Goal: Download file/media

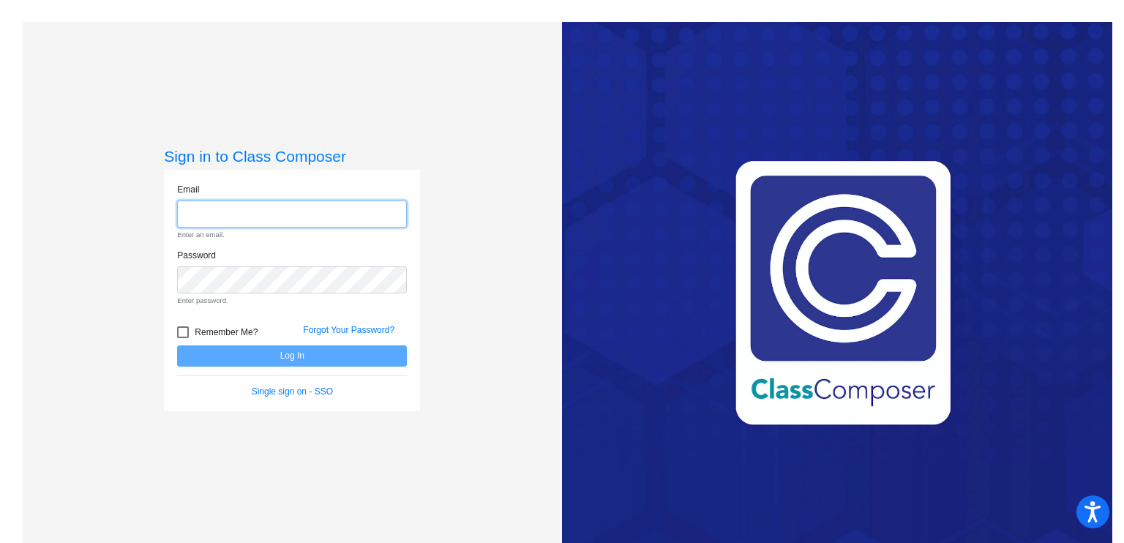
type input "[EMAIL_ADDRESS][PERSON_NAME][DOMAIN_NAME]"
click at [286, 351] on form "Email [EMAIL_ADDRESS][PERSON_NAME][DOMAIN_NAME] Enter an email. Password Enter …" at bounding box center [292, 290] width 230 height 215
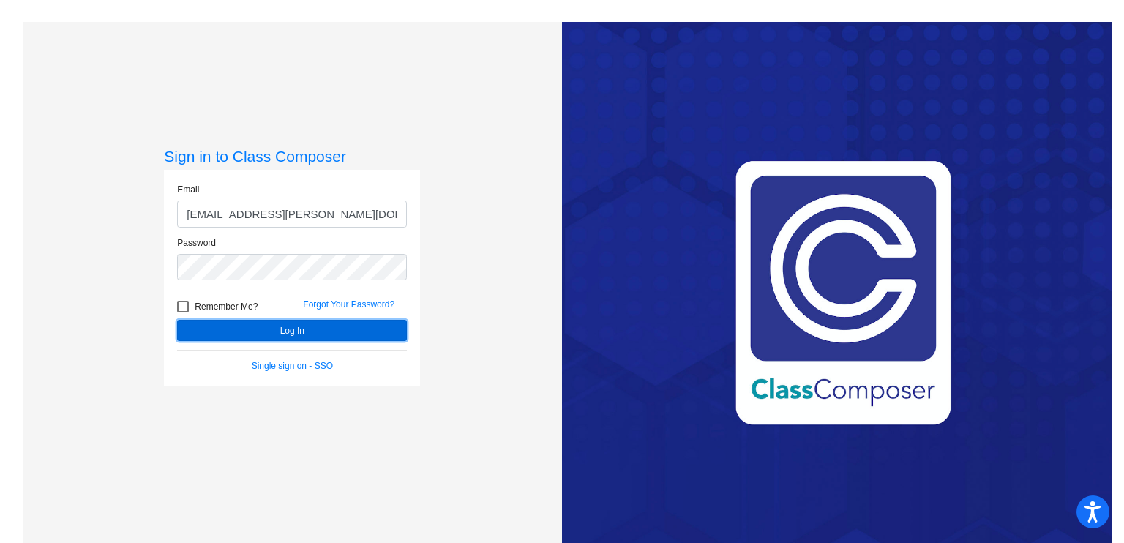
click at [286, 336] on button "Log In" at bounding box center [292, 330] width 230 height 21
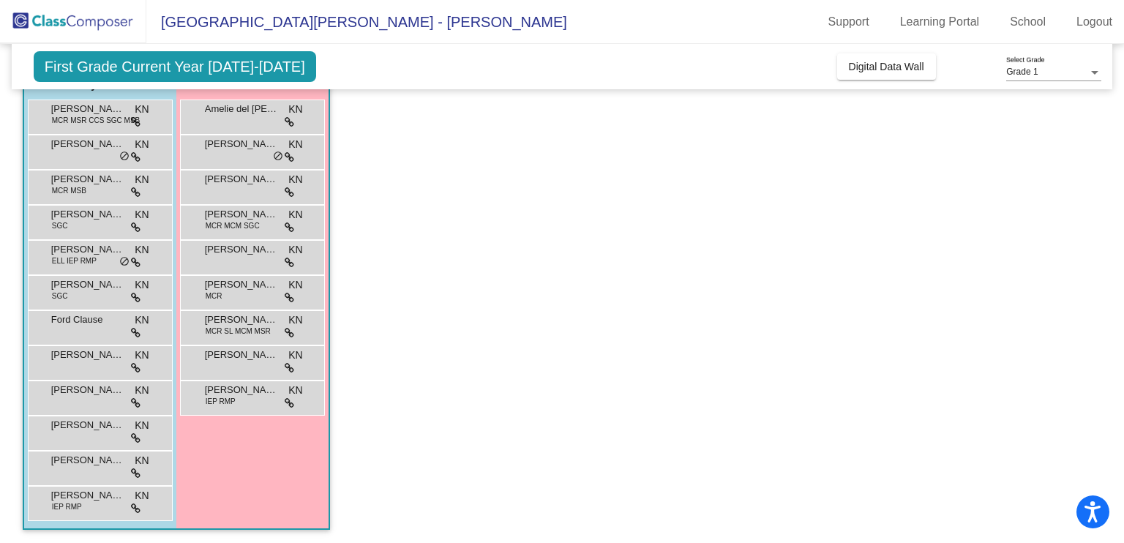
scroll to position [61, 0]
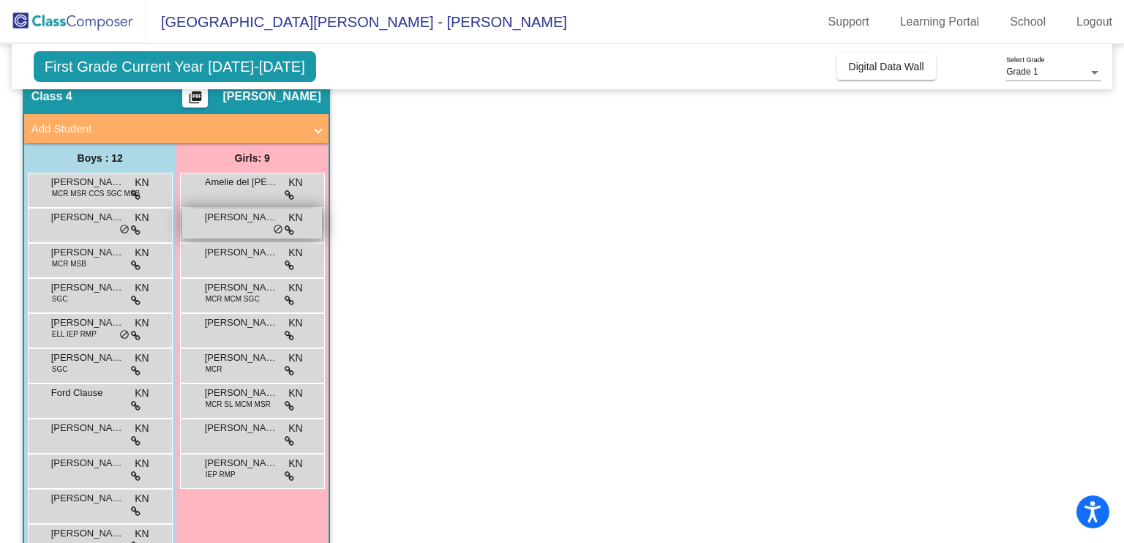
click at [235, 228] on div "[PERSON_NAME] lock do_not_disturb_alt" at bounding box center [252, 223] width 140 height 30
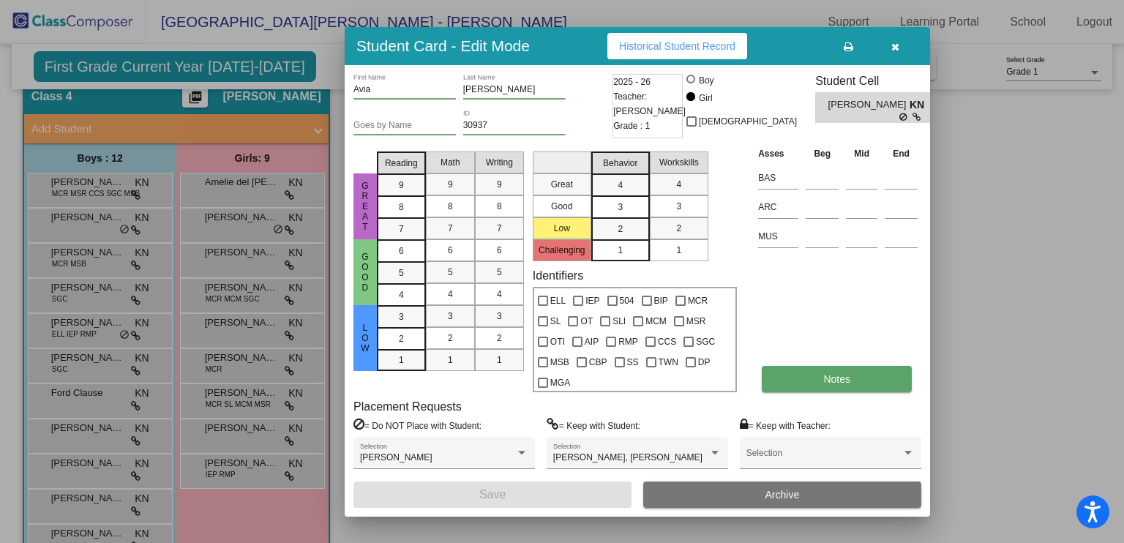
click at [869, 372] on button "Notes" at bounding box center [837, 379] width 150 height 26
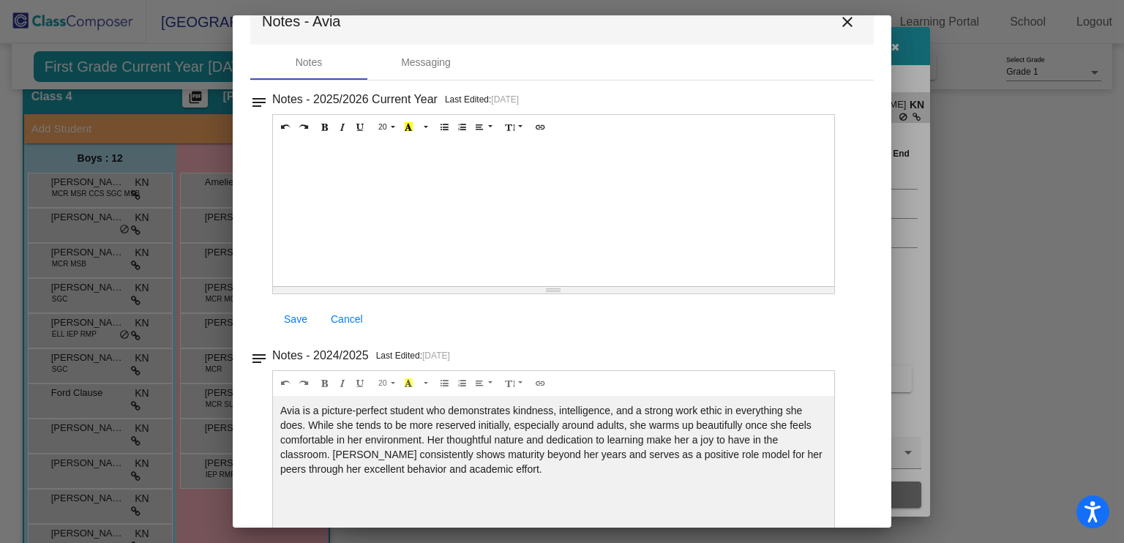
scroll to position [0, 0]
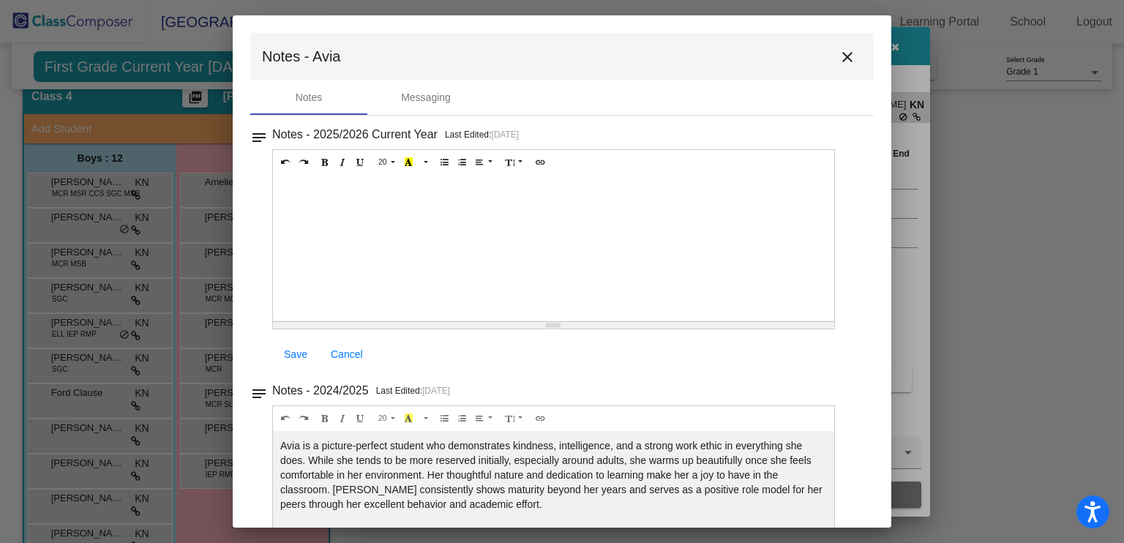
click at [843, 56] on mat-icon "close" at bounding box center [847, 57] width 18 height 18
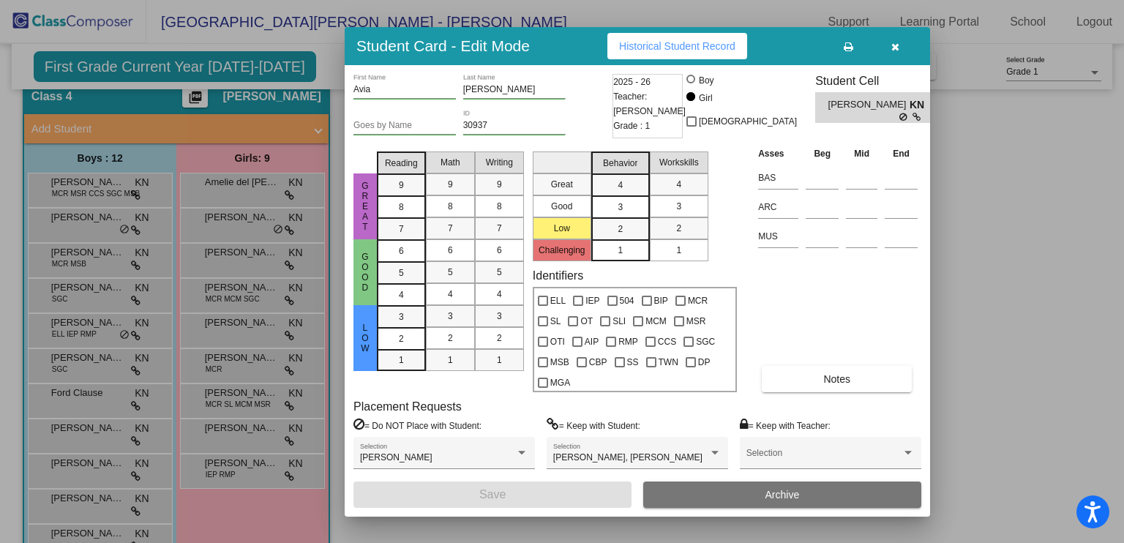
click at [893, 53] on button "button" at bounding box center [894, 46] width 47 height 26
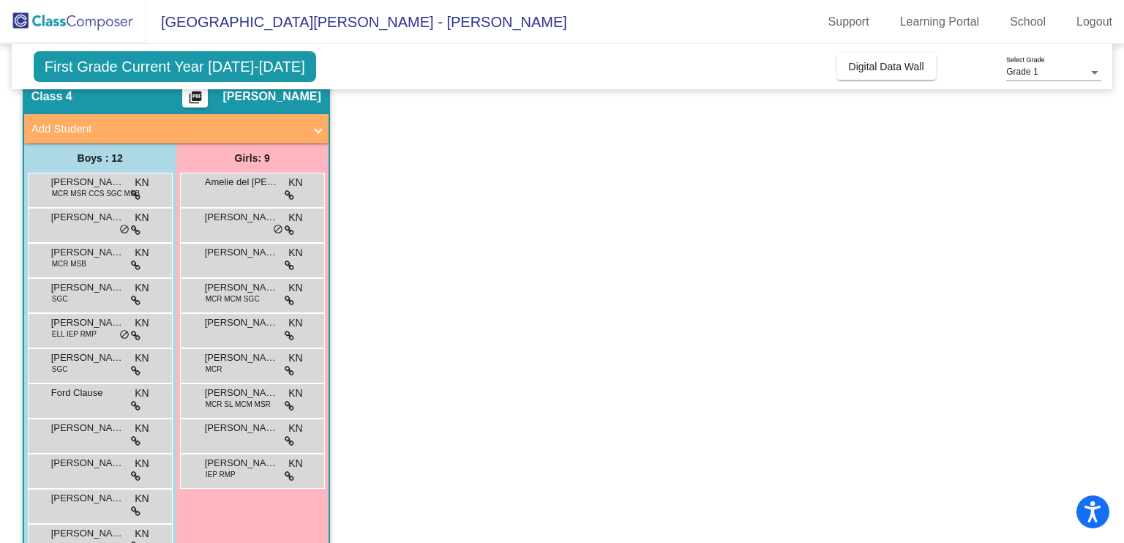
scroll to position [135, 0]
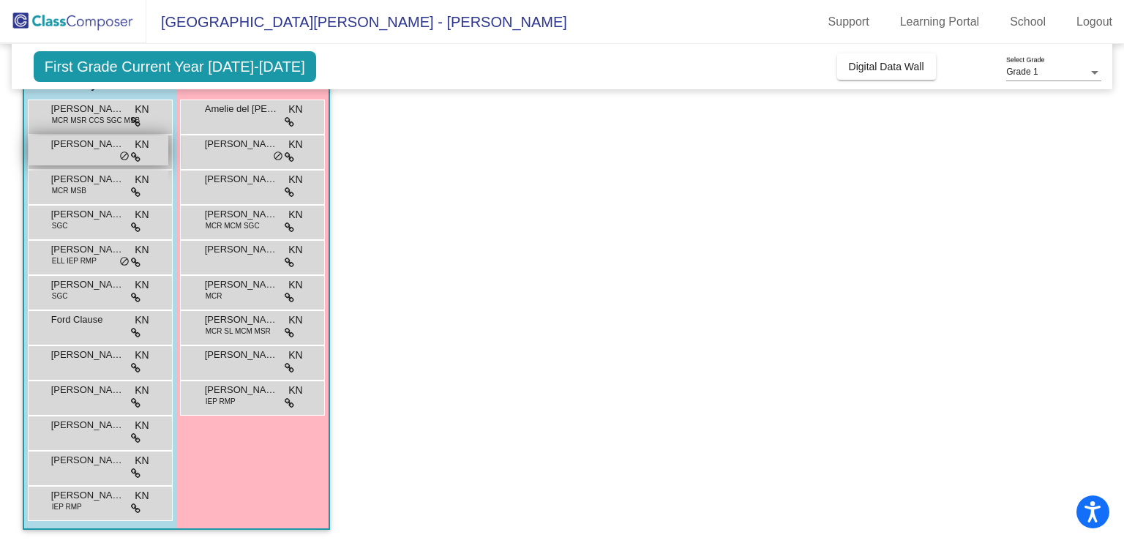
click at [110, 151] on div "[PERSON_NAME] KN lock do_not_disturb_alt" at bounding box center [99, 150] width 140 height 30
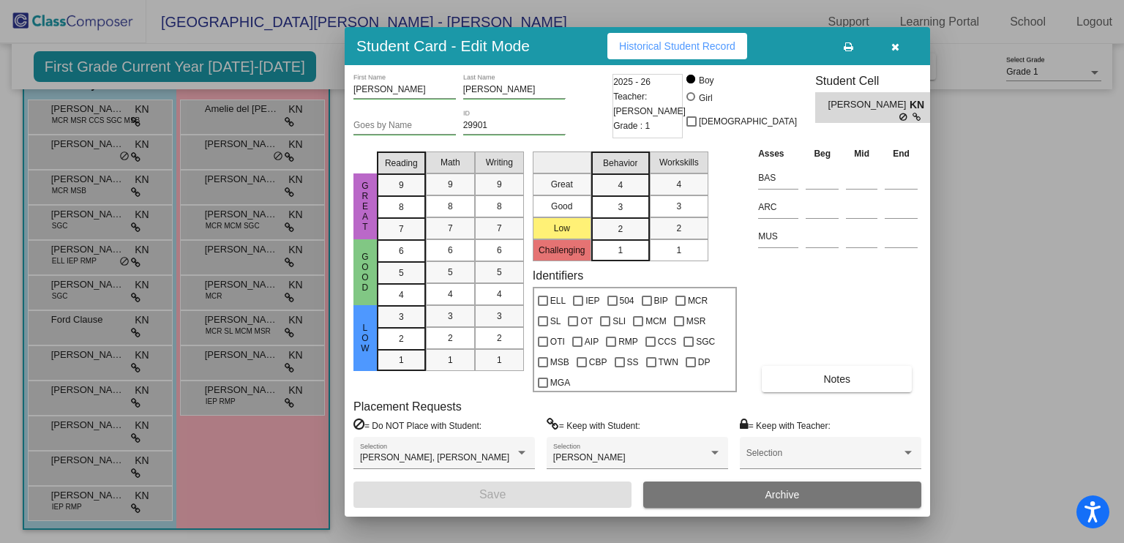
click at [898, 48] on icon "button" at bounding box center [895, 47] width 8 height 10
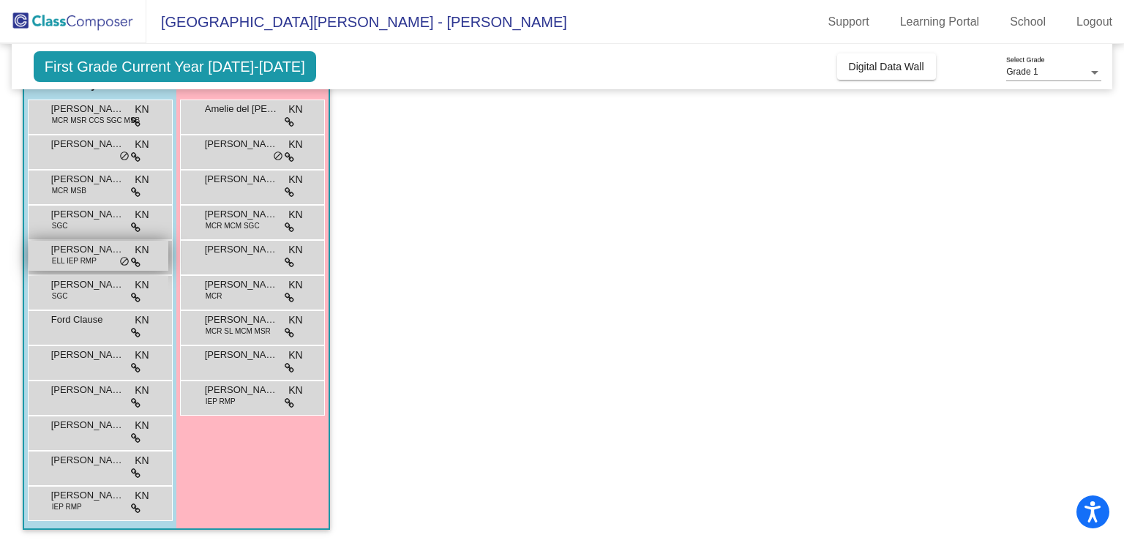
click at [80, 266] on div "[PERSON_NAME] ELL IEP RMP KN lock do_not_disturb_alt" at bounding box center [99, 256] width 140 height 30
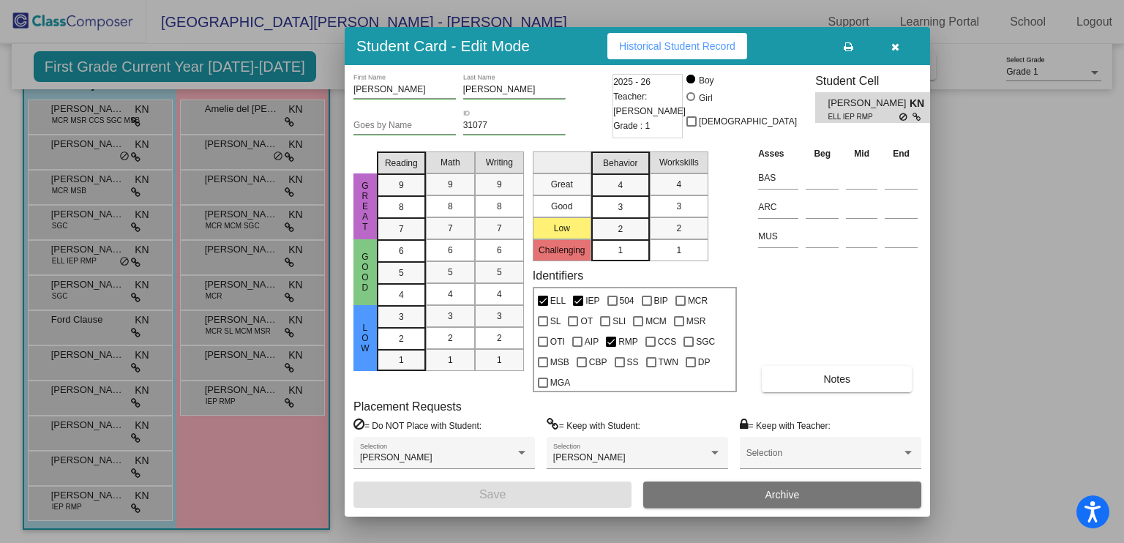
click at [896, 43] on icon "button" at bounding box center [895, 47] width 8 height 10
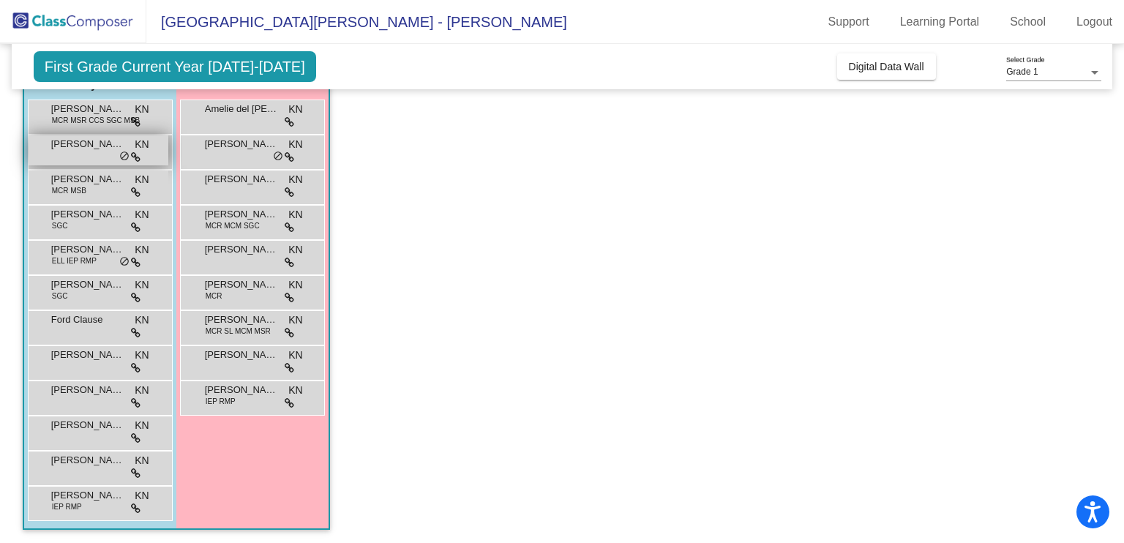
click at [58, 157] on div "[PERSON_NAME] KN lock do_not_disturb_alt" at bounding box center [99, 150] width 140 height 30
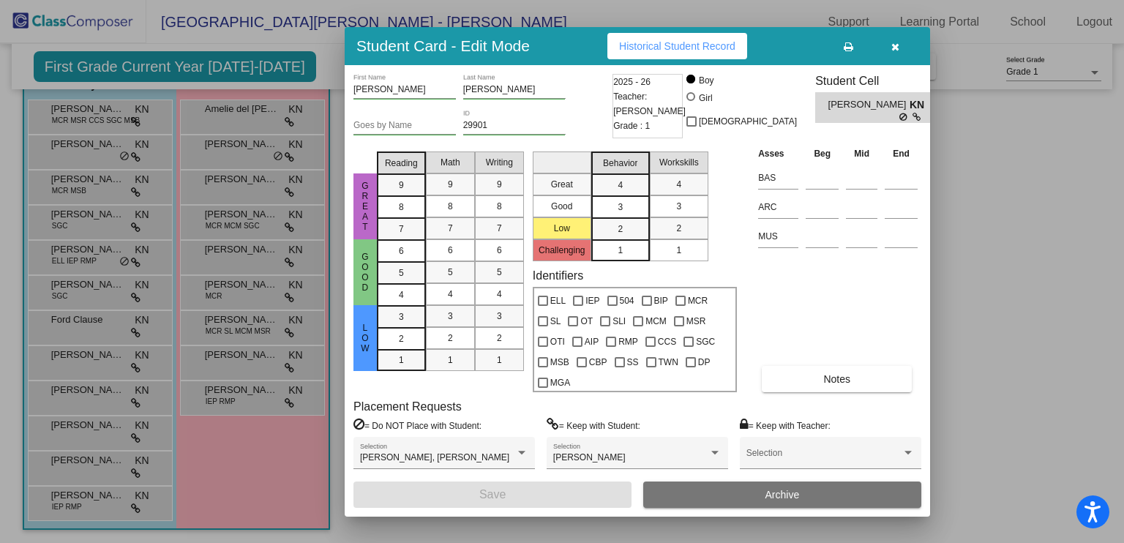
click at [890, 49] on button "button" at bounding box center [894, 46] width 47 height 26
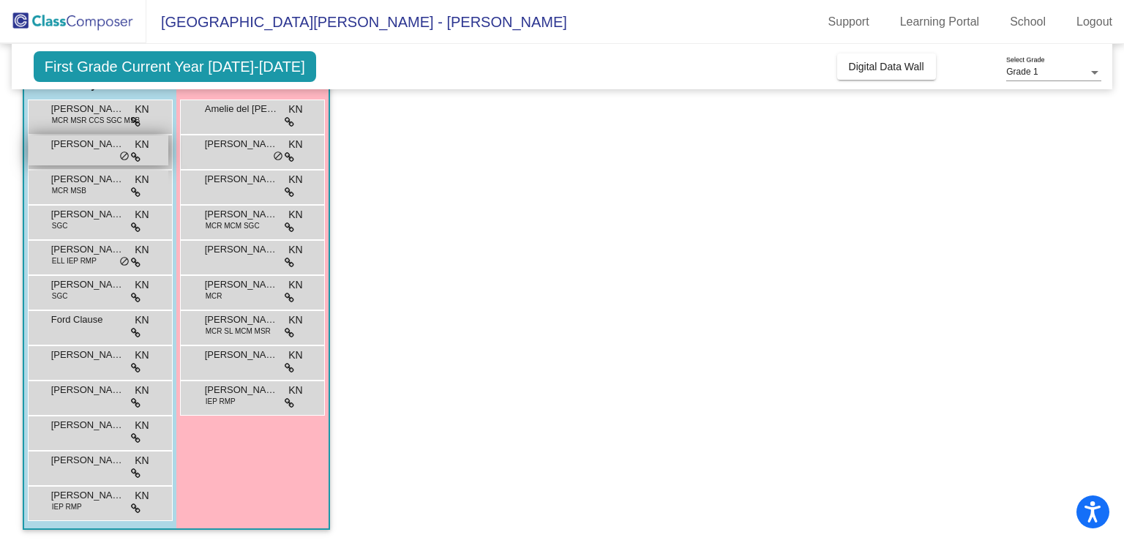
click at [79, 162] on div "[PERSON_NAME] KN lock do_not_disturb_alt" at bounding box center [99, 150] width 140 height 30
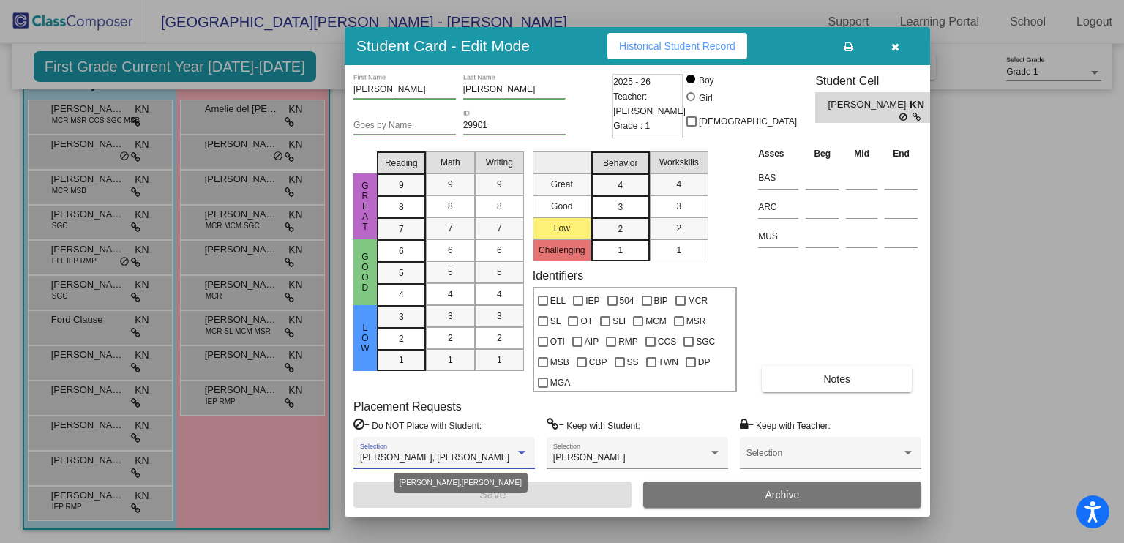
click at [438, 455] on span "[PERSON_NAME], [PERSON_NAME]" at bounding box center [434, 457] width 149 height 10
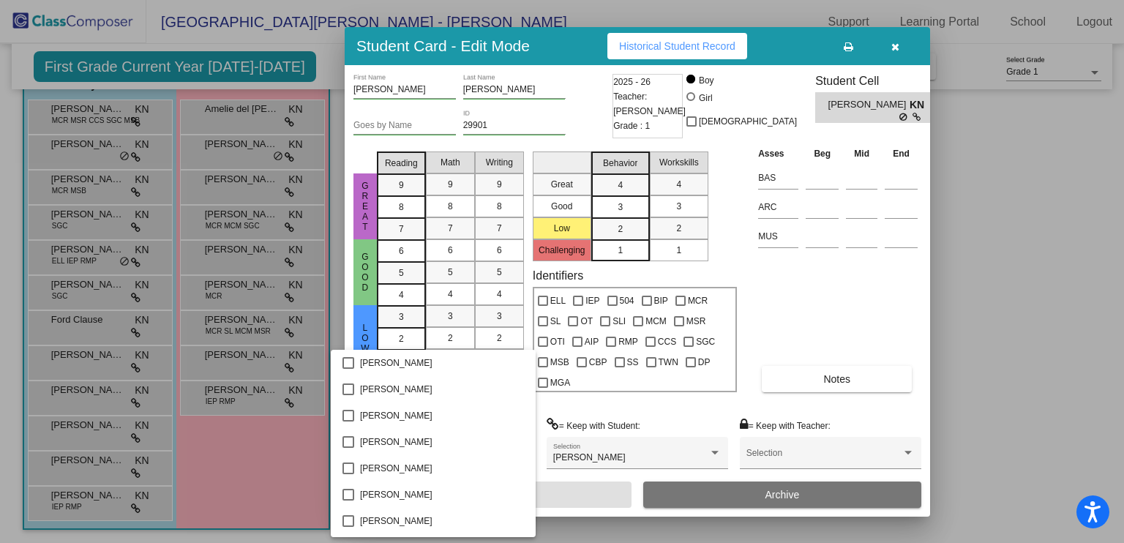
scroll to position [2803, 0]
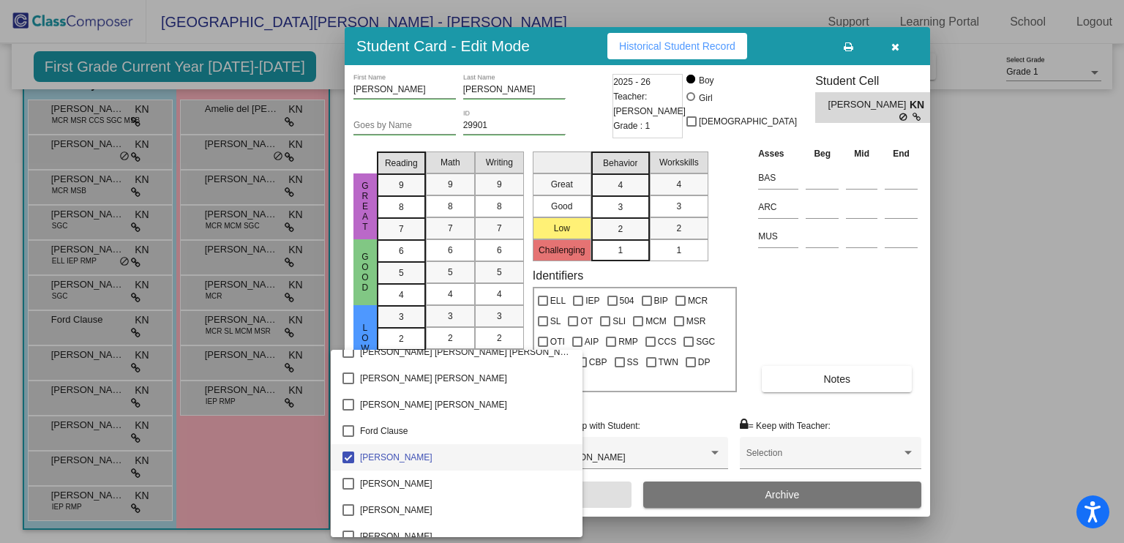
click at [942, 311] on div at bounding box center [562, 271] width 1124 height 543
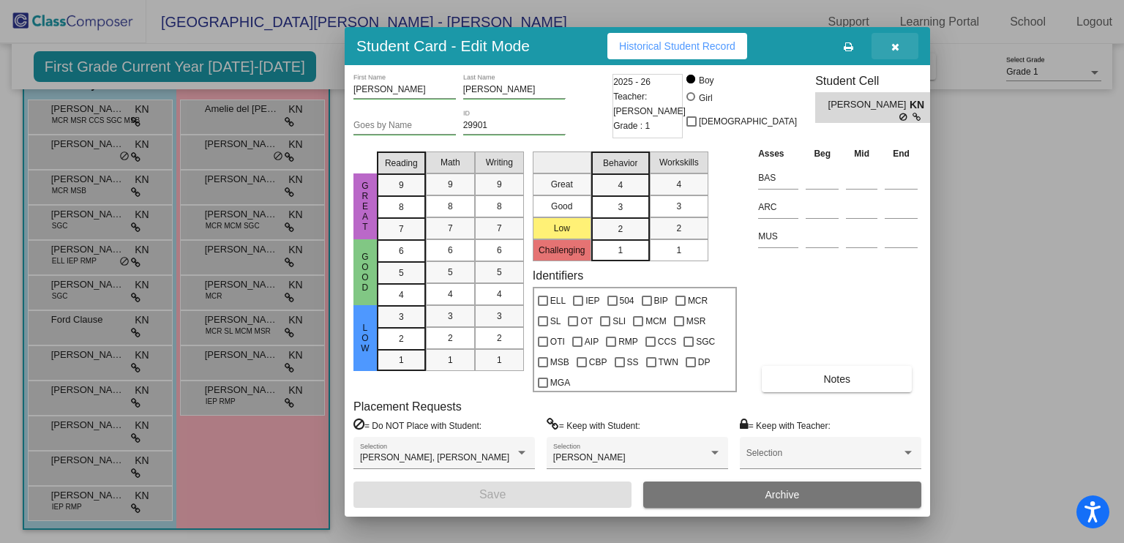
click at [890, 42] on button "button" at bounding box center [894, 46] width 47 height 26
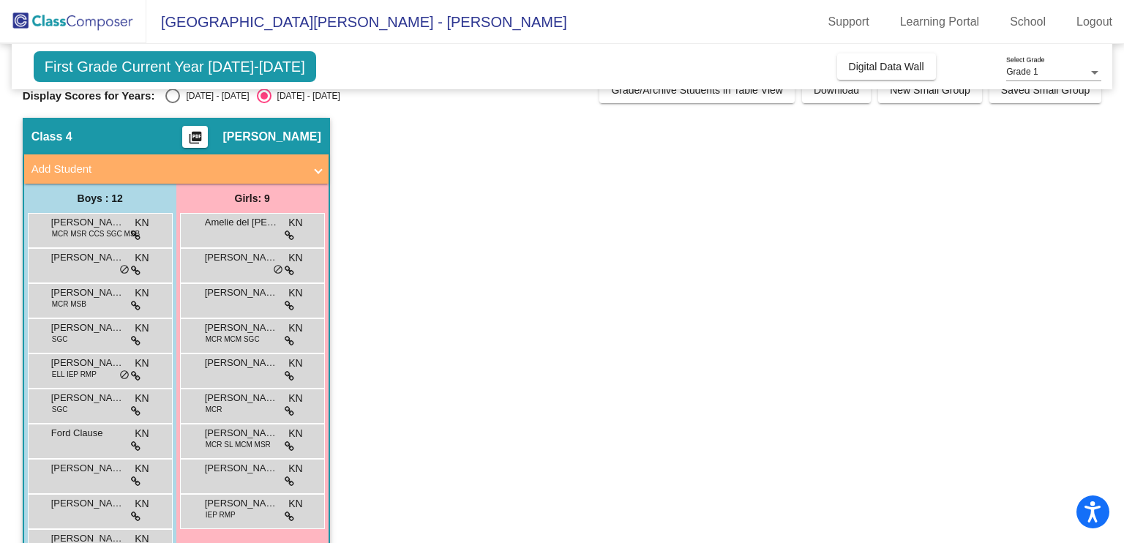
scroll to position [0, 0]
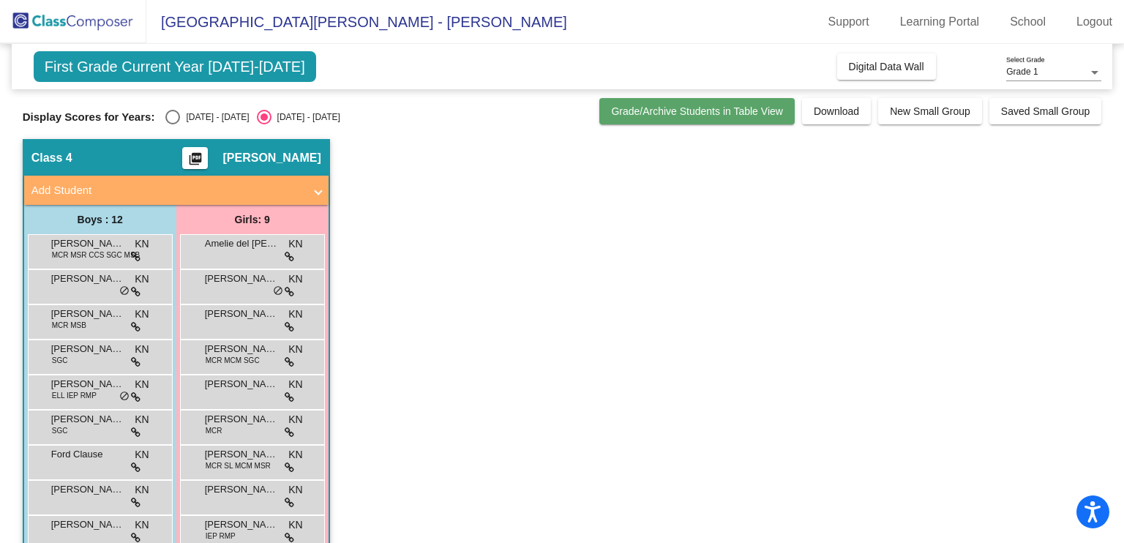
click at [671, 117] on button "Grade/Archive Students in Table View" at bounding box center [696, 111] width 195 height 26
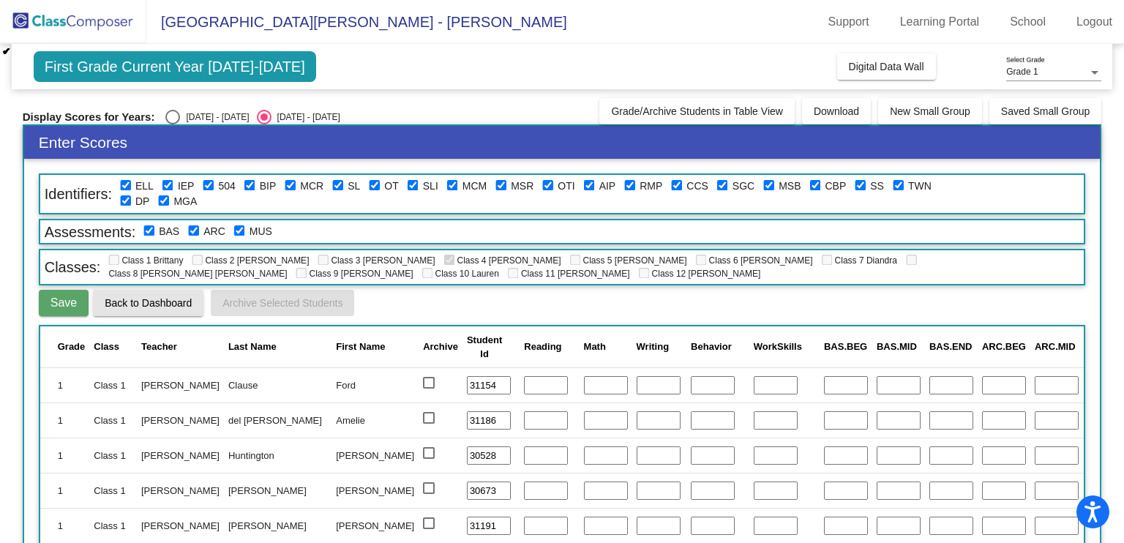
click at [141, 307] on button "Back to Dashboard" at bounding box center [148, 303] width 110 height 26
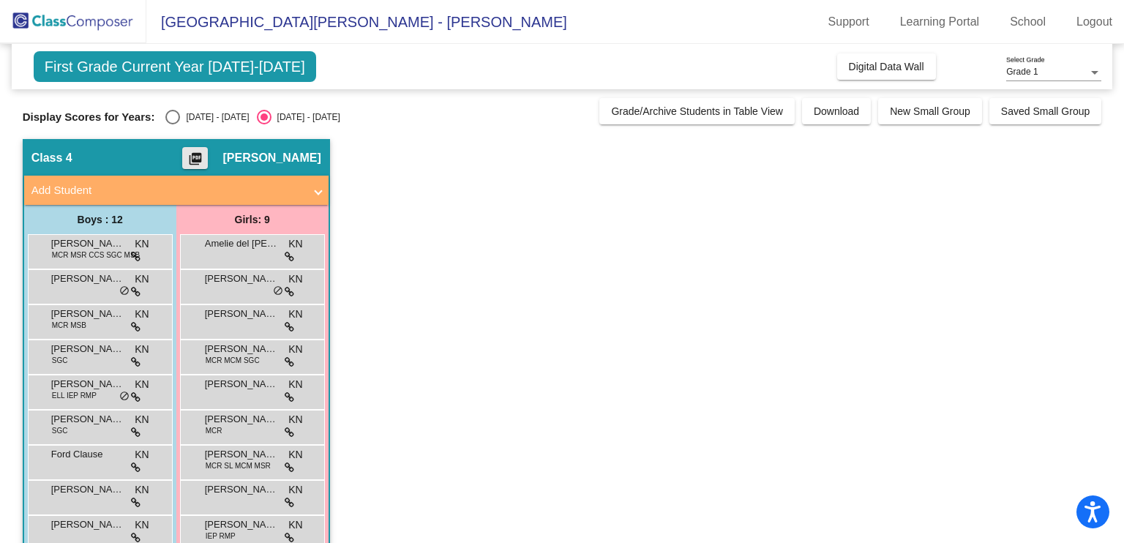
click at [204, 159] on mat-icon "picture_as_pdf" at bounding box center [196, 161] width 18 height 20
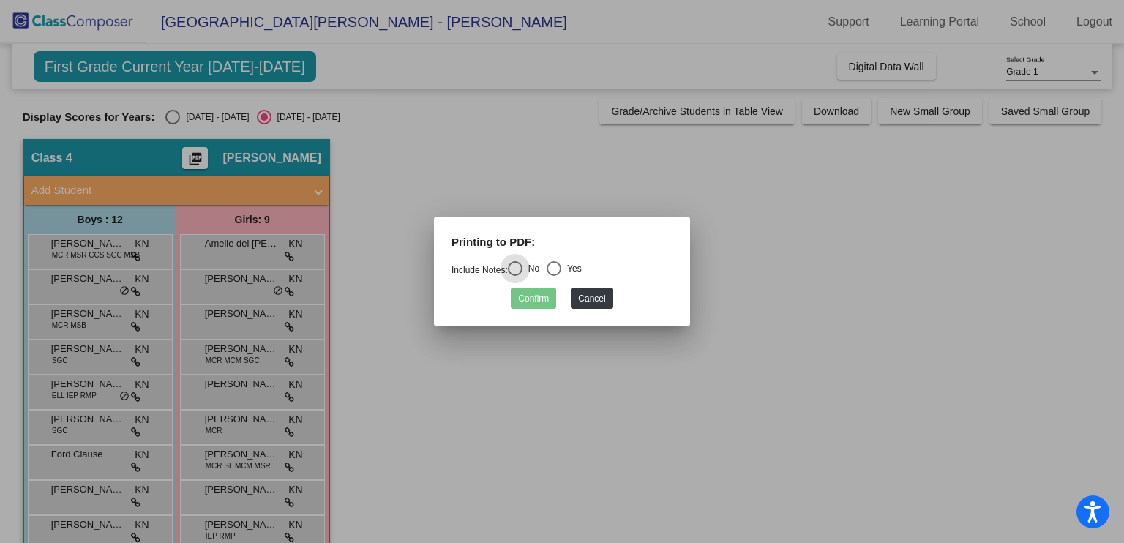
click at [554, 273] on div "Select an option" at bounding box center [553, 268] width 15 height 15
click at [554, 276] on input "Yes" at bounding box center [553, 276] width 1 height 1
radio input "true"
click at [544, 293] on button "Confirm" at bounding box center [533, 297] width 45 height 21
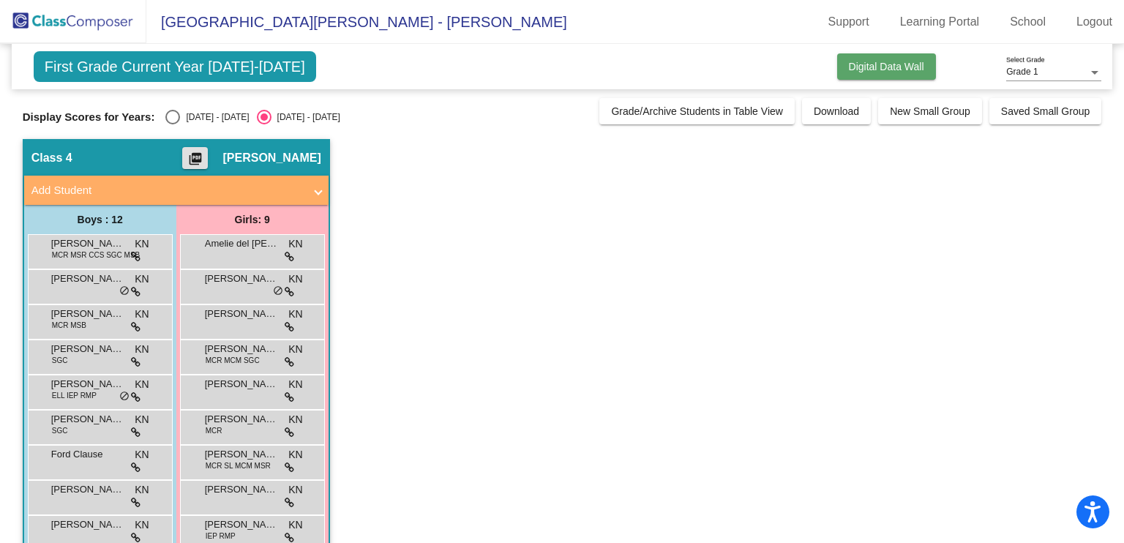
click at [876, 75] on button "Digital Data Wall" at bounding box center [886, 66] width 99 height 26
click at [319, 187] on span at bounding box center [318, 190] width 6 height 17
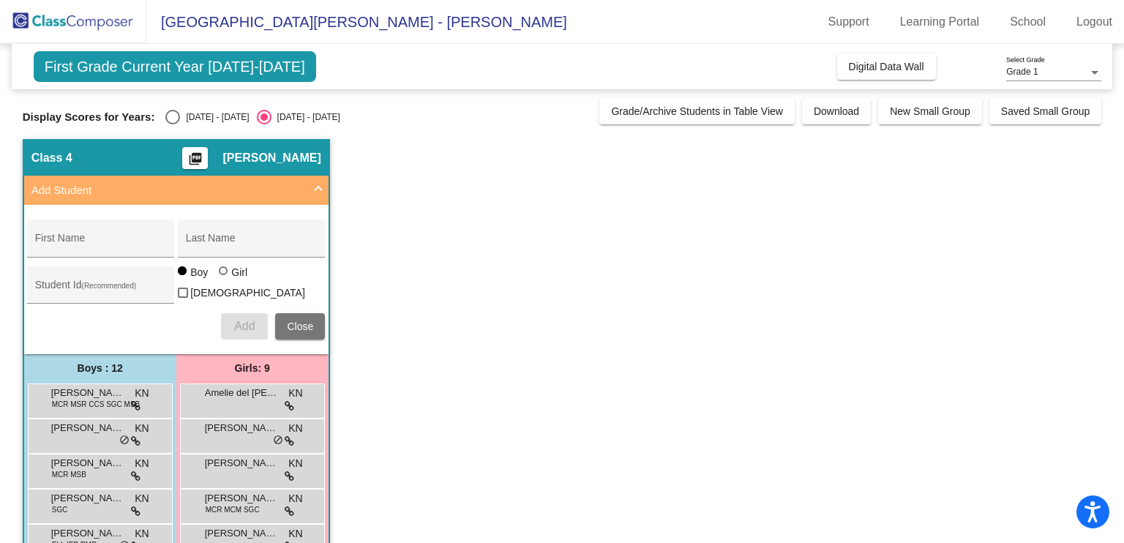
click at [319, 187] on span at bounding box center [318, 190] width 6 height 17
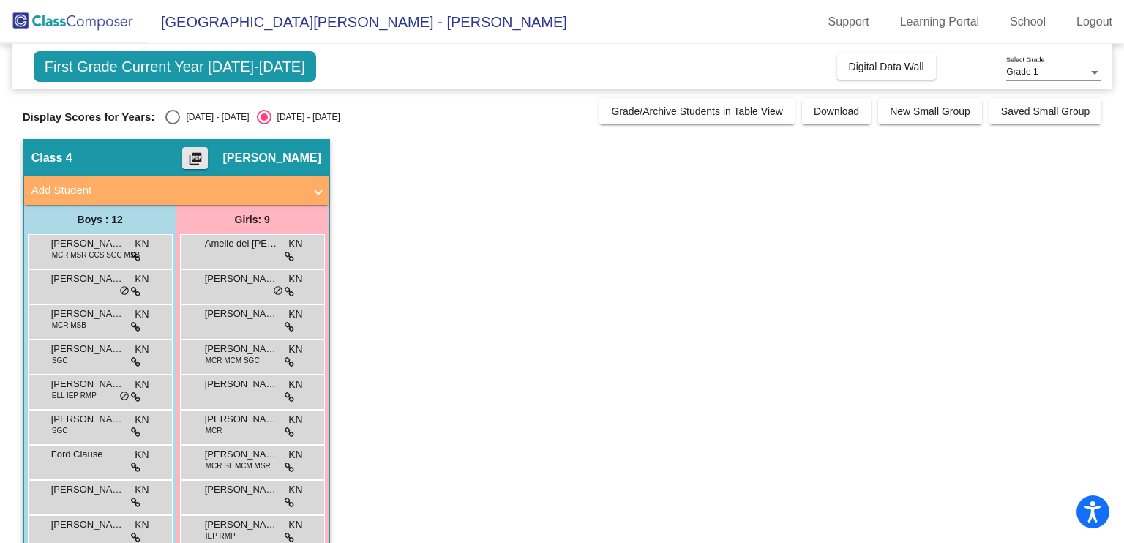
click at [204, 159] on mat-icon "picture_as_pdf" at bounding box center [196, 161] width 18 height 20
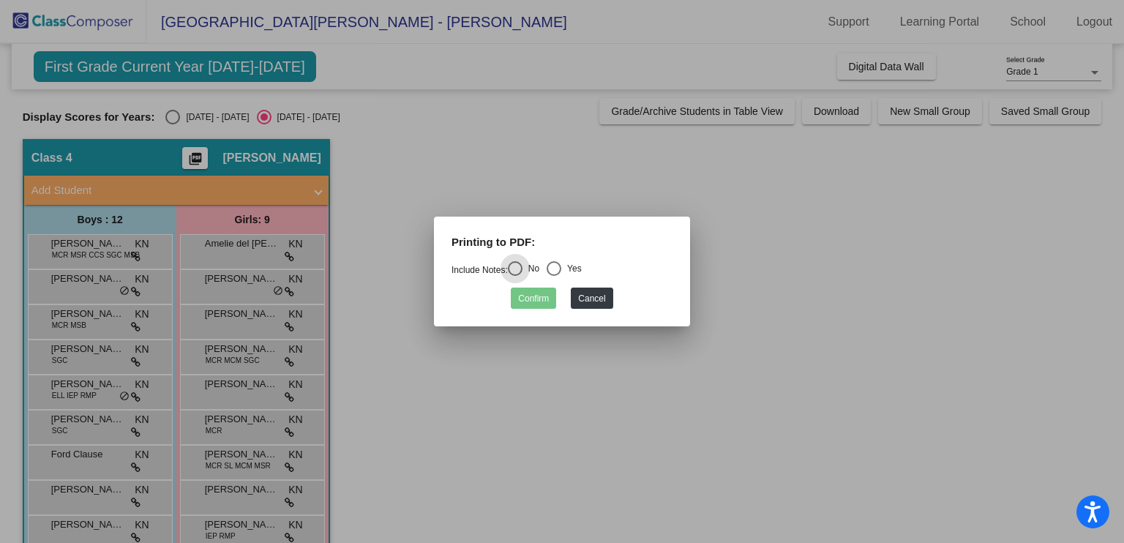
click at [560, 268] on div "Select an option" at bounding box center [553, 268] width 15 height 15
click at [554, 276] on input "Yes" at bounding box center [553, 276] width 1 height 1
radio input "true"
click at [537, 301] on button "Confirm" at bounding box center [533, 297] width 45 height 21
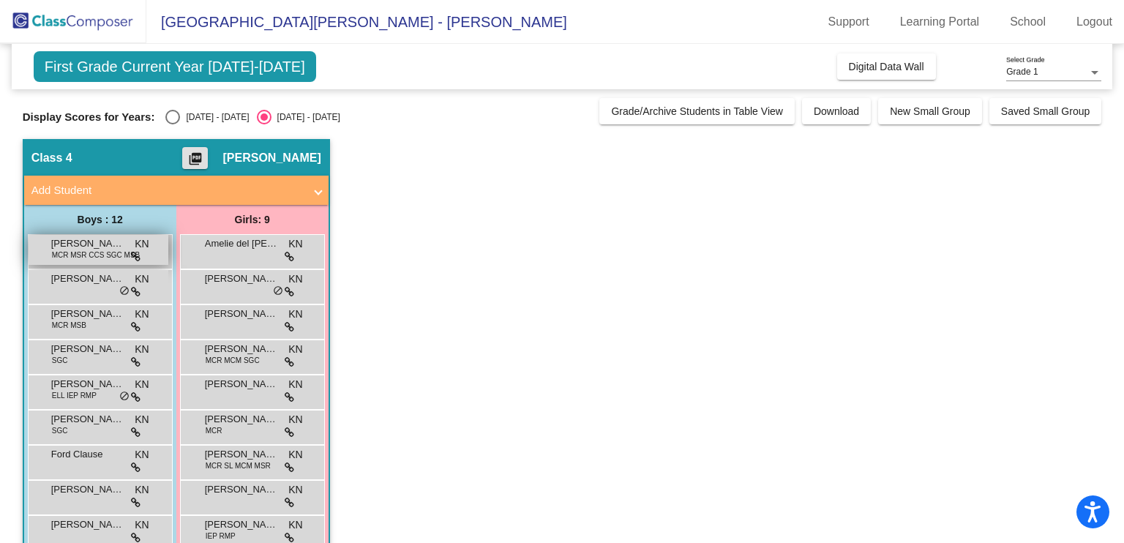
click at [74, 254] on span "MCR MSR CCS SGC MSB" at bounding box center [96, 254] width 89 height 11
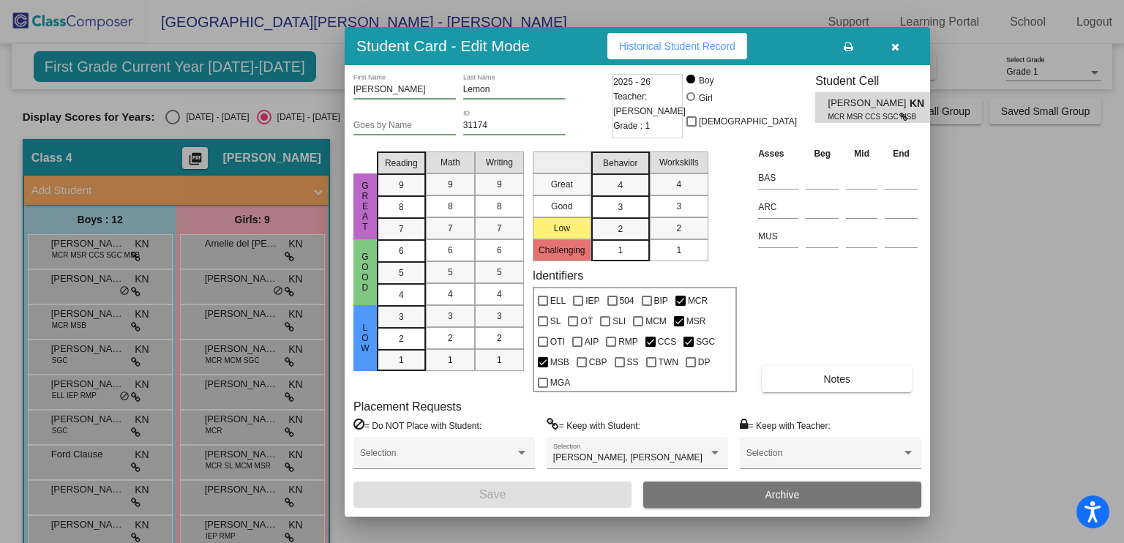
click at [891, 43] on icon "button" at bounding box center [895, 47] width 8 height 10
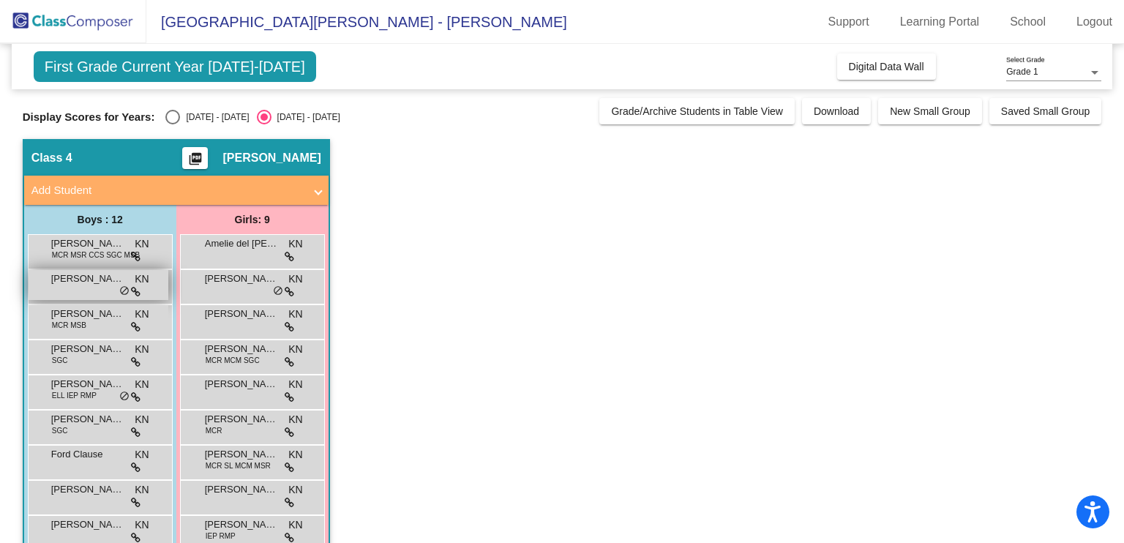
click at [67, 282] on span "[PERSON_NAME]" at bounding box center [87, 278] width 73 height 15
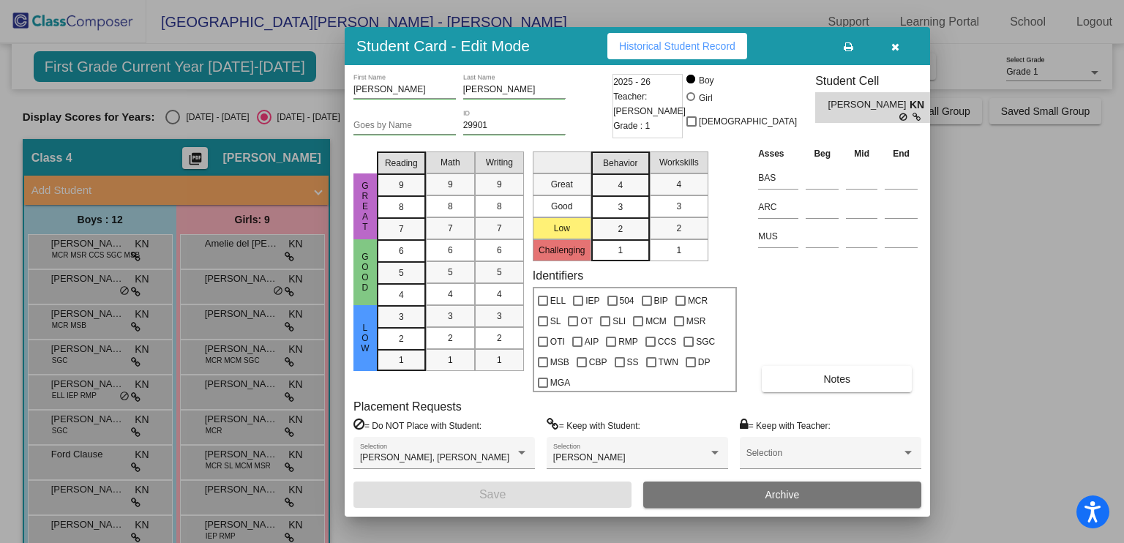
click at [896, 49] on icon "button" at bounding box center [895, 47] width 8 height 10
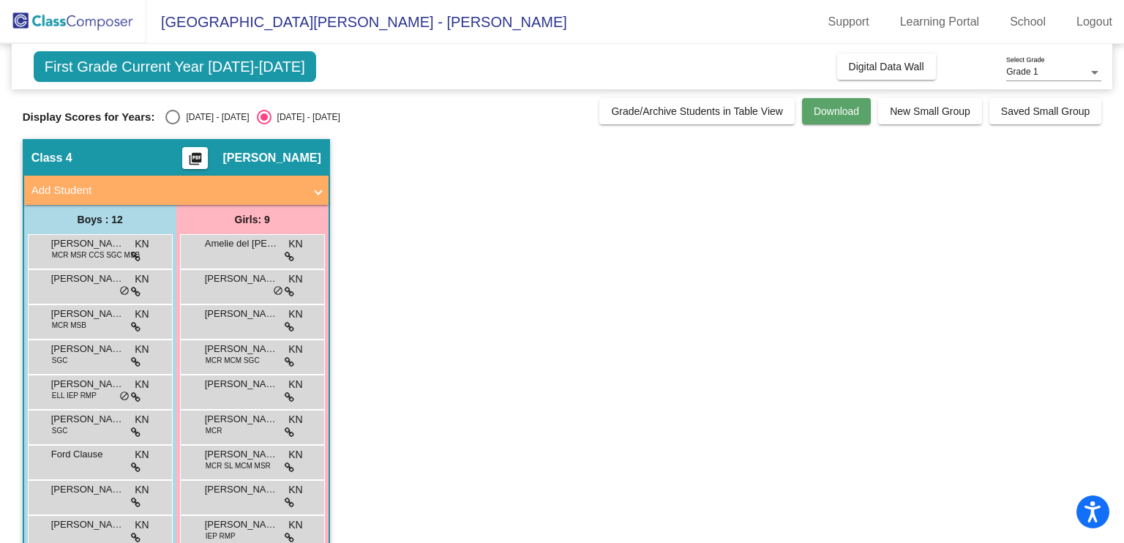
click at [803, 114] on button "Download" at bounding box center [836, 111] width 69 height 26
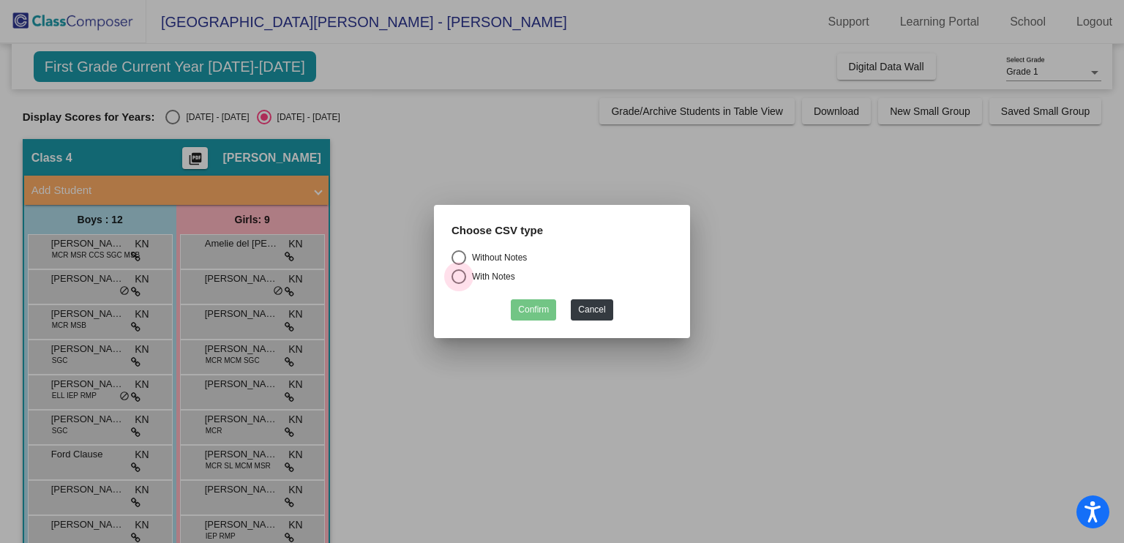
click at [459, 277] on div "Select an option" at bounding box center [458, 276] width 15 height 15
click at [459, 284] on input "With Notes" at bounding box center [458, 284] width 1 height 1
radio input "true"
click at [535, 315] on button "Confirm" at bounding box center [533, 309] width 45 height 21
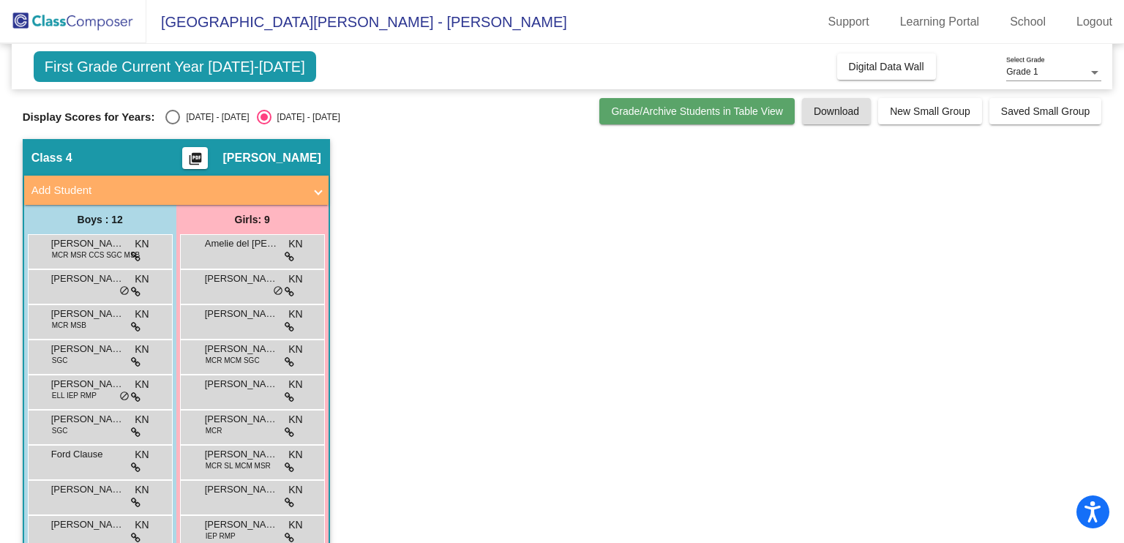
click at [722, 116] on span "Grade/Archive Students in Table View" at bounding box center [697, 111] width 172 height 12
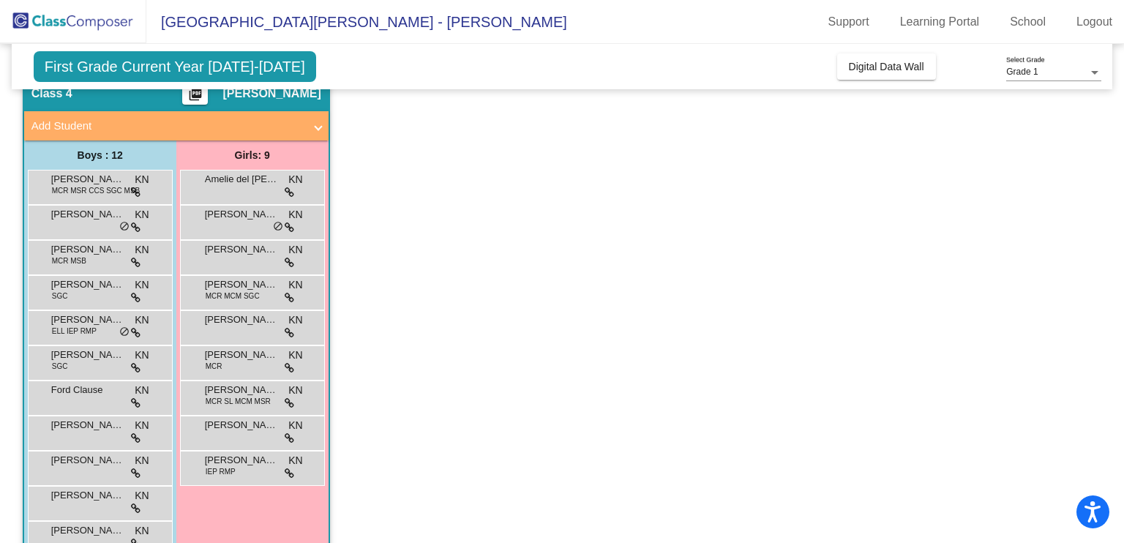
scroll to position [135, 0]
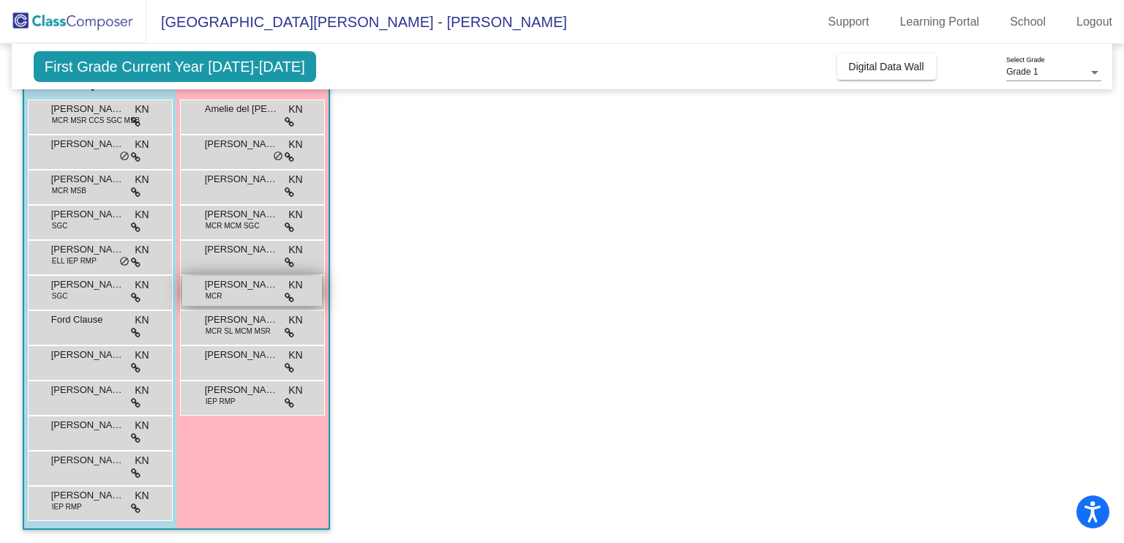
click at [239, 283] on span "[PERSON_NAME]" at bounding box center [241, 284] width 73 height 15
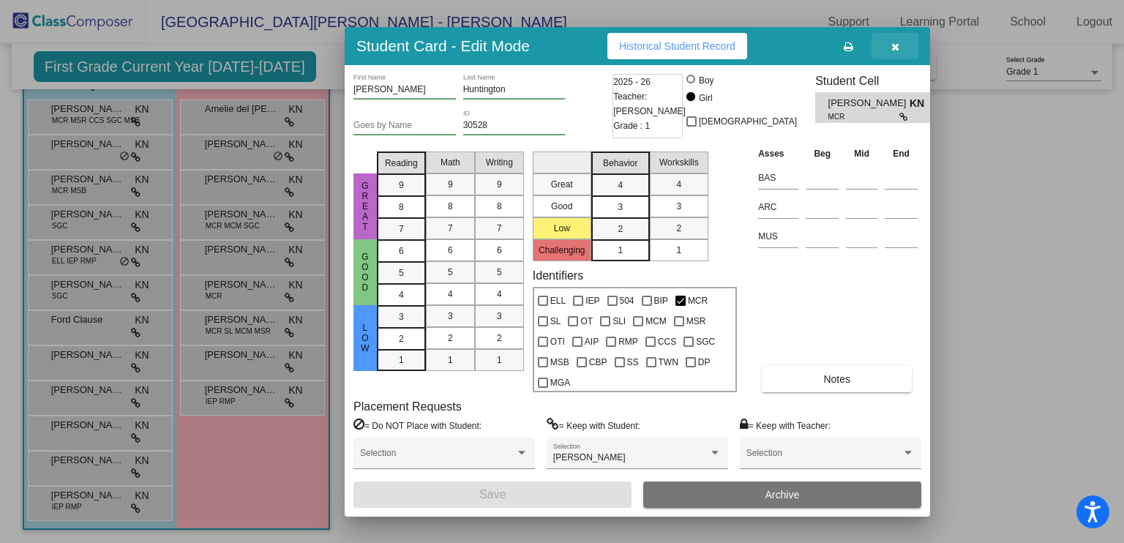
click at [889, 46] on button "button" at bounding box center [894, 46] width 47 height 26
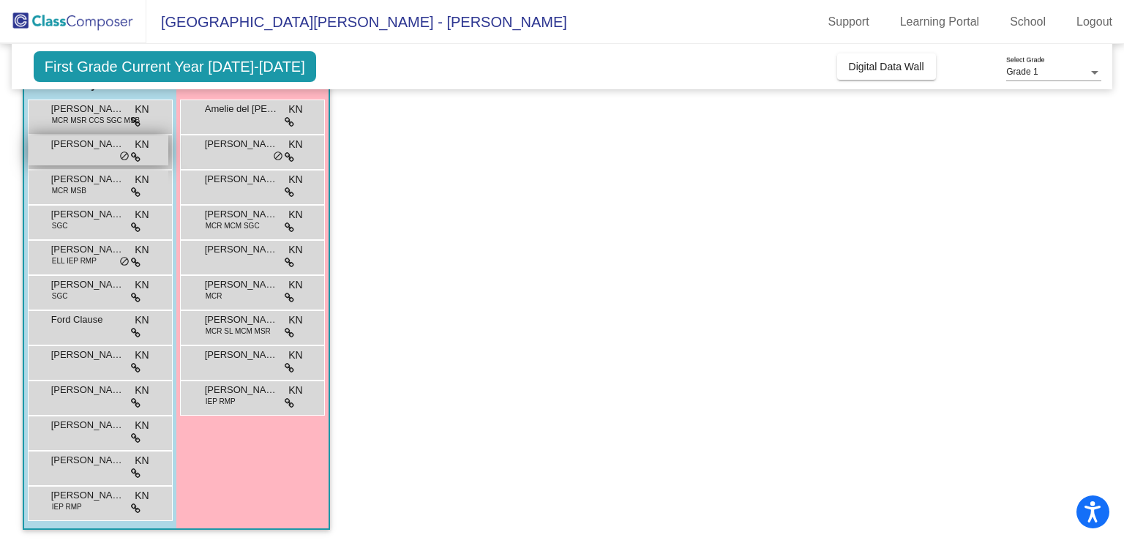
click at [79, 152] on div "[PERSON_NAME] KN lock do_not_disturb_alt" at bounding box center [99, 150] width 140 height 30
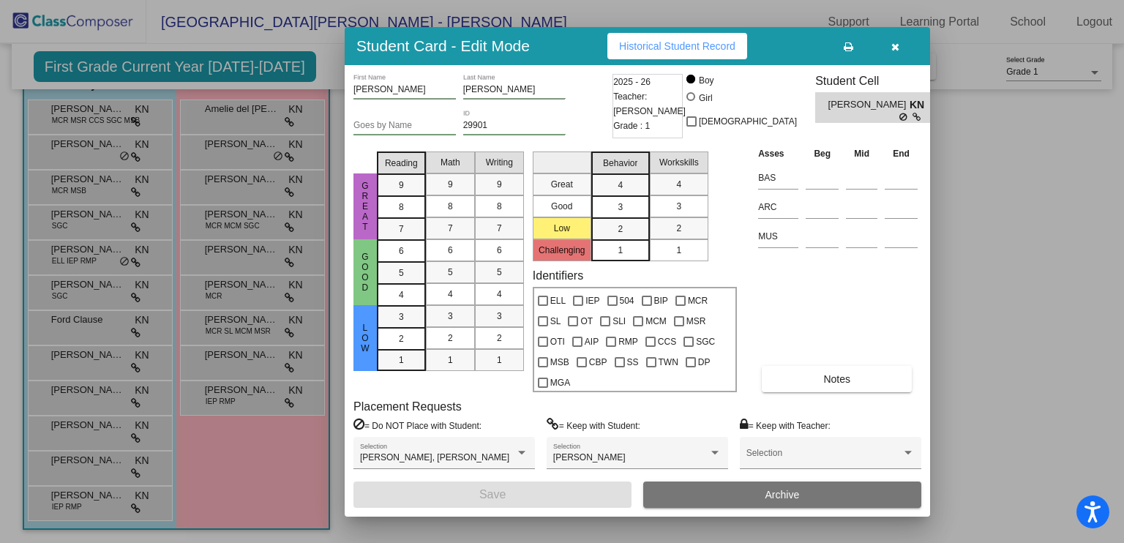
click at [70, 193] on div at bounding box center [562, 271] width 1124 height 543
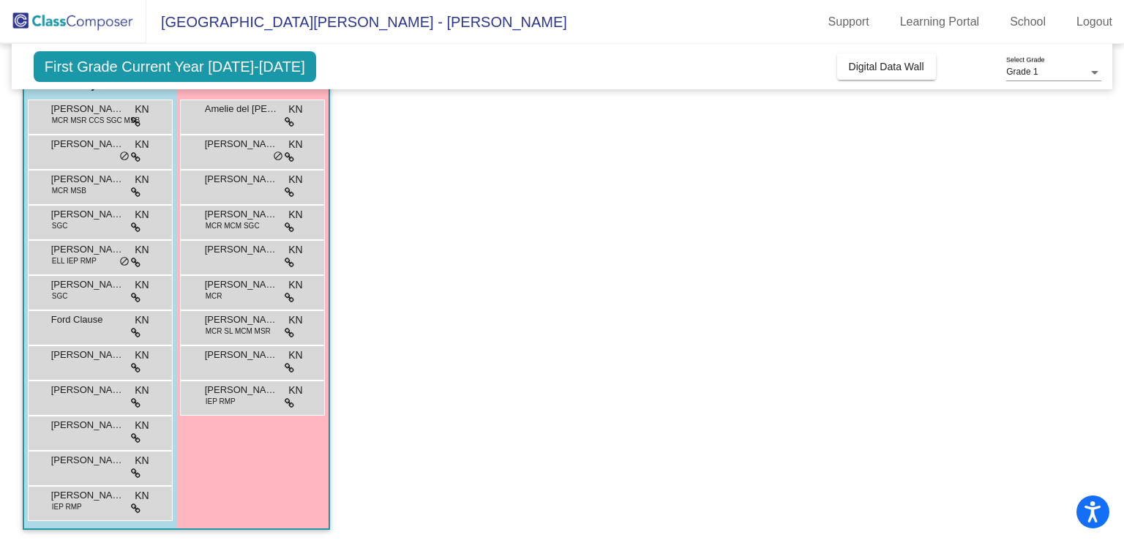
click at [70, 193] on span "MCR MSB" at bounding box center [69, 190] width 34 height 11
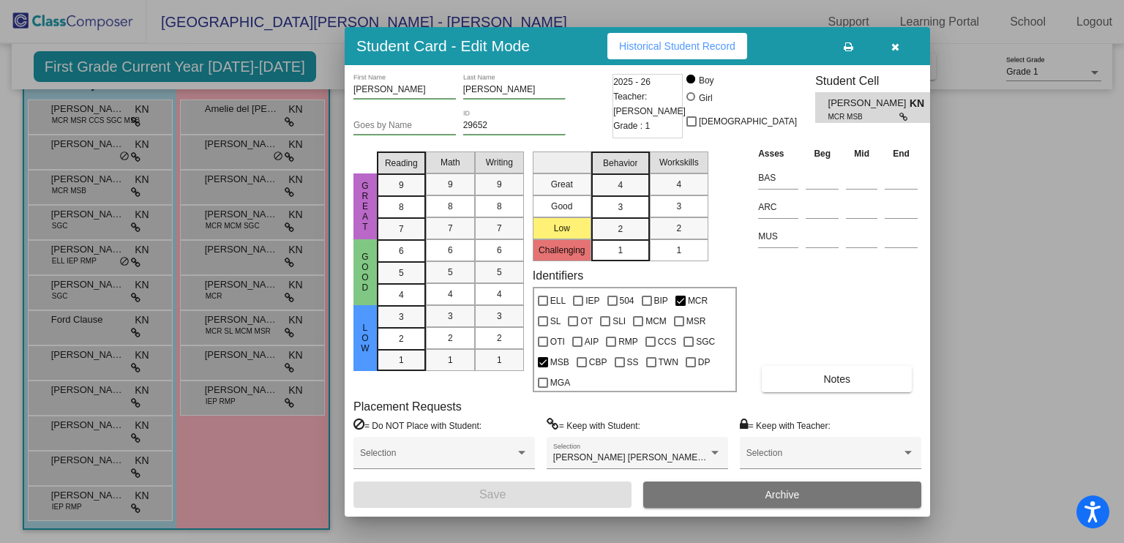
click at [70, 219] on div at bounding box center [562, 271] width 1124 height 543
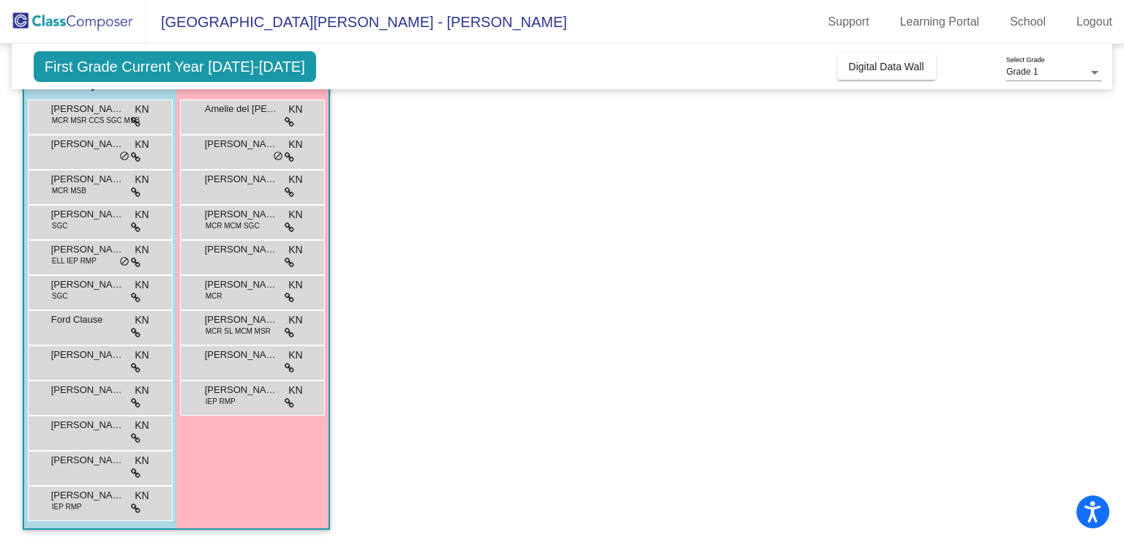
click at [70, 219] on span "[PERSON_NAME]" at bounding box center [87, 214] width 73 height 15
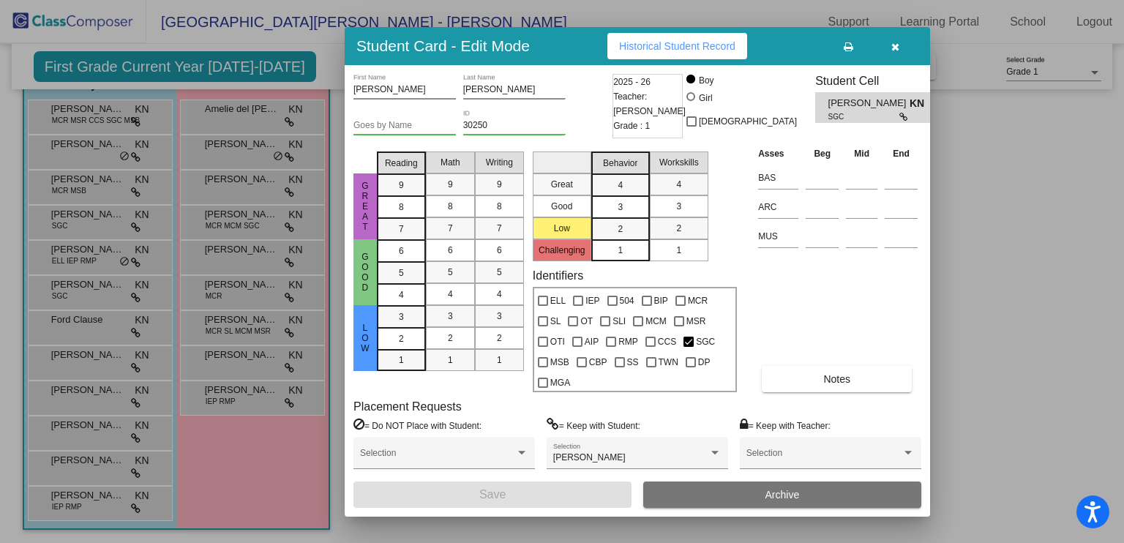
click at [59, 263] on div at bounding box center [562, 271] width 1124 height 543
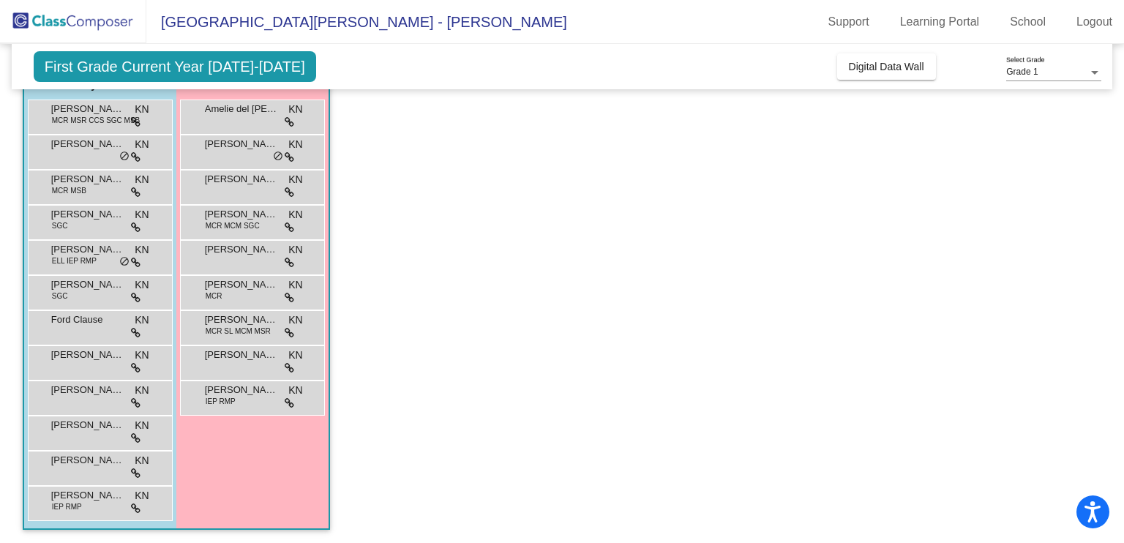
click at [59, 263] on span "ELL IEP RMP" at bounding box center [74, 260] width 45 height 11
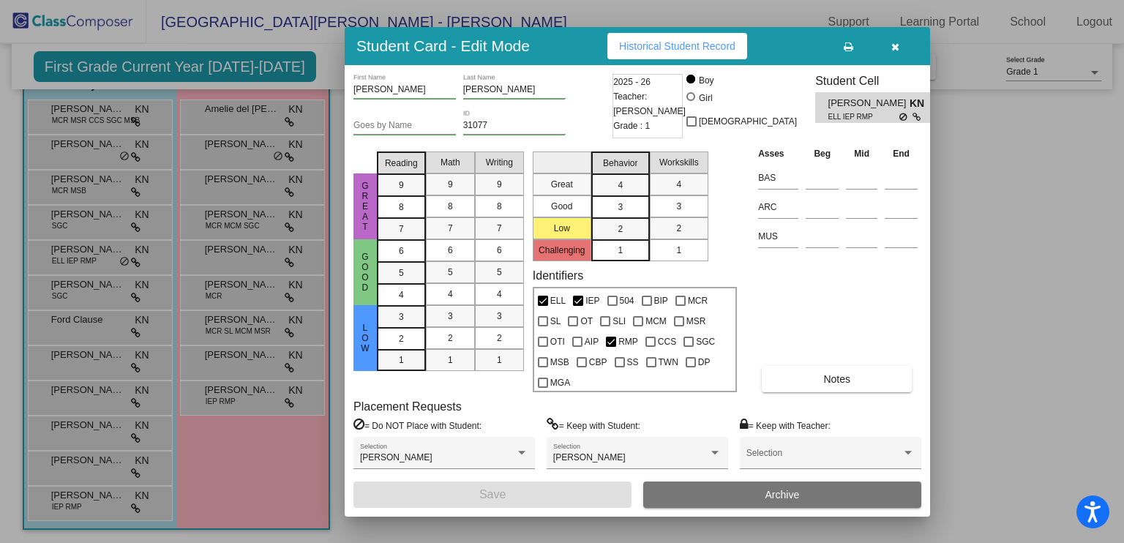
click at [59, 289] on div at bounding box center [562, 271] width 1124 height 543
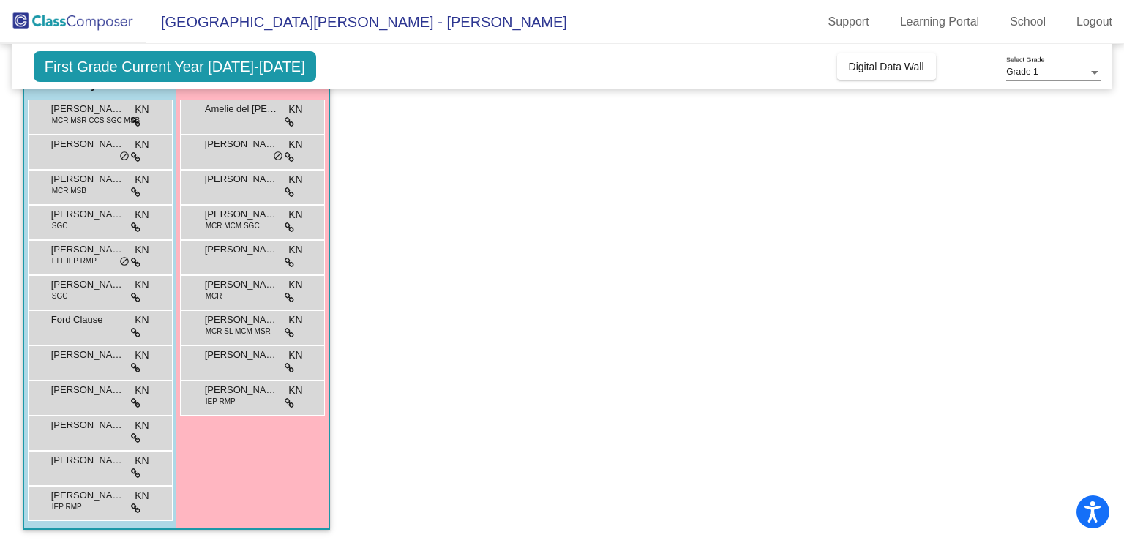
click at [59, 290] on span "SGC" at bounding box center [60, 295] width 16 height 11
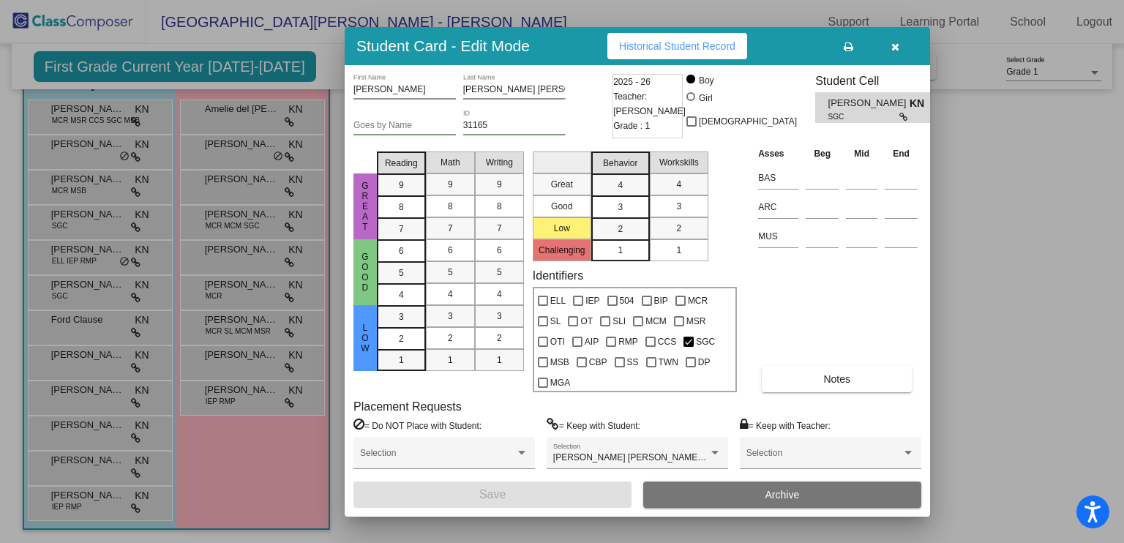
click at [69, 320] on div at bounding box center [562, 271] width 1124 height 543
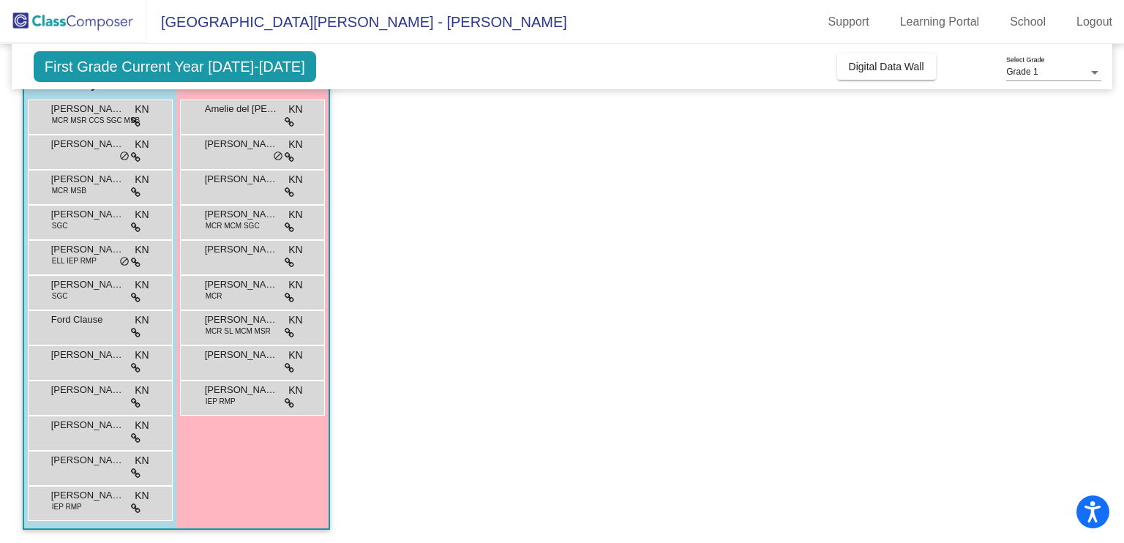
click at [69, 320] on span "Ford Clause" at bounding box center [87, 319] width 73 height 15
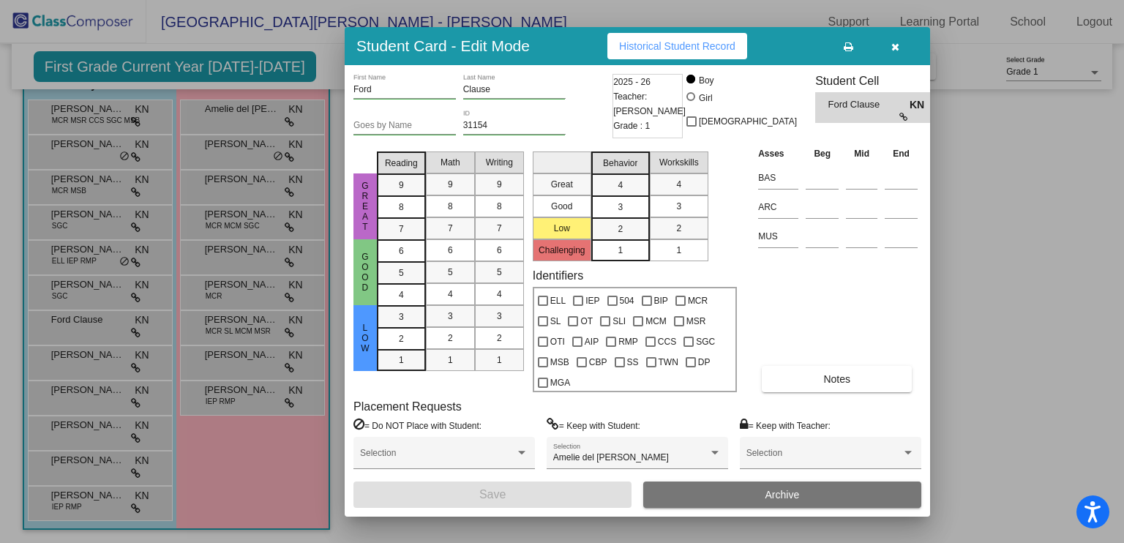
click at [78, 354] on div at bounding box center [562, 271] width 1124 height 543
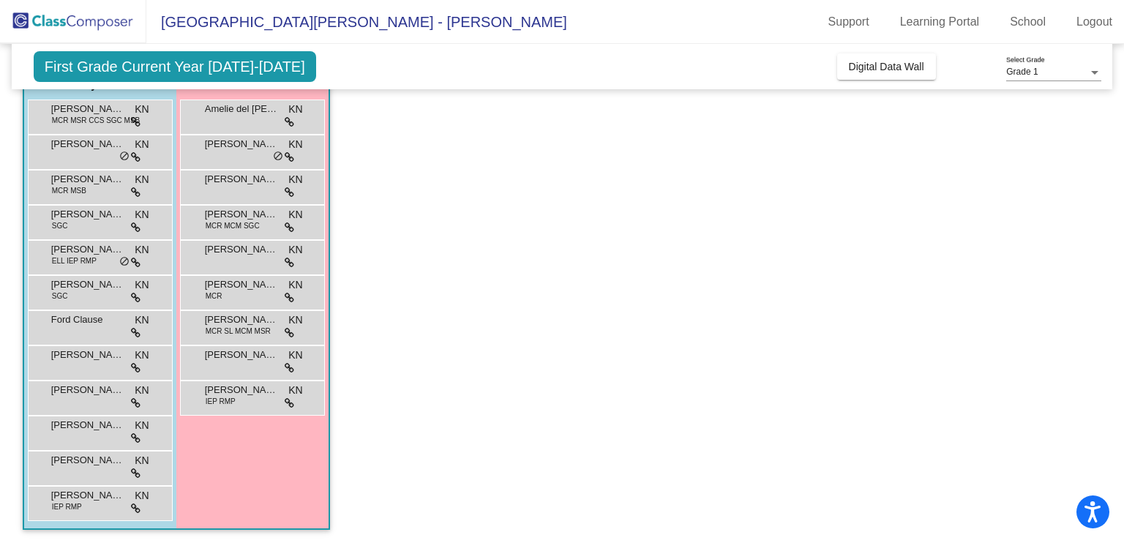
click at [78, 354] on span "[PERSON_NAME]" at bounding box center [87, 354] width 73 height 15
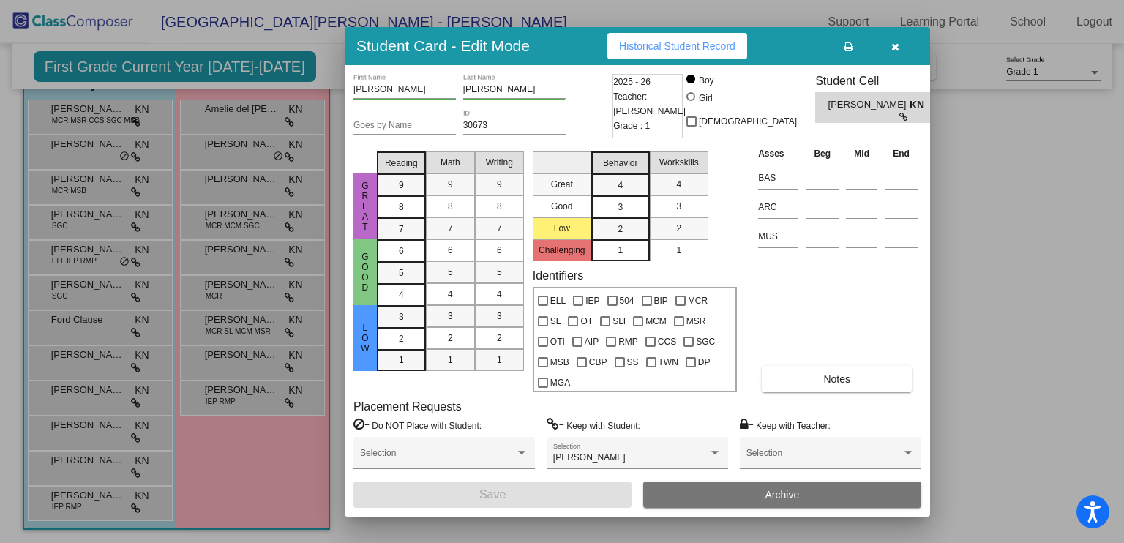
click at [75, 388] on div at bounding box center [562, 271] width 1124 height 543
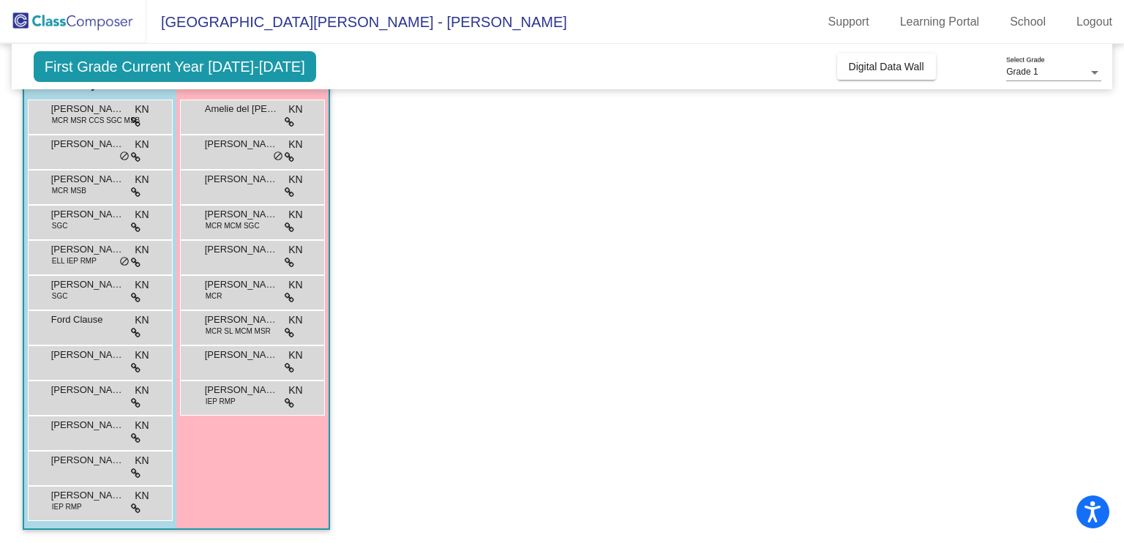
click at [75, 388] on span "[PERSON_NAME]" at bounding box center [87, 390] width 73 height 15
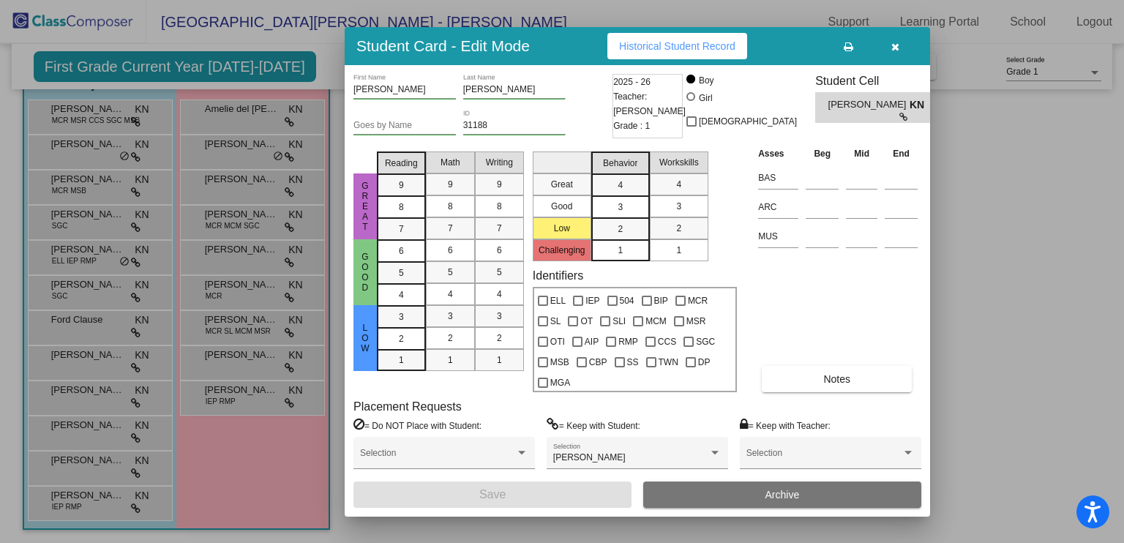
click at [74, 443] on div at bounding box center [562, 271] width 1124 height 543
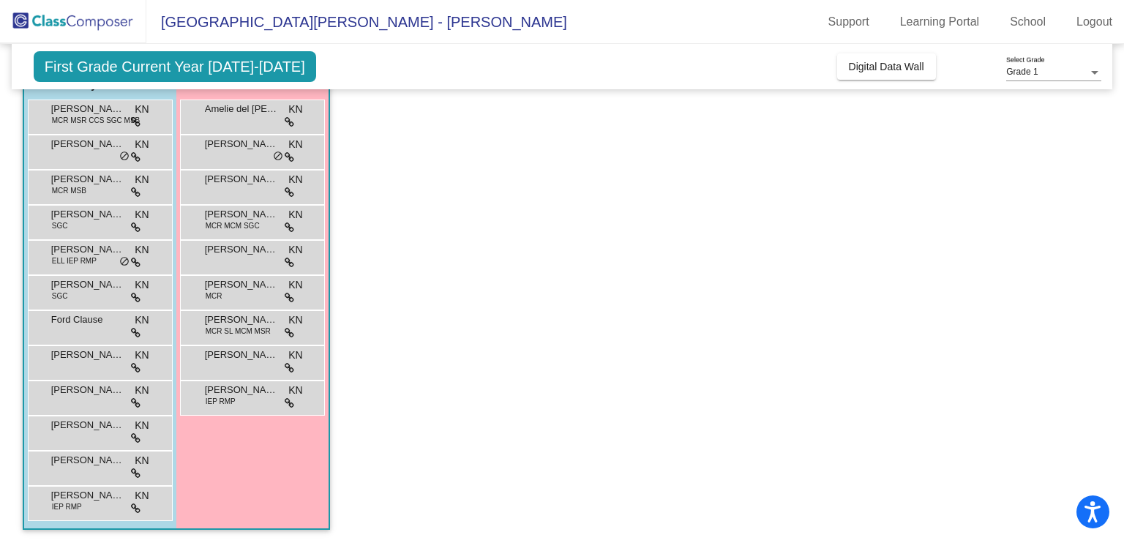
click at [74, 443] on div "Joseph Pucci KN lock do_not_disturb_alt" at bounding box center [99, 431] width 140 height 30
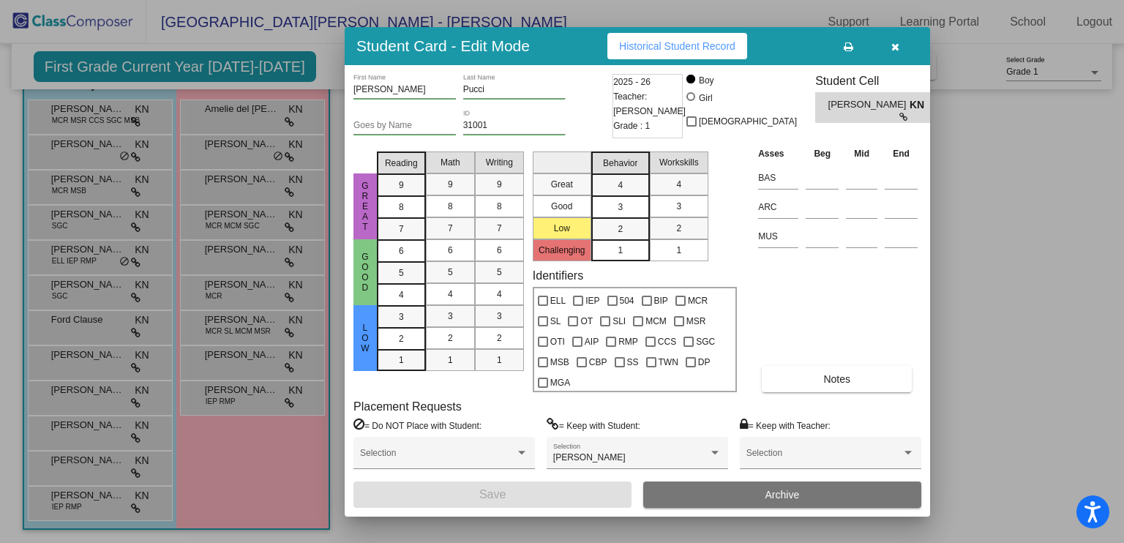
click at [76, 468] on div at bounding box center [562, 271] width 1124 height 543
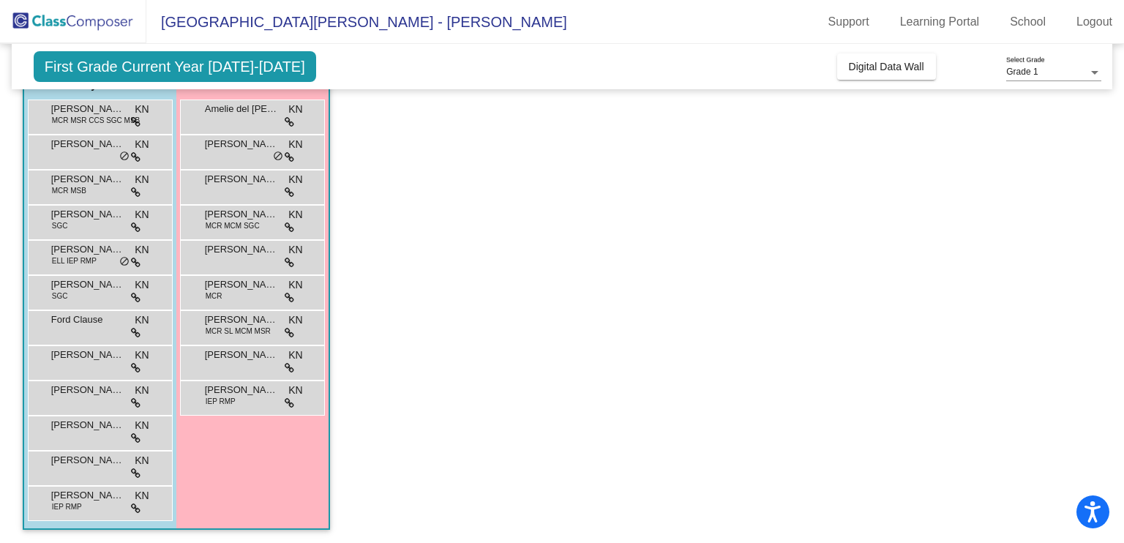
click at [76, 468] on div "Micah Sussky KN lock do_not_disturb_alt" at bounding box center [99, 466] width 140 height 30
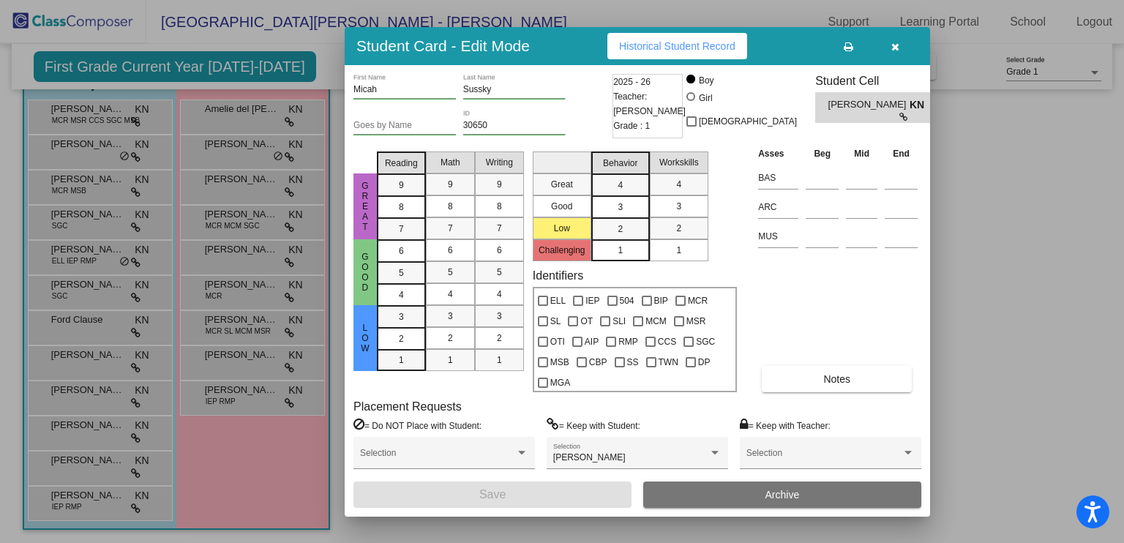
click at [76, 499] on div at bounding box center [562, 271] width 1124 height 543
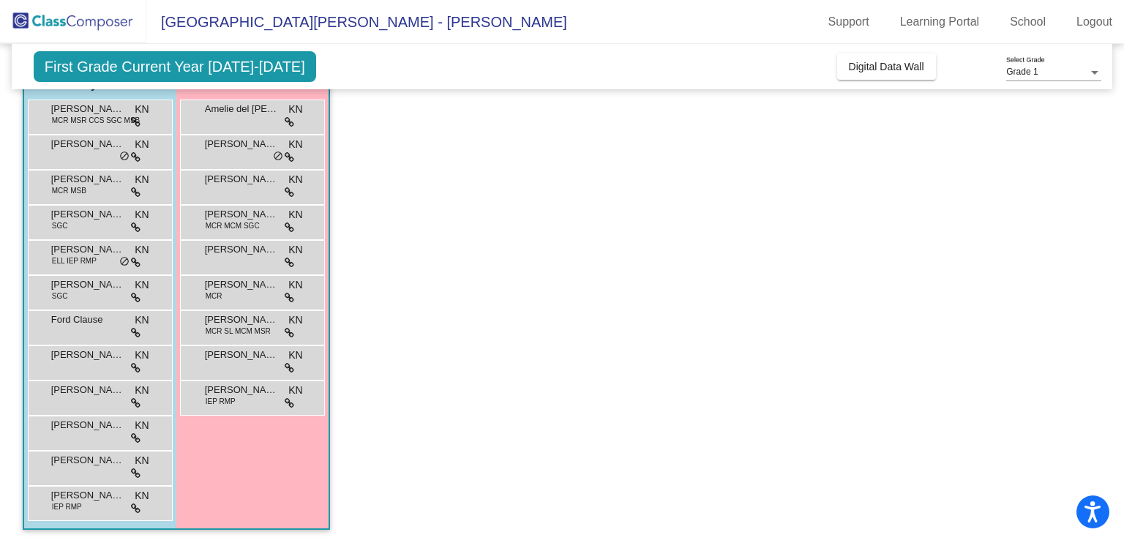
click at [76, 499] on span "[PERSON_NAME]" at bounding box center [87, 495] width 73 height 15
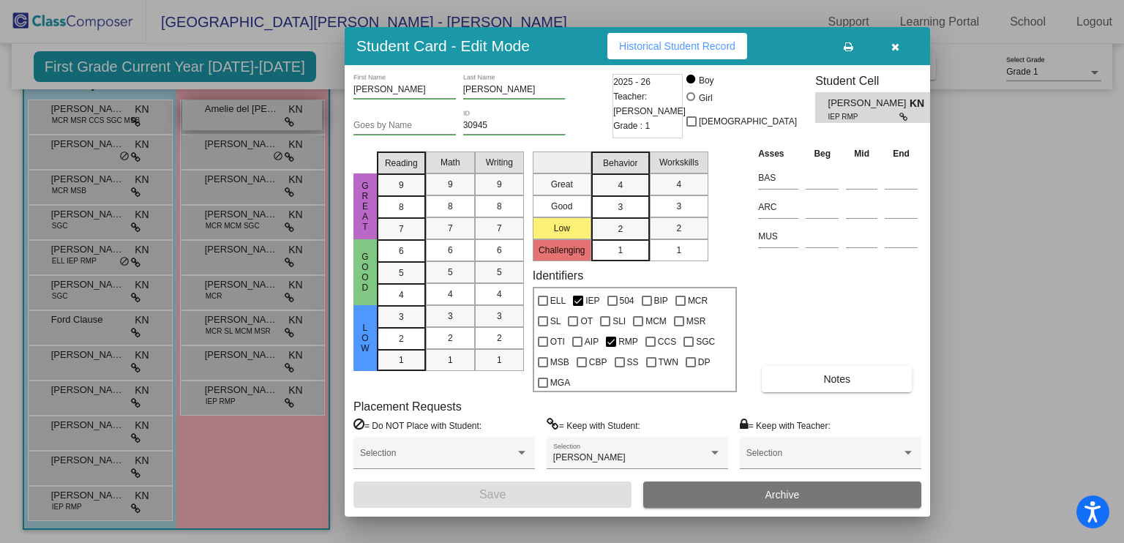
click at [252, 120] on div at bounding box center [562, 271] width 1124 height 543
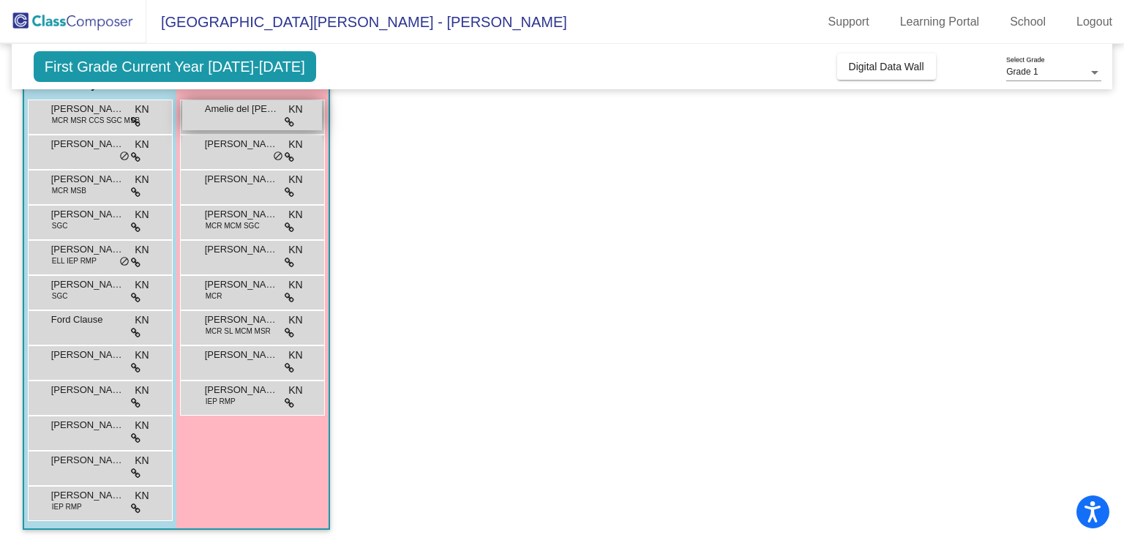
click at [252, 120] on div "Amelie del Rosario KN lock do_not_disturb_alt" at bounding box center [252, 115] width 140 height 30
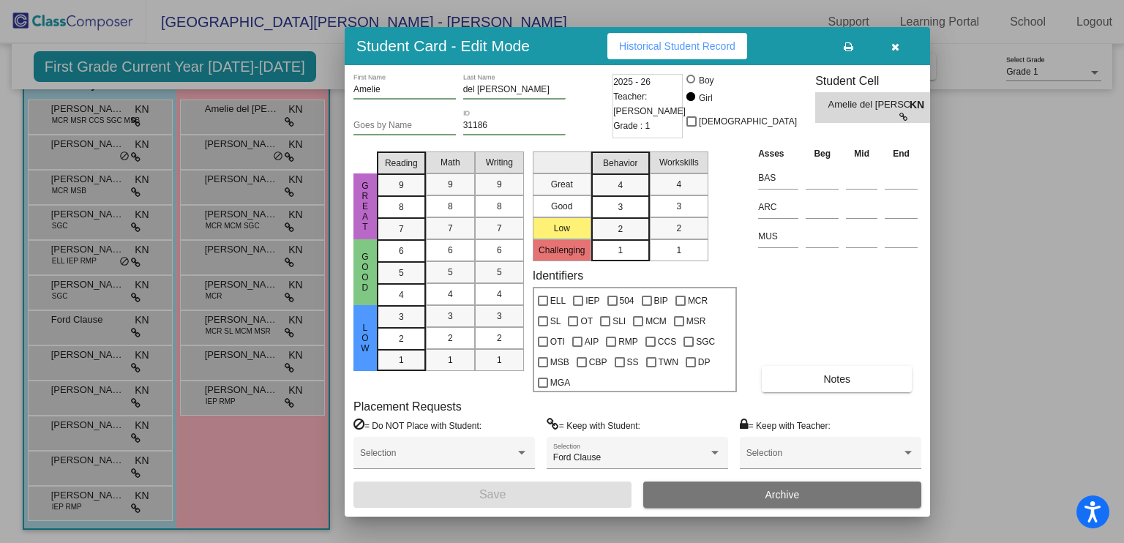
click at [240, 157] on div at bounding box center [562, 271] width 1124 height 543
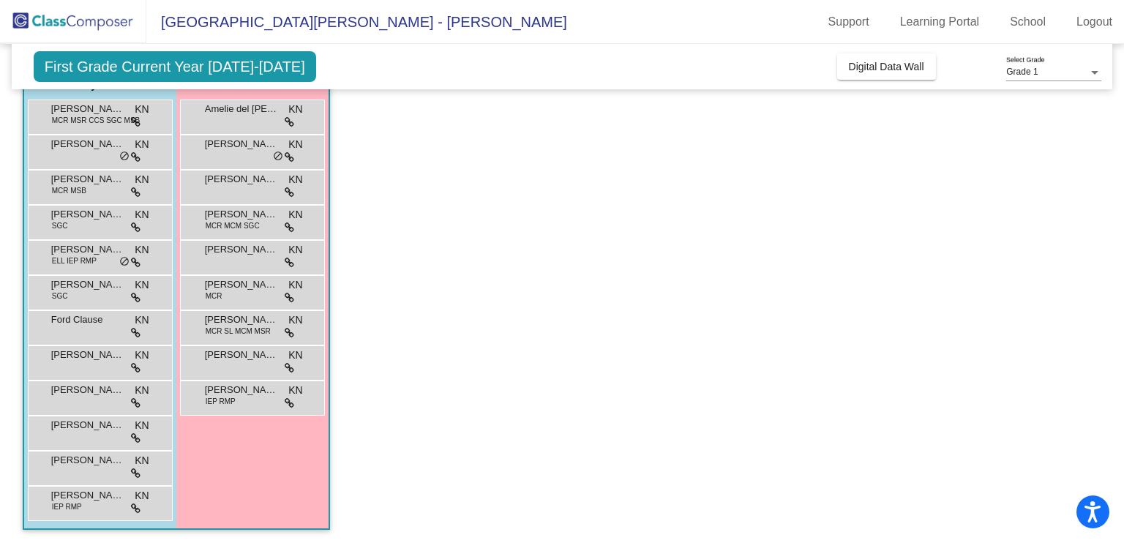
click at [240, 157] on div "[PERSON_NAME] lock do_not_disturb_alt" at bounding box center [252, 150] width 140 height 30
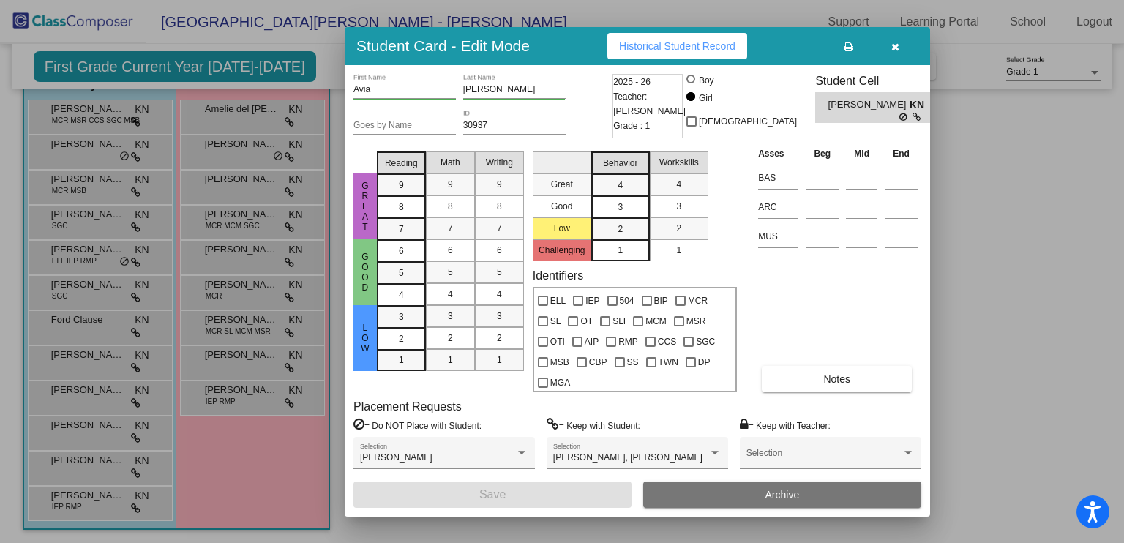
click at [231, 189] on div at bounding box center [562, 271] width 1124 height 543
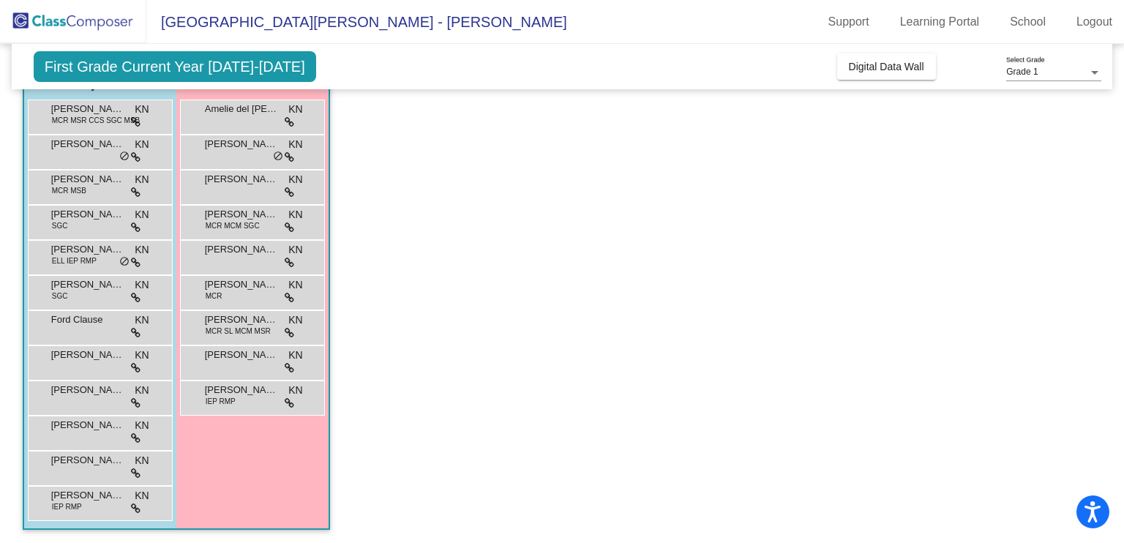
click at [231, 189] on div "Beatrix Kacludis KN lock do_not_disturb_alt" at bounding box center [252, 185] width 140 height 30
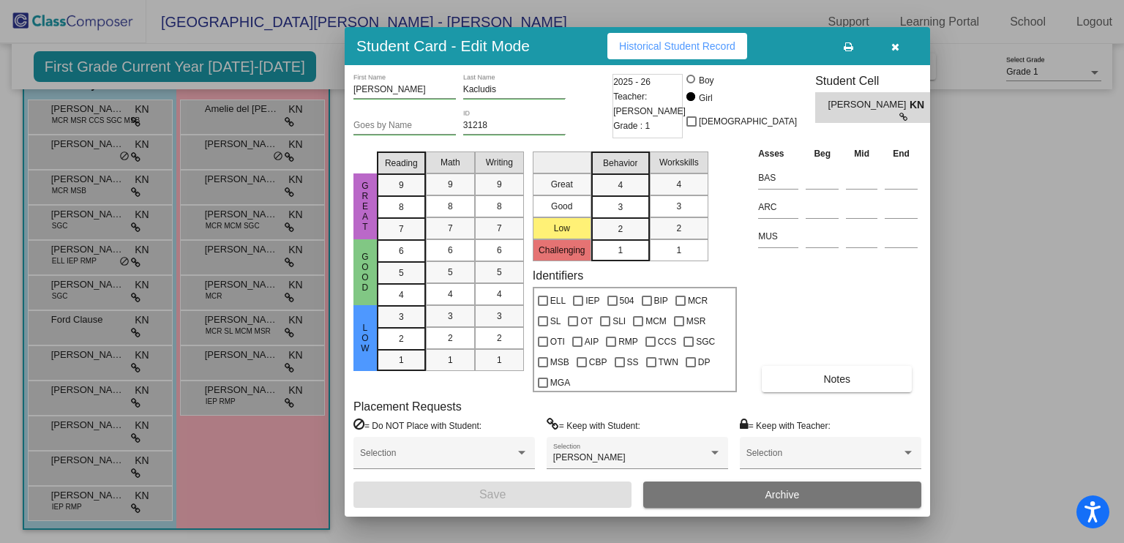
click at [223, 230] on div at bounding box center [562, 271] width 1124 height 543
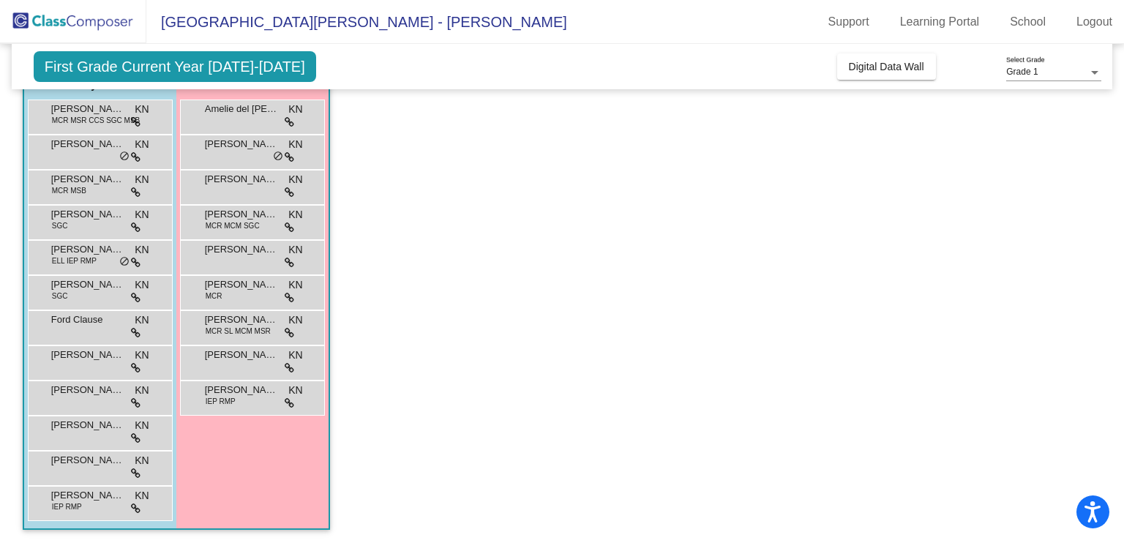
click at [223, 230] on span "MCR MCM SGC" at bounding box center [233, 225] width 54 height 11
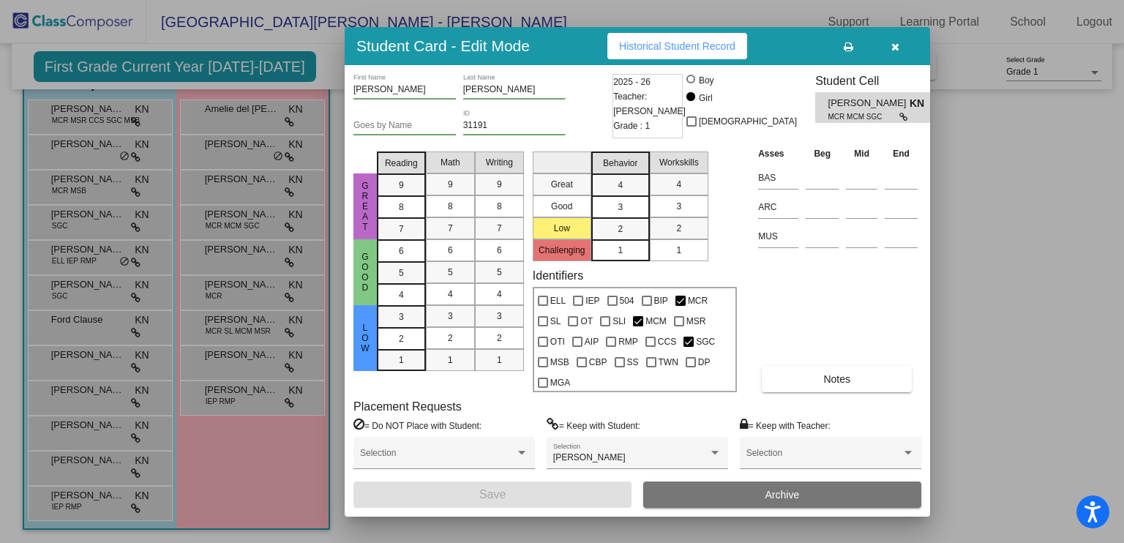
click at [234, 263] on div at bounding box center [562, 271] width 1124 height 543
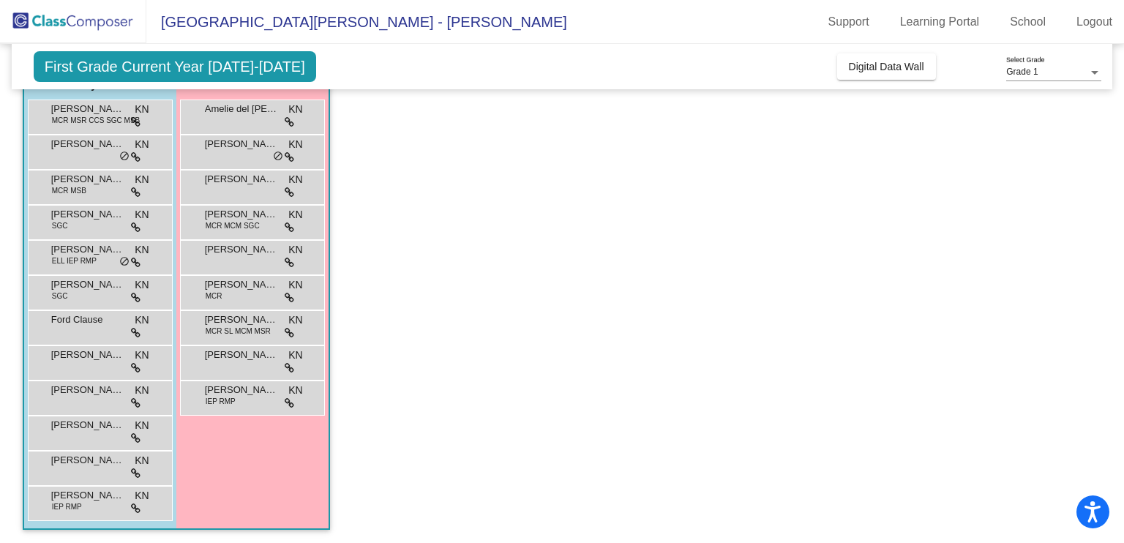
click at [234, 263] on div "Cecelia Cottrill KN lock do_not_disturb_alt" at bounding box center [252, 256] width 140 height 30
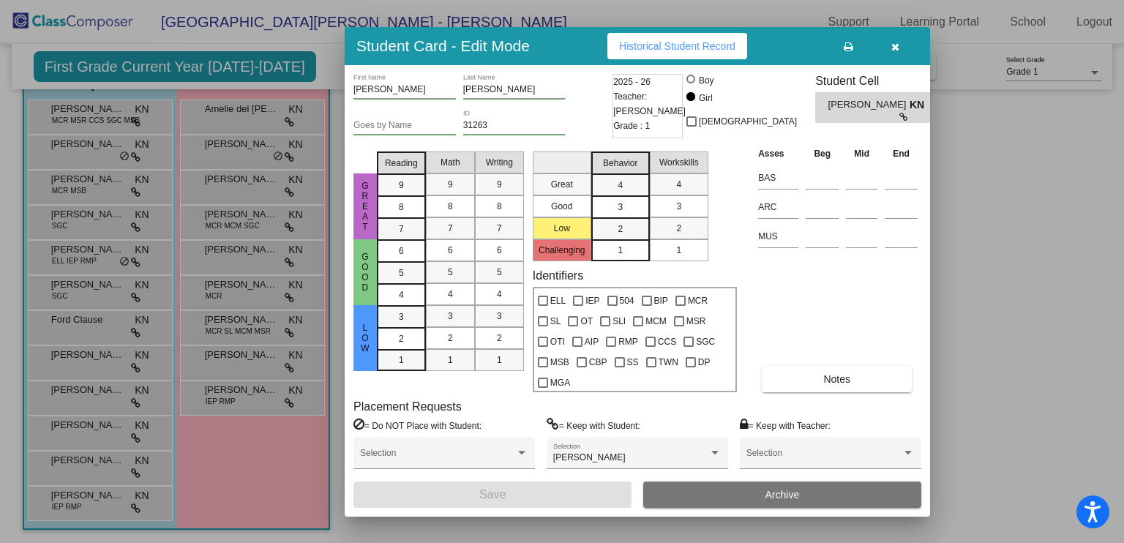
click at [231, 291] on div at bounding box center [562, 271] width 1124 height 543
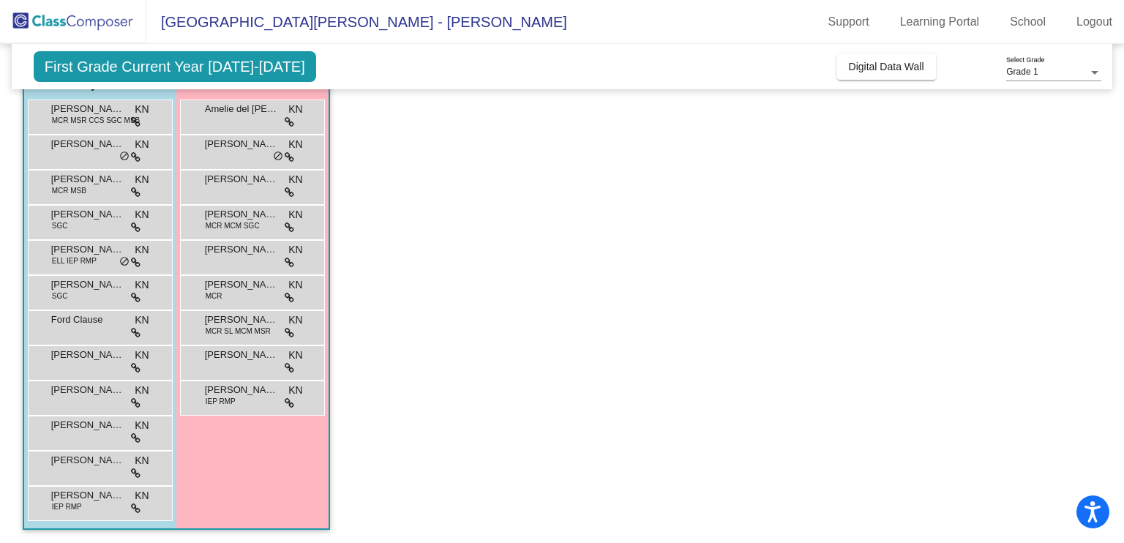
click at [231, 291] on div "Eleanor Huntington MCR KN lock do_not_disturb_alt" at bounding box center [252, 291] width 140 height 30
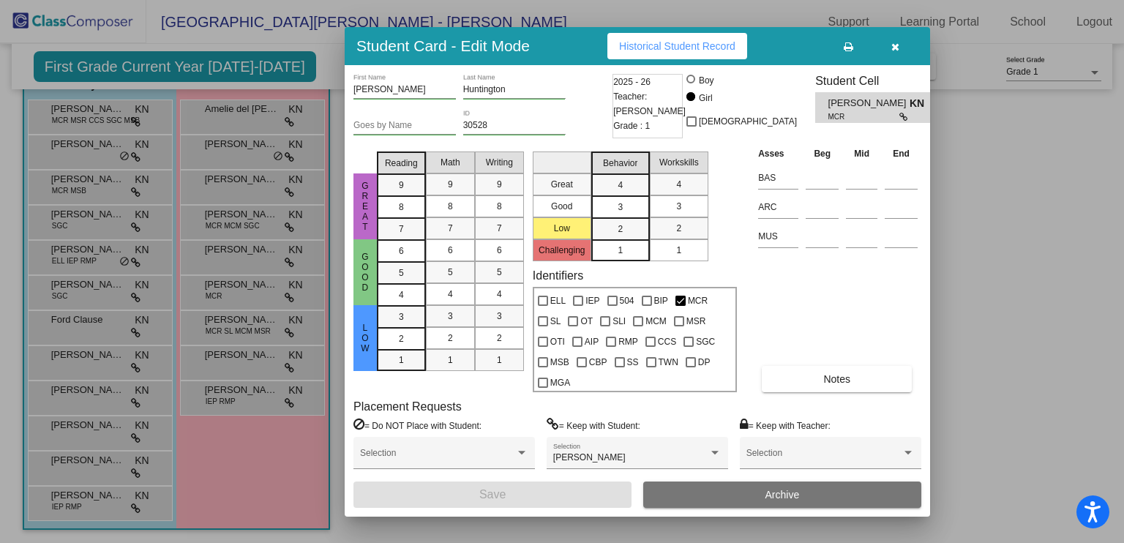
click at [237, 330] on div at bounding box center [562, 271] width 1124 height 543
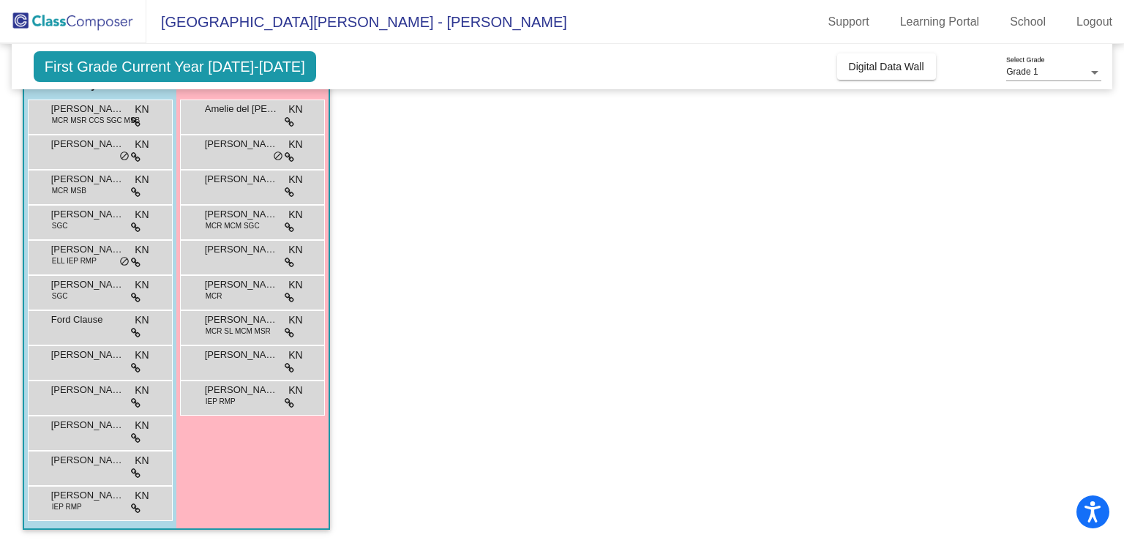
click at [237, 330] on span "MCR SL MCM MSR" at bounding box center [238, 331] width 65 height 11
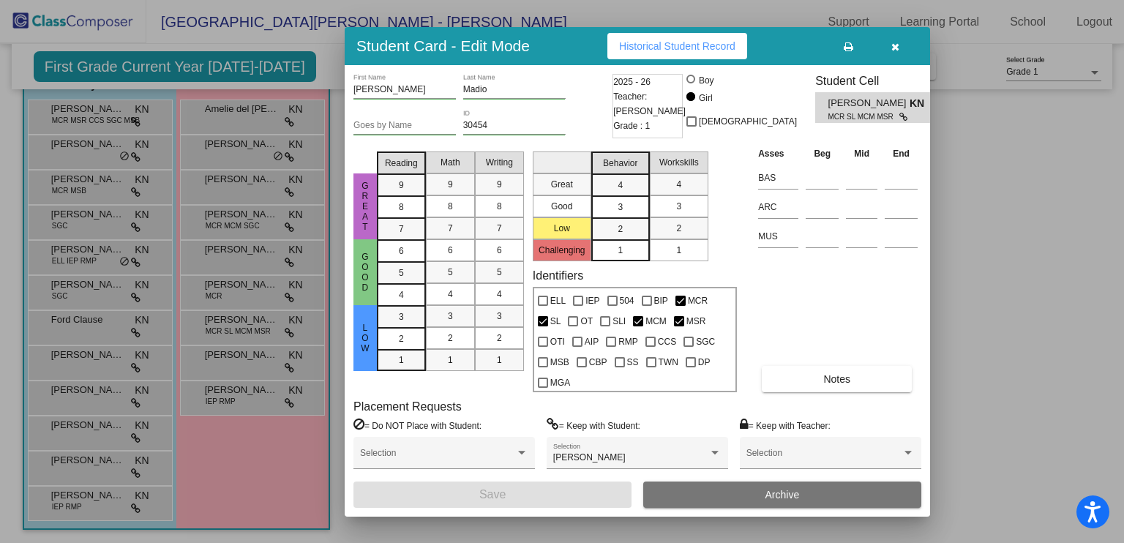
click at [238, 364] on div at bounding box center [562, 271] width 1124 height 543
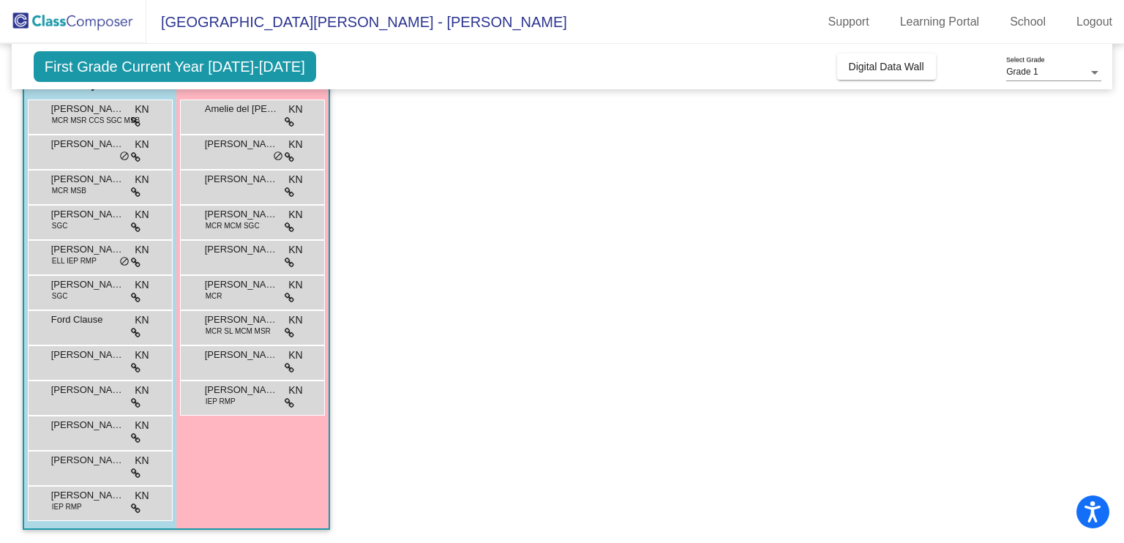
click at [238, 364] on div "Kaycee Cleveland KN lock do_not_disturb_alt" at bounding box center [252, 361] width 140 height 30
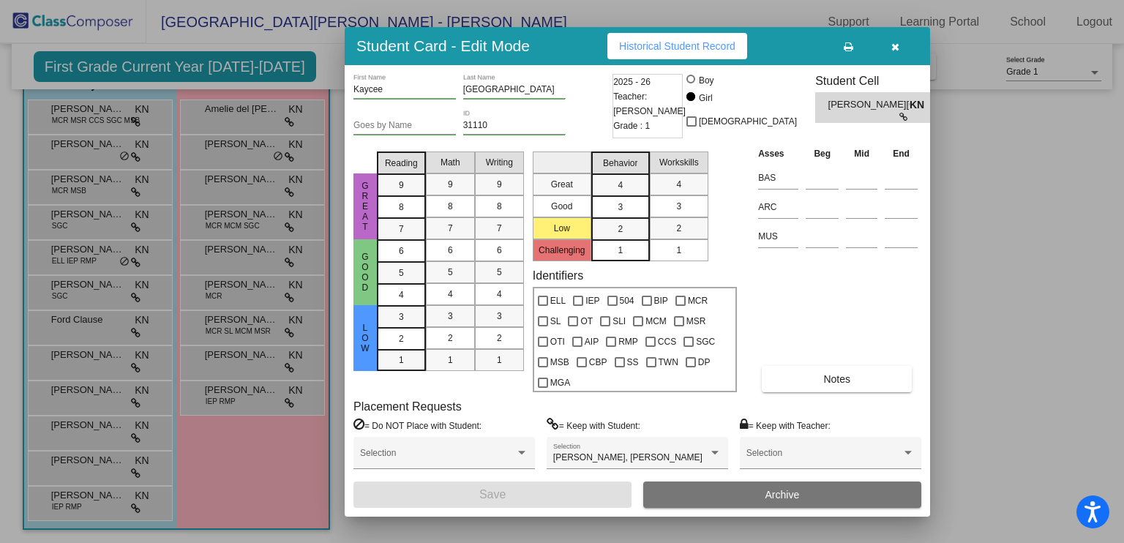
click at [236, 397] on div at bounding box center [562, 271] width 1124 height 543
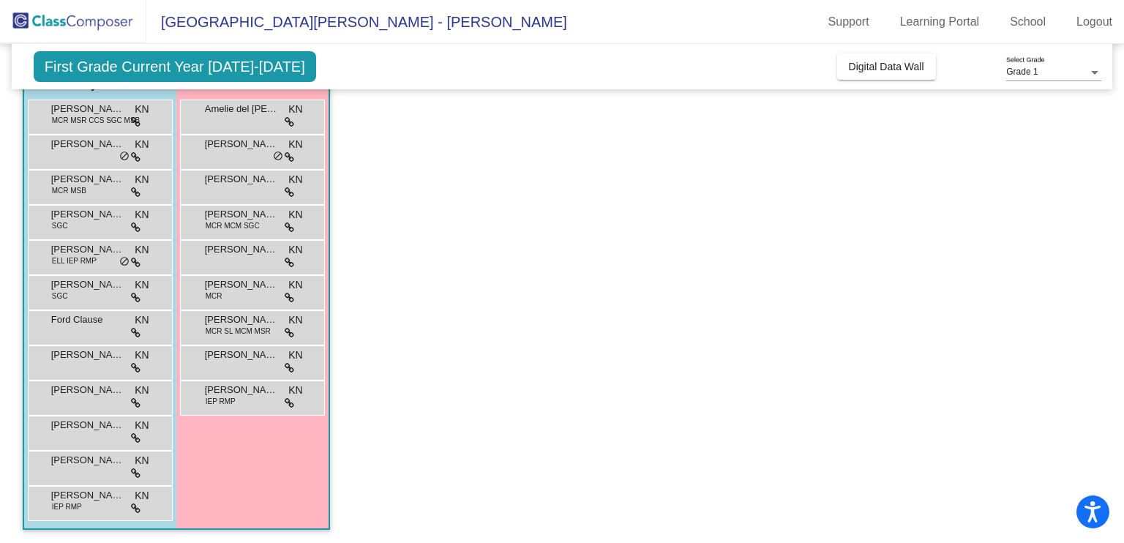
click at [236, 397] on div "Kaylee Mesaros-Woodward IEP RMP KN lock do_not_disturb_alt" at bounding box center [252, 396] width 140 height 30
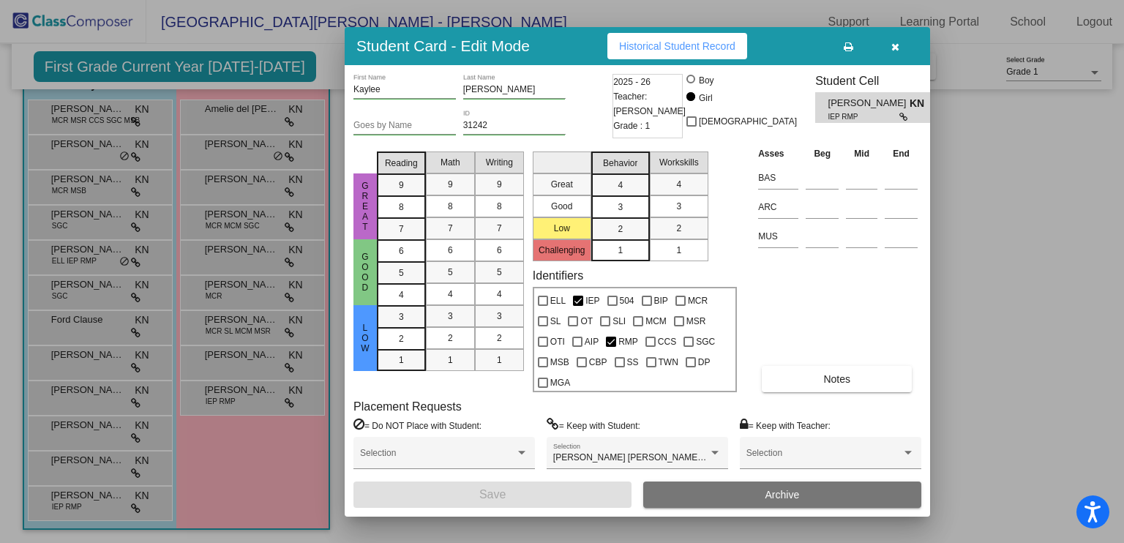
click at [1053, 234] on div at bounding box center [562, 271] width 1124 height 543
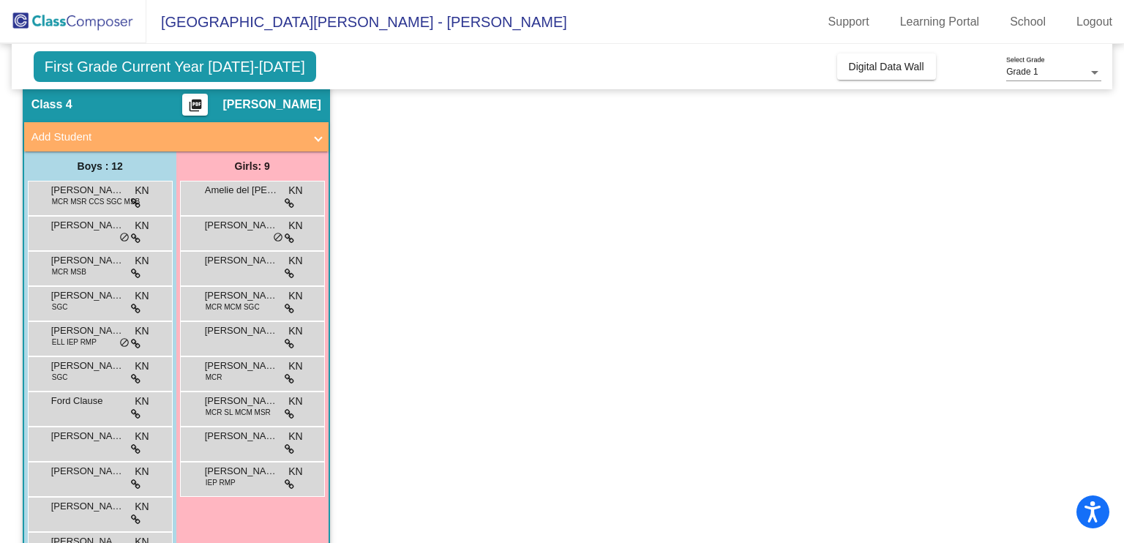
scroll to position [0, 0]
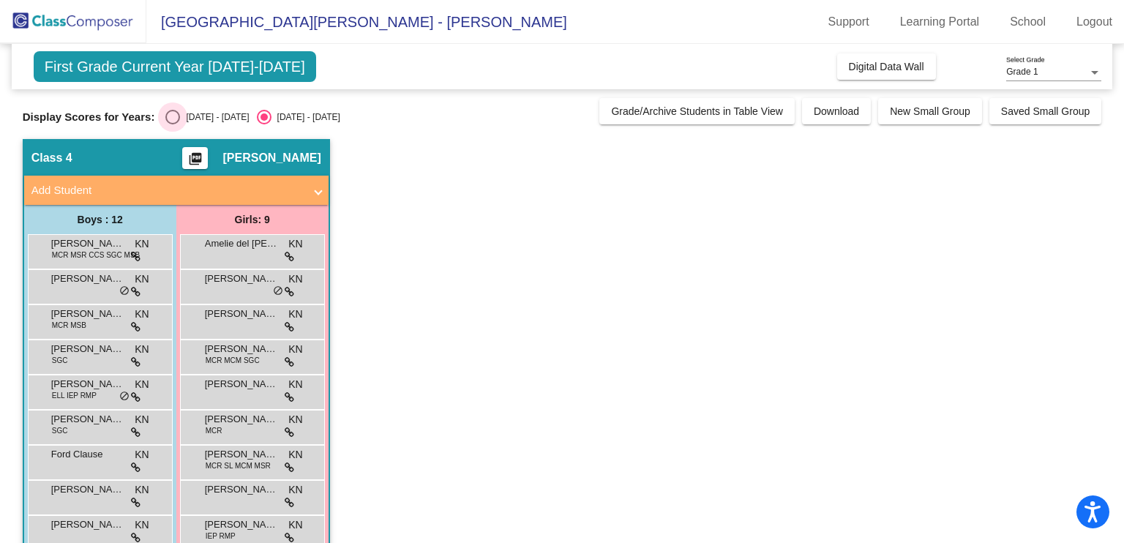
click at [176, 118] on div "Select an option" at bounding box center [172, 117] width 15 height 15
click at [173, 124] on input "[DATE] - [DATE]" at bounding box center [172, 124] width 1 height 1
radio input "true"
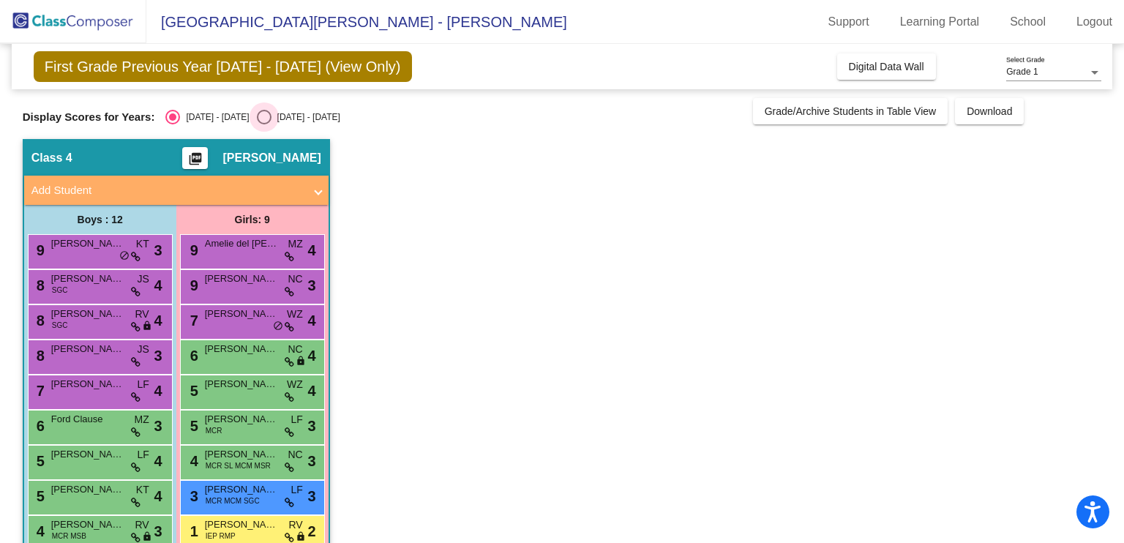
click at [293, 116] on div "[DATE] - [DATE]" at bounding box center [305, 116] width 69 height 13
click at [264, 124] on input "[DATE] - [DATE]" at bounding box center [263, 124] width 1 height 1
radio input "true"
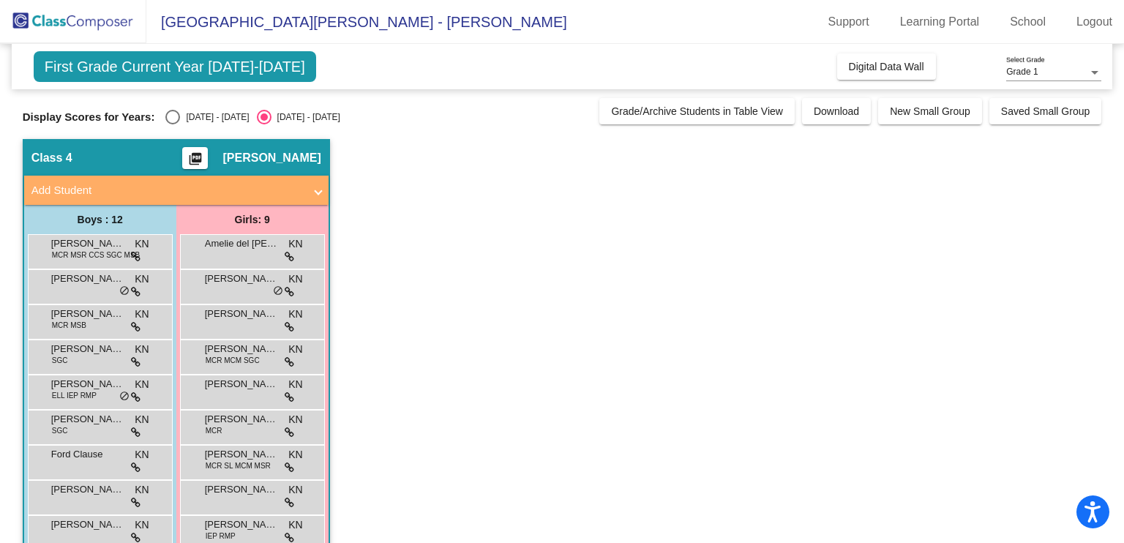
click at [195, 114] on div "[DATE] - [DATE]" at bounding box center [214, 116] width 69 height 13
click at [173, 124] on input "[DATE] - [DATE]" at bounding box center [172, 124] width 1 height 1
radio input "true"
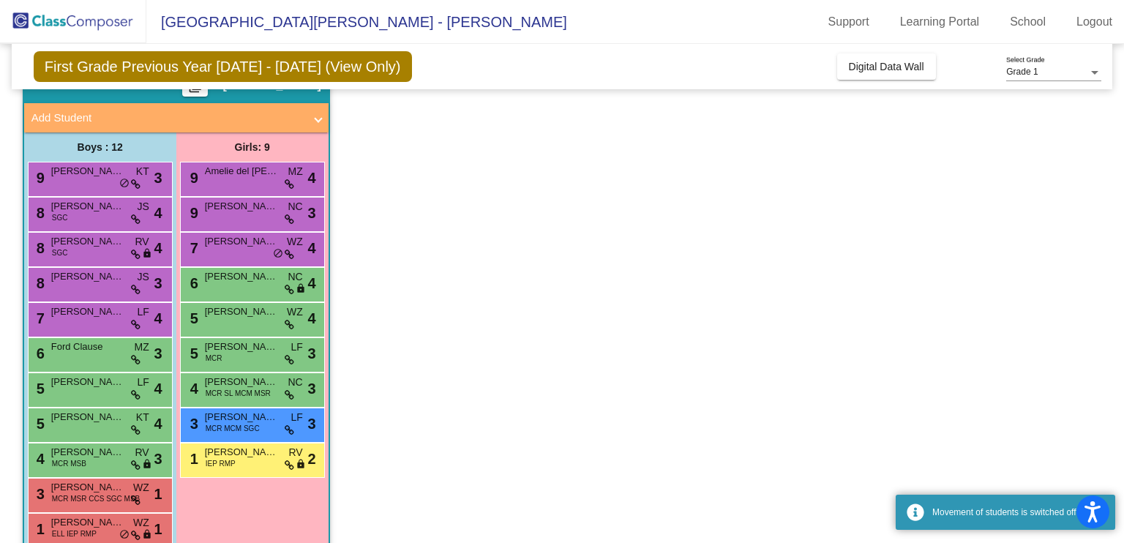
scroll to position [73, 0]
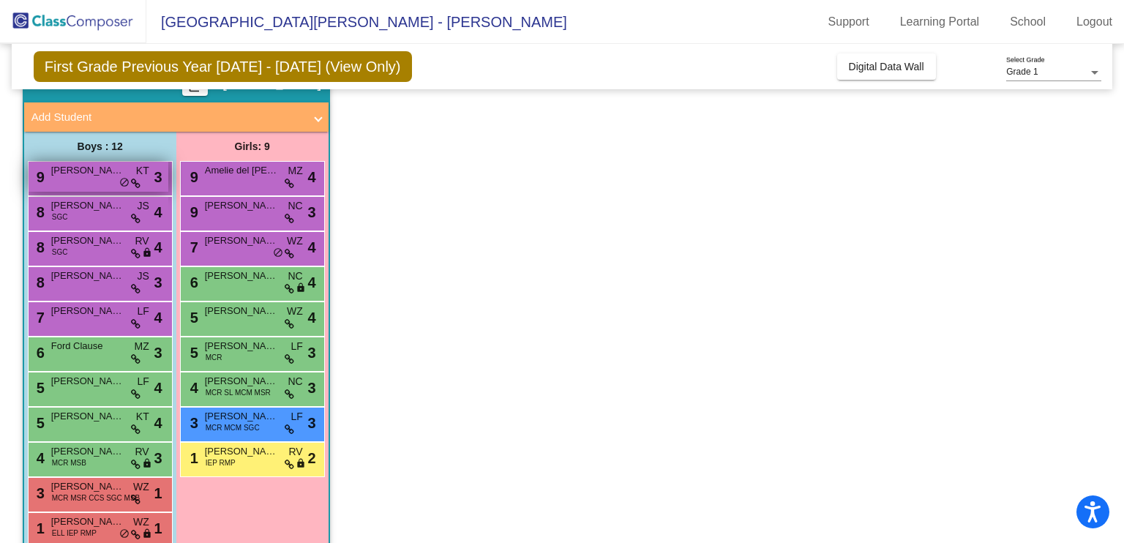
click at [89, 176] on span "[PERSON_NAME]" at bounding box center [87, 170] width 73 height 15
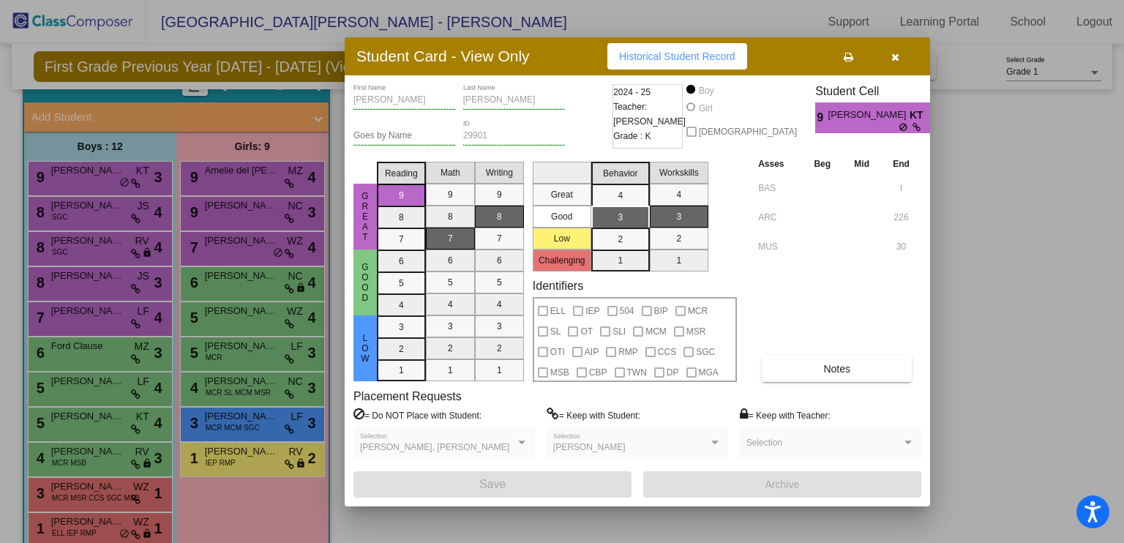
click at [206, 289] on div at bounding box center [562, 271] width 1124 height 543
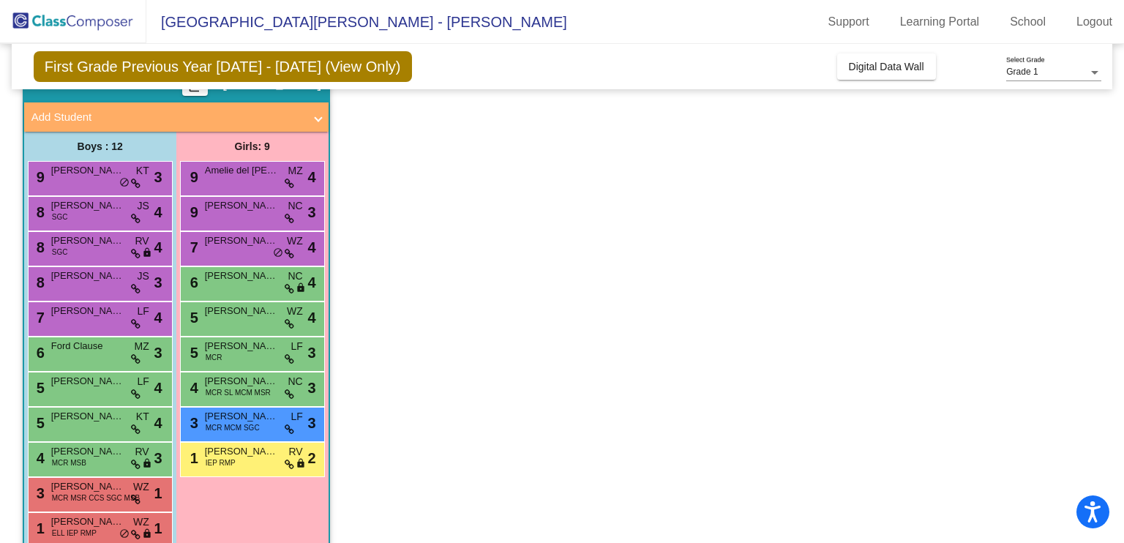
click at [206, 289] on div "6 Cecelia Cottrill NC lock do_not_disturb_alt 4" at bounding box center [252, 282] width 140 height 30
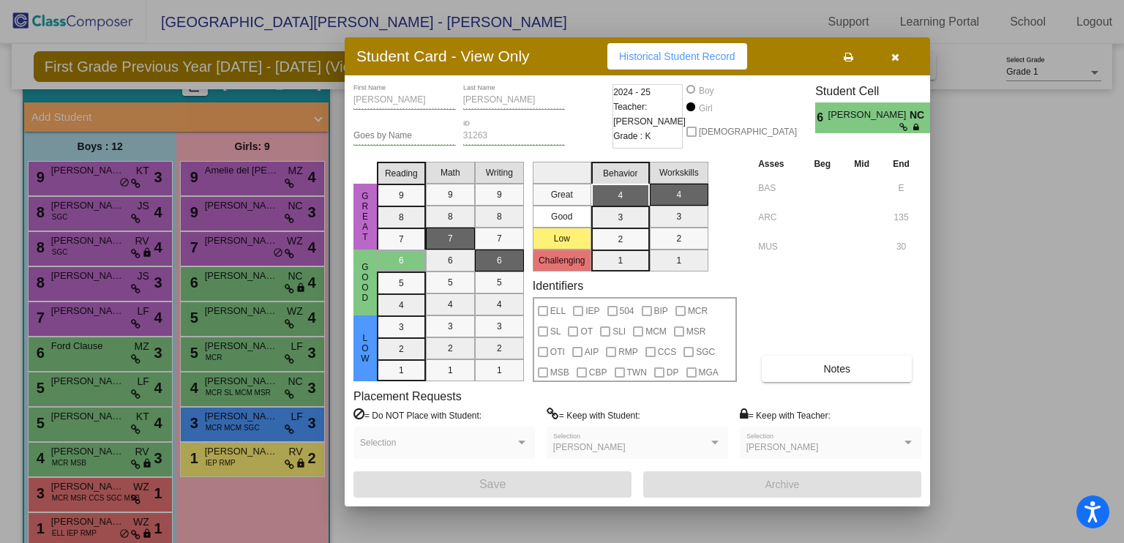
click at [246, 377] on div at bounding box center [562, 271] width 1124 height 543
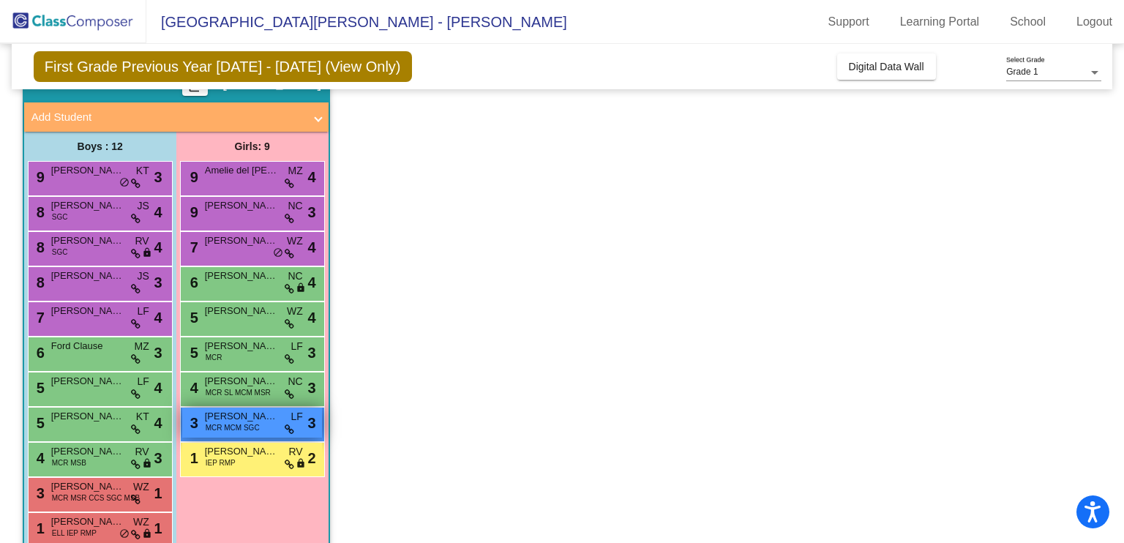
click at [246, 422] on span "MCR MCM SGC" at bounding box center [233, 427] width 54 height 11
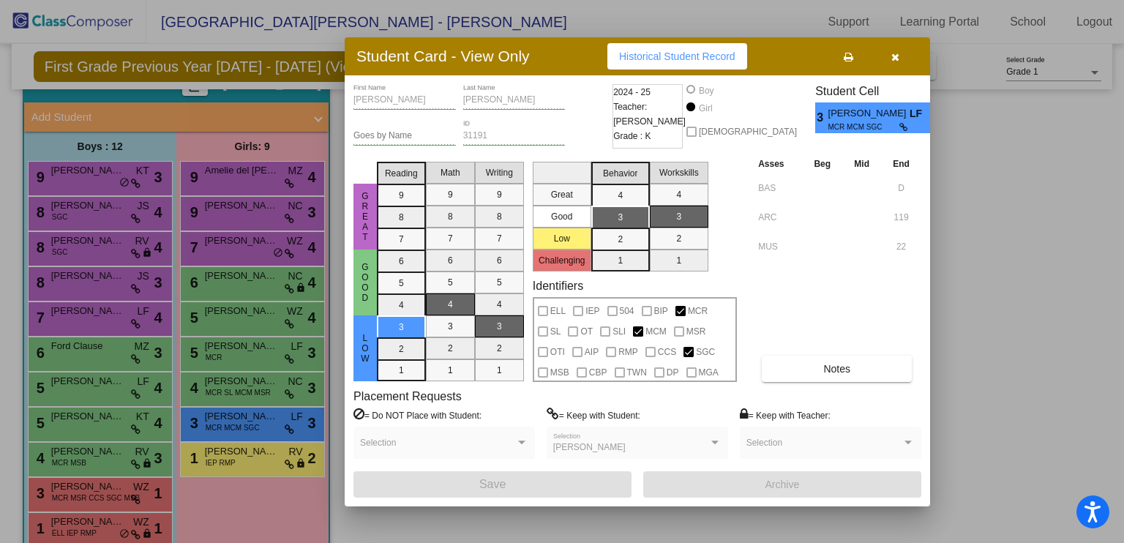
click at [211, 353] on div at bounding box center [562, 271] width 1124 height 543
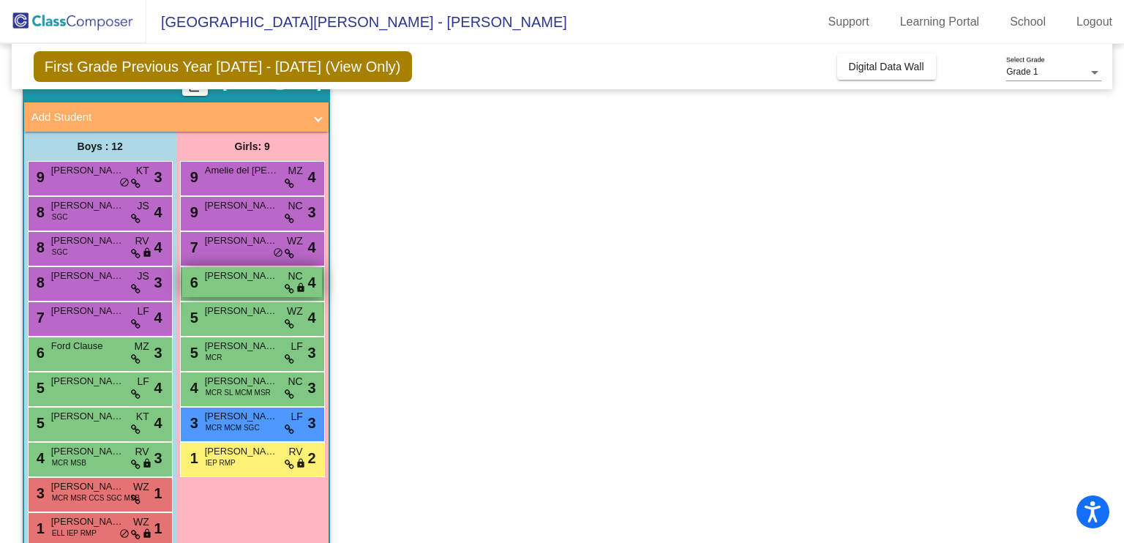
click at [246, 280] on span "[PERSON_NAME]" at bounding box center [241, 275] width 73 height 15
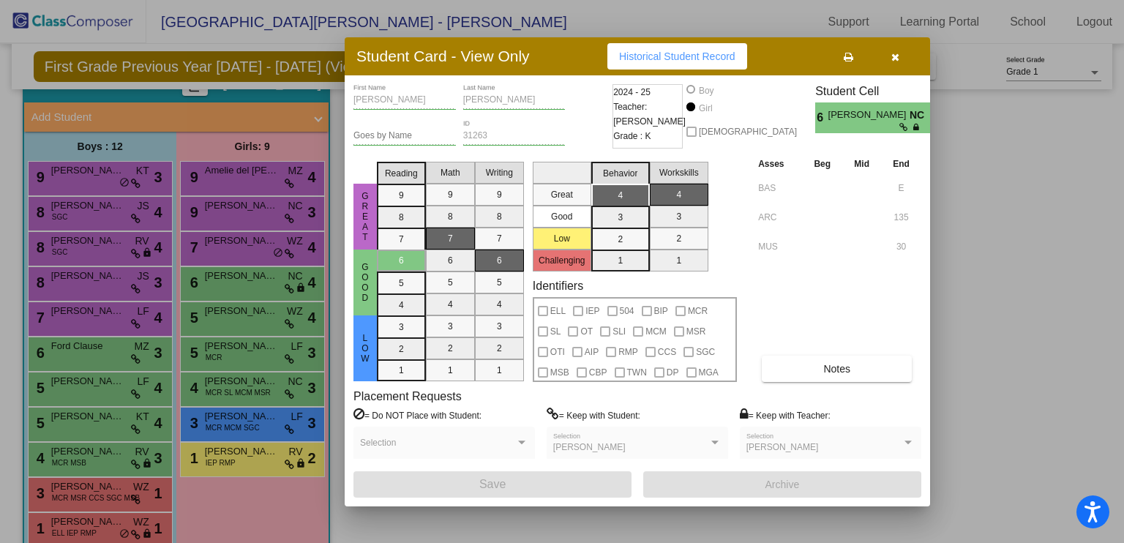
click at [102, 520] on div at bounding box center [562, 271] width 1124 height 543
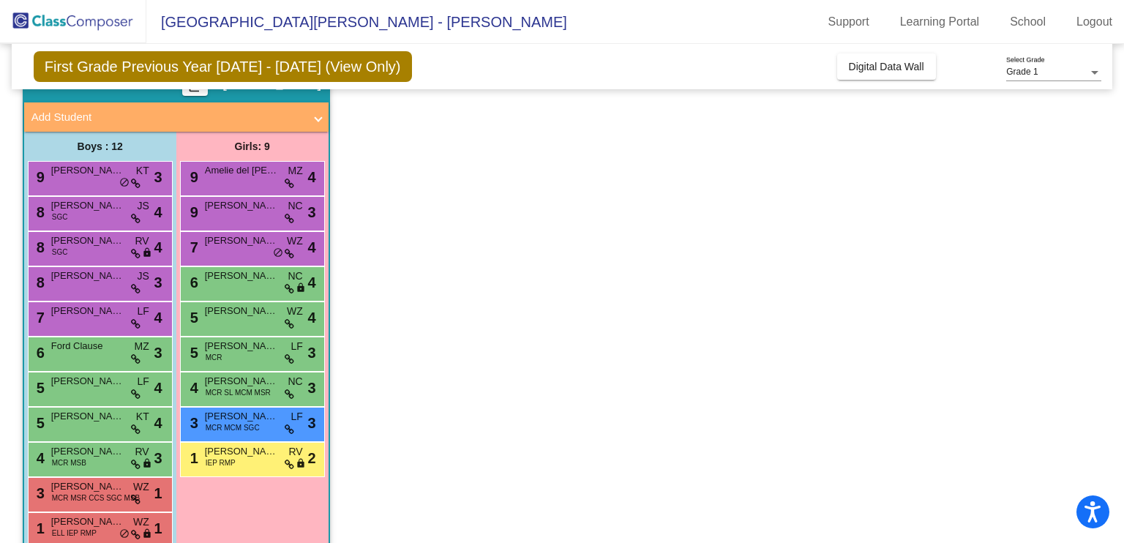
click at [102, 520] on span "[PERSON_NAME]" at bounding box center [87, 521] width 73 height 15
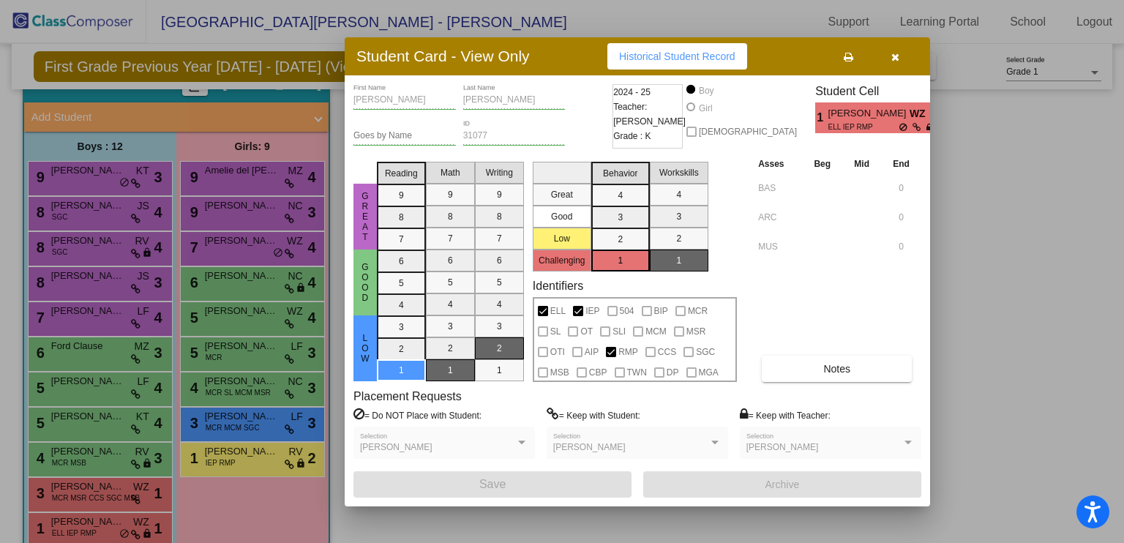
click at [234, 500] on div at bounding box center [562, 271] width 1124 height 543
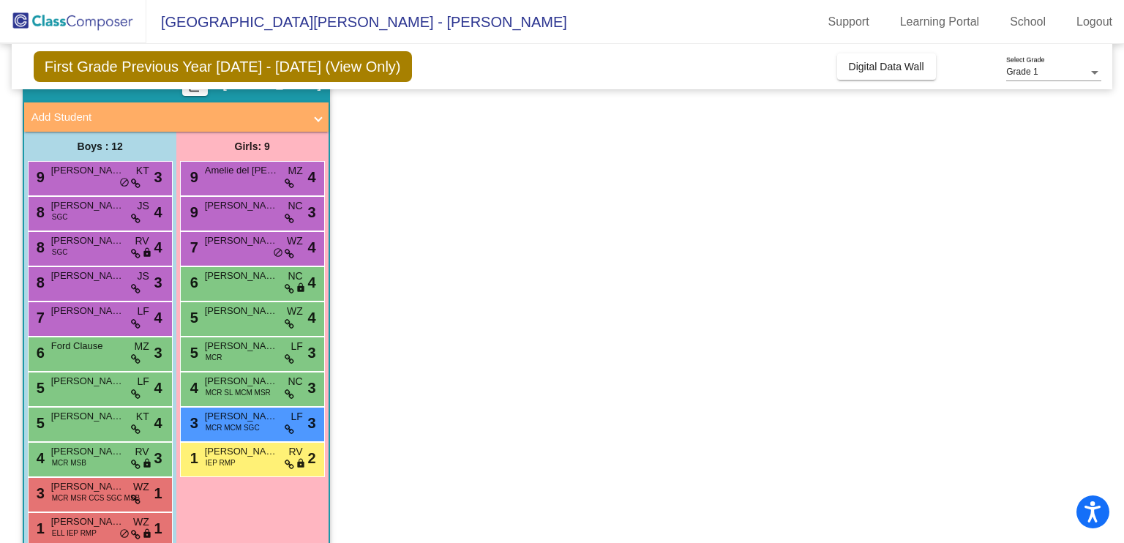
scroll to position [135, 0]
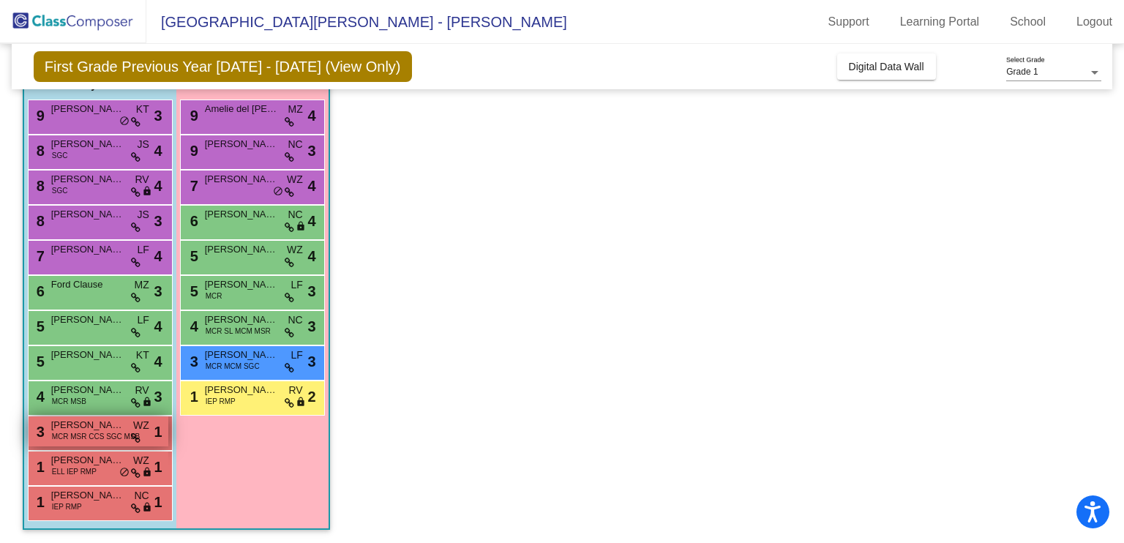
click at [64, 438] on span "MCR MSR CCS SGC MSB" at bounding box center [96, 436] width 89 height 11
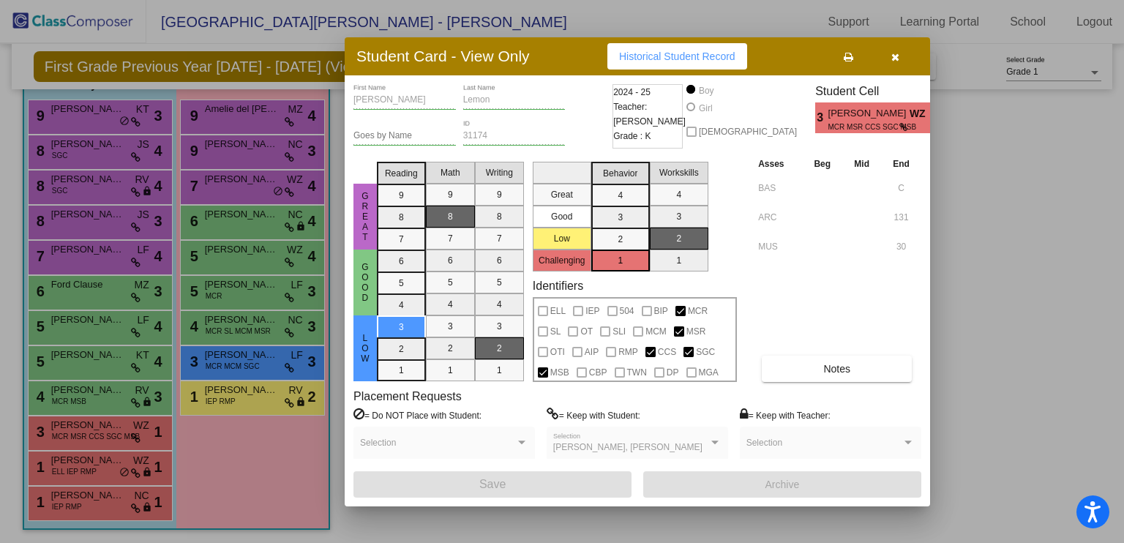
click at [69, 397] on div at bounding box center [562, 271] width 1124 height 543
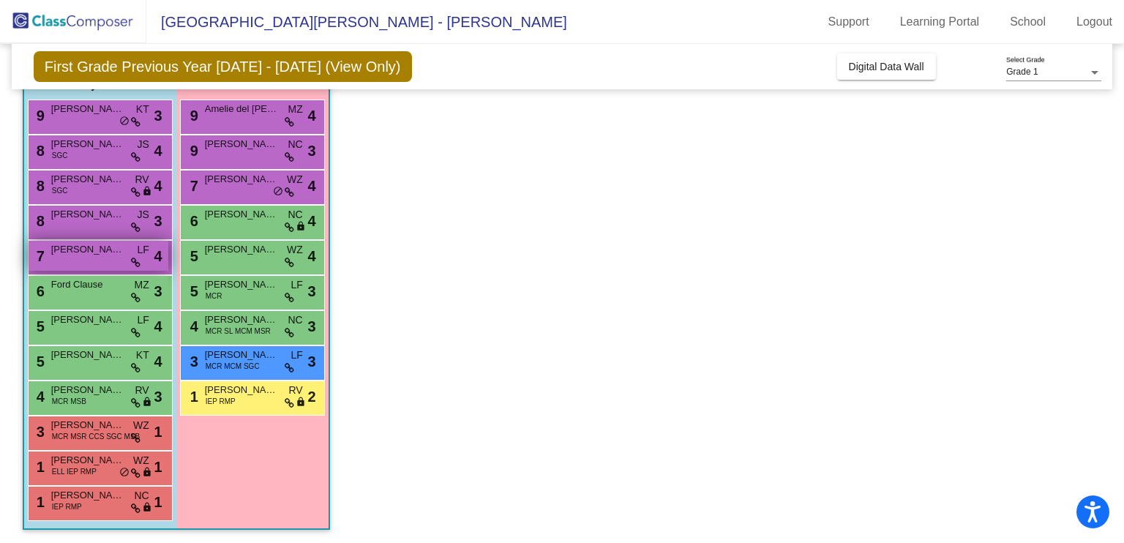
click at [82, 256] on div "7 Joseph Pucci LF lock do_not_disturb_alt 4" at bounding box center [99, 256] width 140 height 30
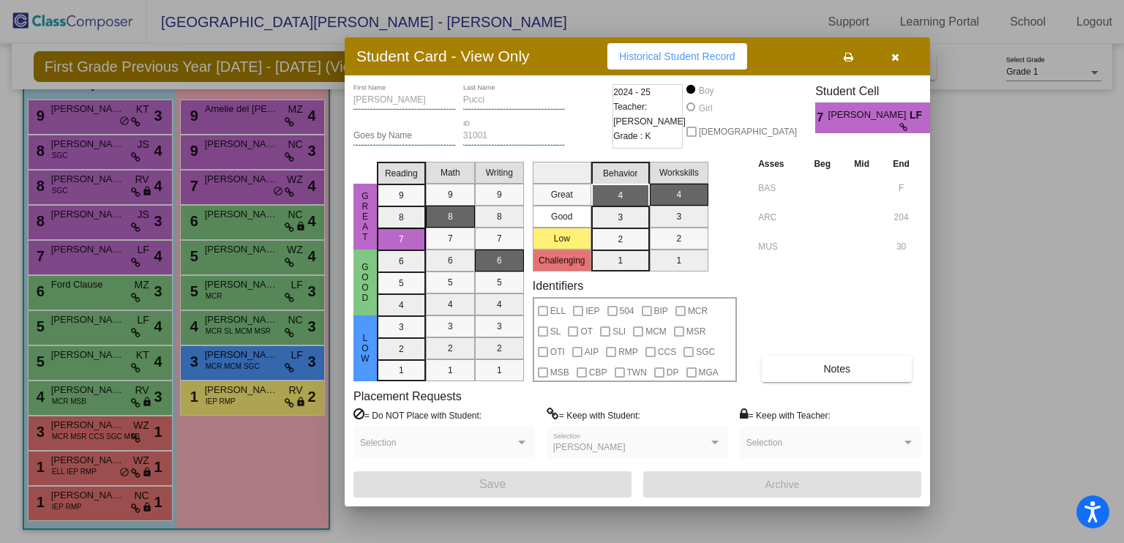
click at [79, 186] on div at bounding box center [562, 271] width 1124 height 543
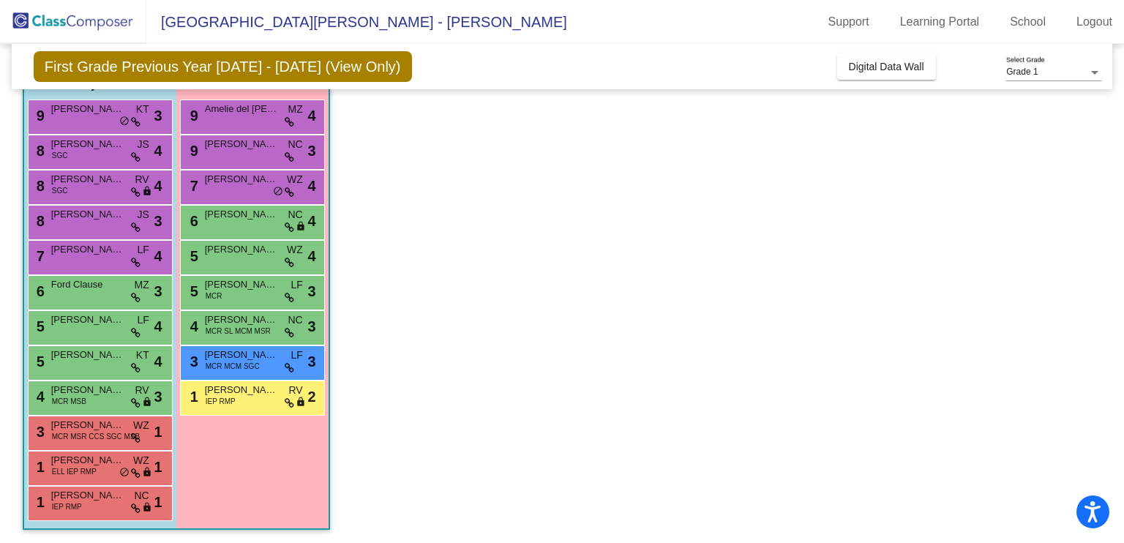
click at [79, 186] on div "8 Finnegan Westermann Ayers SGC RV lock do_not_disturb_alt 4" at bounding box center [99, 185] width 140 height 30
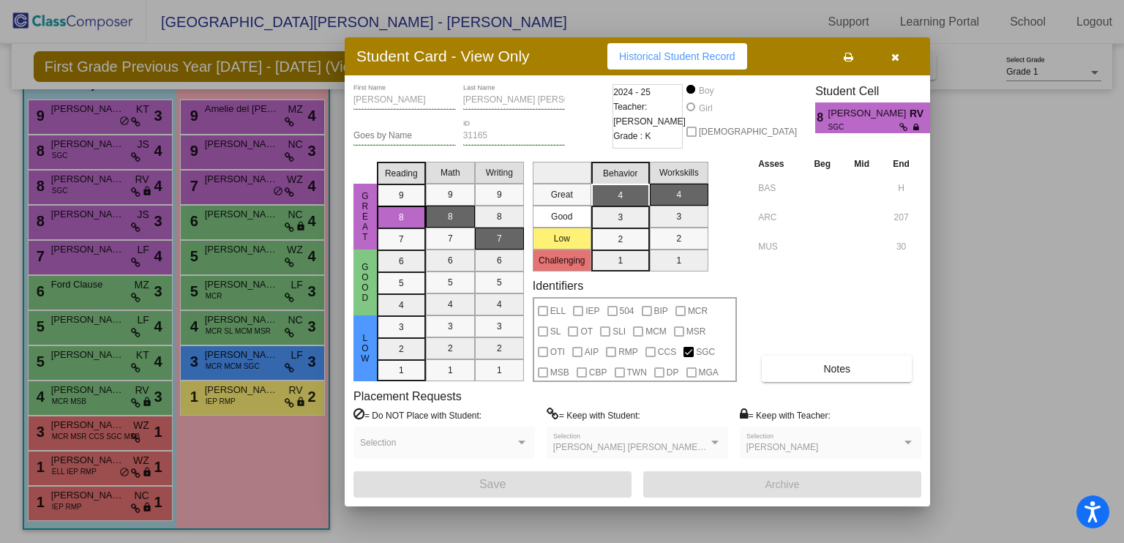
click at [913, 128] on icon at bounding box center [917, 127] width 8 height 9
click at [123, 242] on div at bounding box center [562, 271] width 1124 height 543
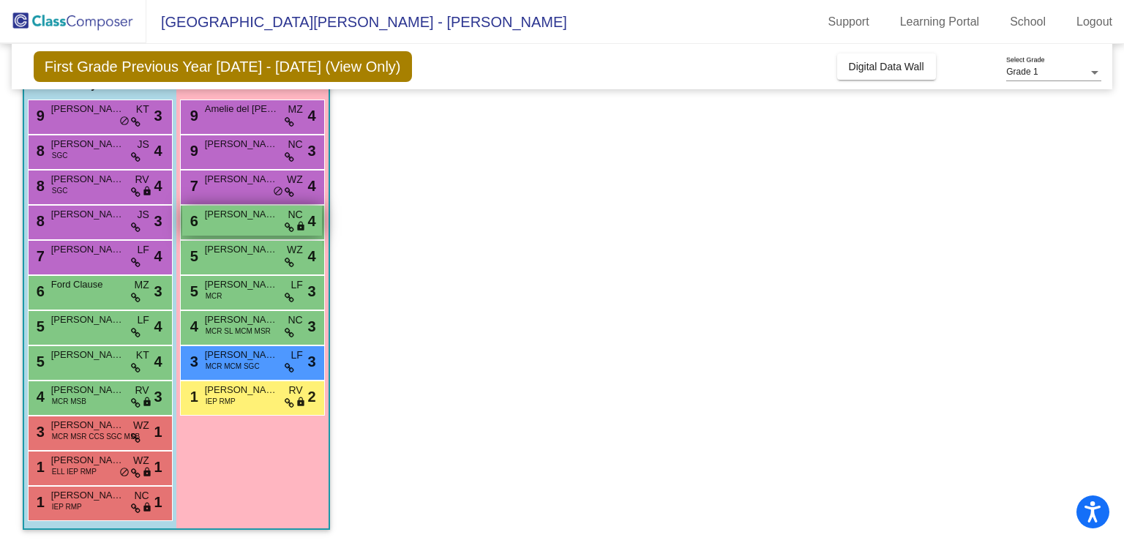
click at [306, 219] on div "6 Cecelia Cottrill NC lock do_not_disturb_alt 4" at bounding box center [252, 221] width 140 height 30
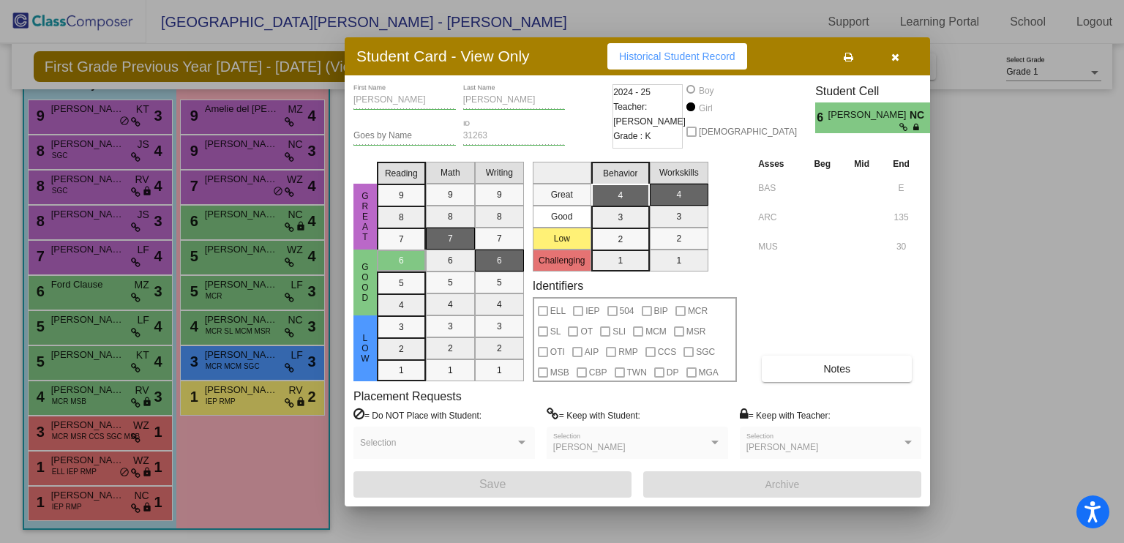
click at [909, 116] on span "NC" at bounding box center [919, 115] width 20 height 15
click at [898, 54] on icon "button" at bounding box center [895, 57] width 8 height 10
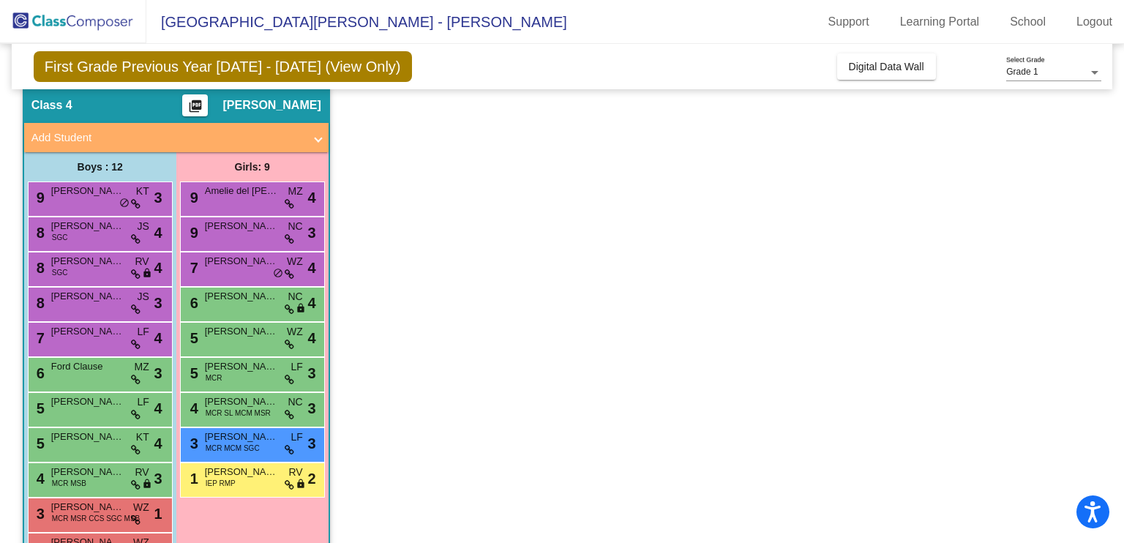
scroll to position [0, 0]
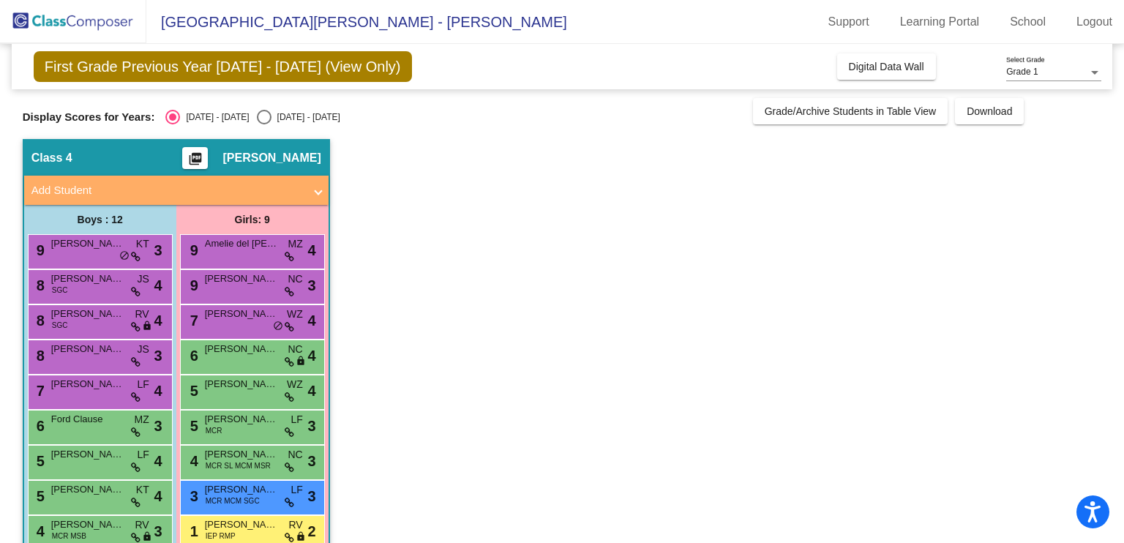
click at [204, 151] on mat-icon "picture_as_pdf" at bounding box center [196, 161] width 18 height 20
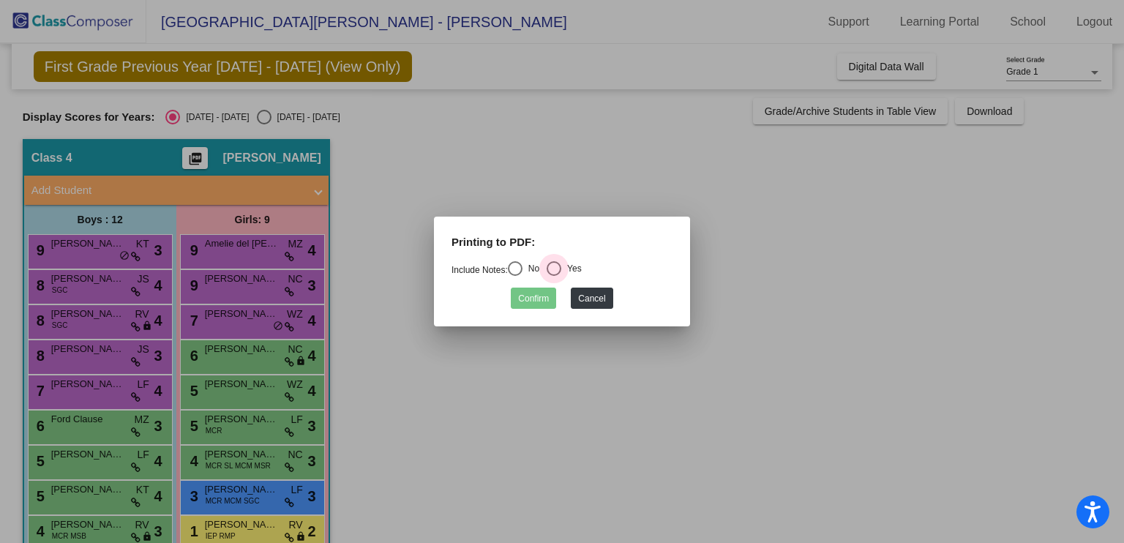
click at [561, 264] on div "Select an option" at bounding box center [553, 268] width 15 height 15
click at [554, 276] on input "Yes" at bounding box center [553, 276] width 1 height 1
radio input "true"
click at [544, 298] on button "Confirm" at bounding box center [533, 297] width 45 height 21
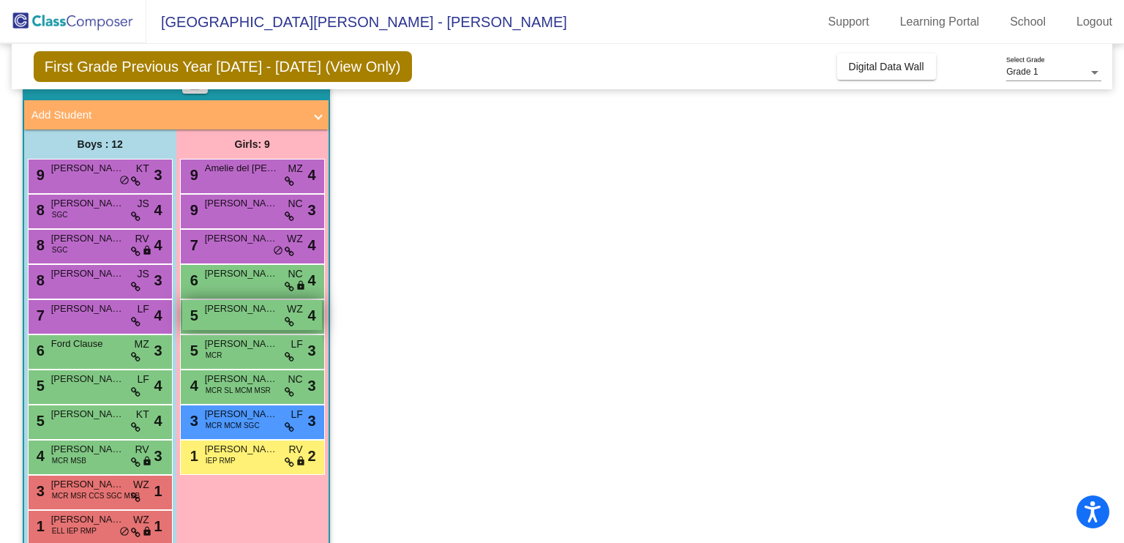
scroll to position [135, 0]
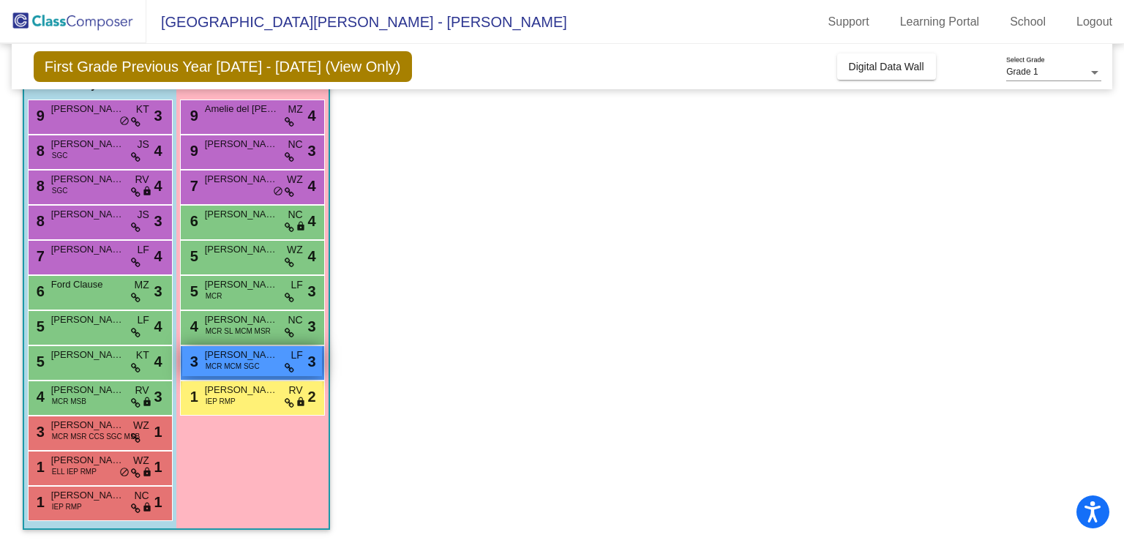
click at [236, 357] on span "[PERSON_NAME]" at bounding box center [241, 354] width 73 height 15
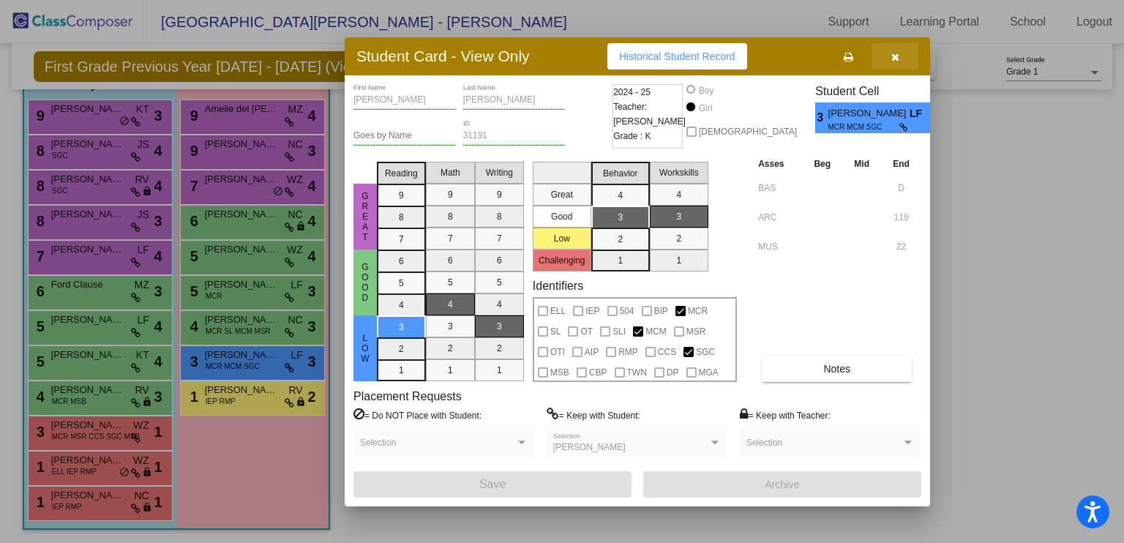
click at [899, 57] on button "button" at bounding box center [894, 56] width 47 height 26
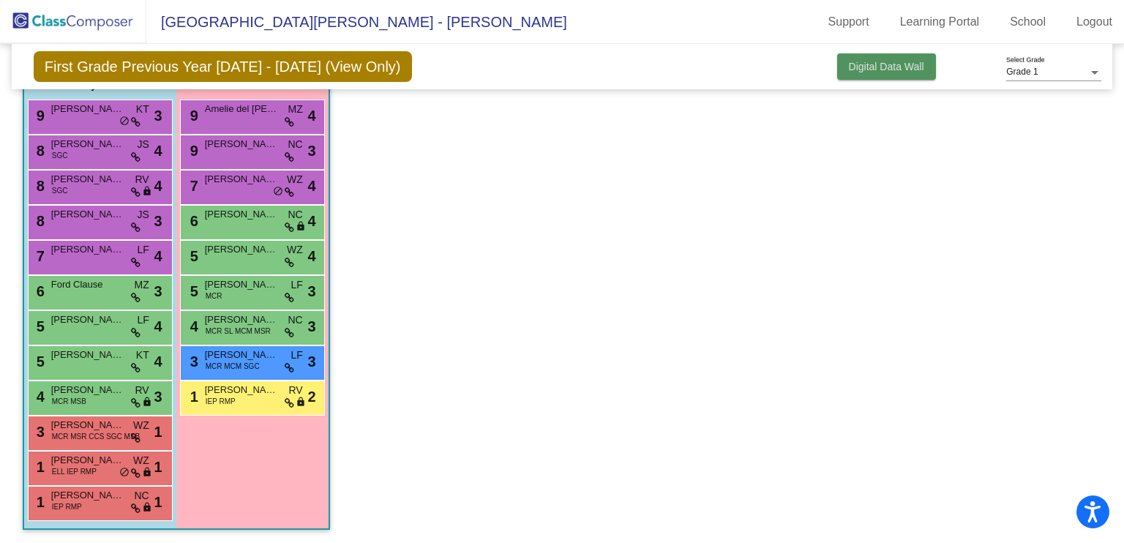
click at [884, 75] on button "Digital Data Wall" at bounding box center [886, 66] width 99 height 26
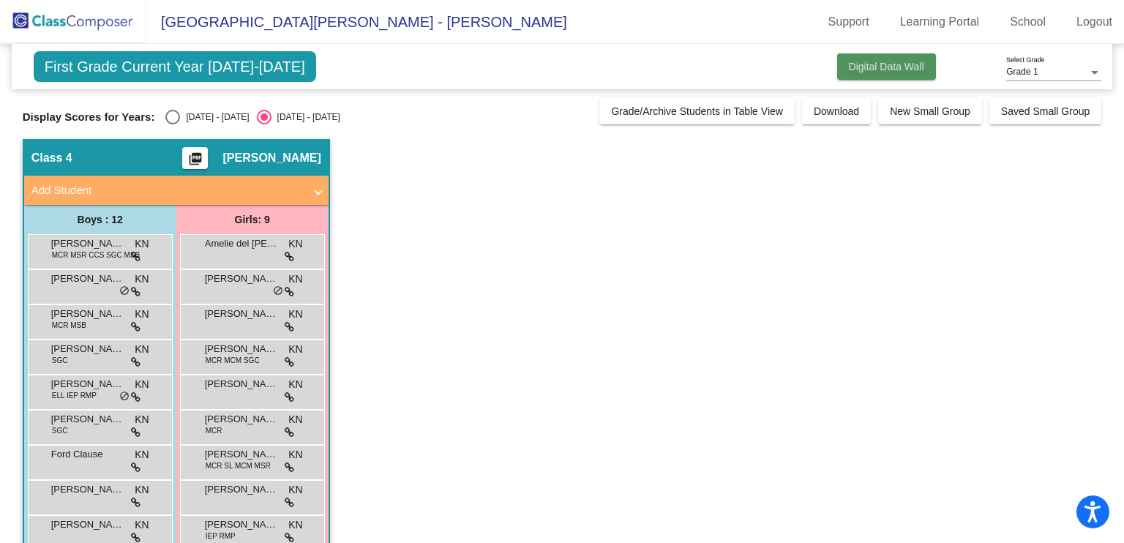
click at [854, 69] on span "Digital Data Wall" at bounding box center [886, 67] width 75 height 12
